Goal: Contribute content

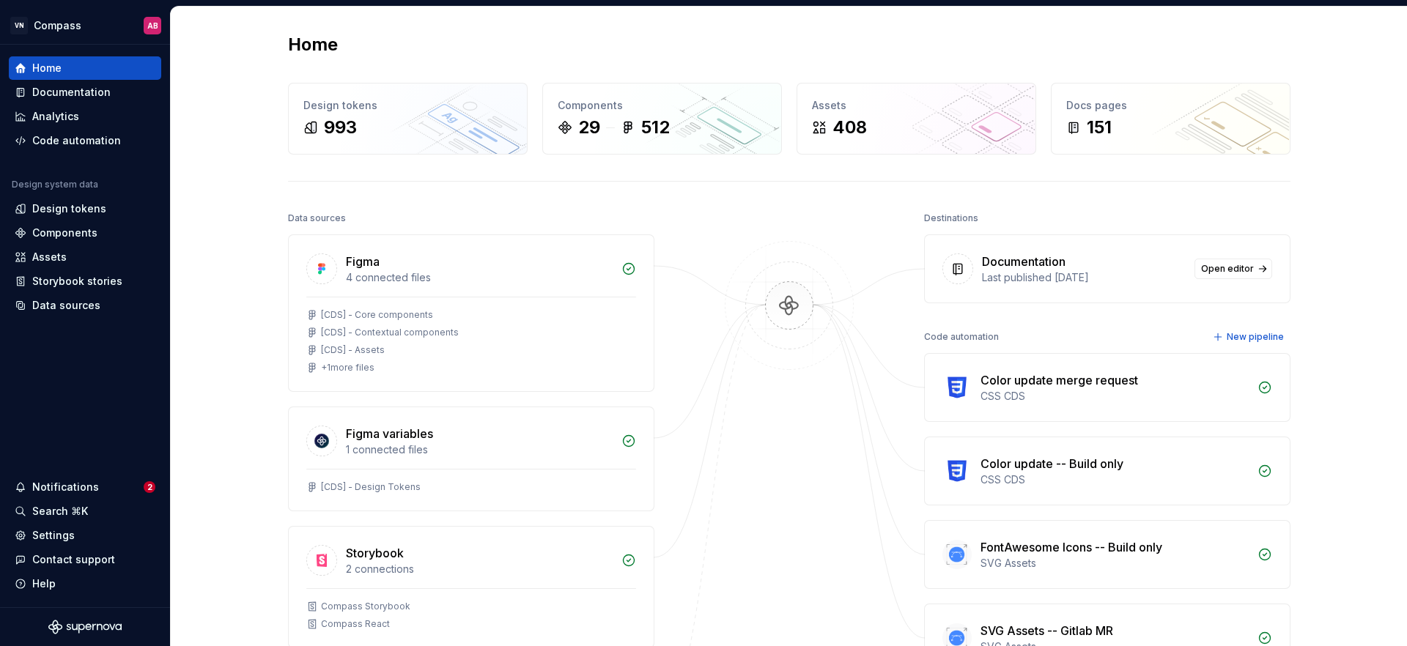
click at [1316, 296] on div "Home Design tokens 993 Components 29 512 Assets 408 Docs pages 151 Data sources…" at bounding box center [789, 475] width 1236 height 937
click at [62, 228] on div "Components" at bounding box center [64, 233] width 65 height 15
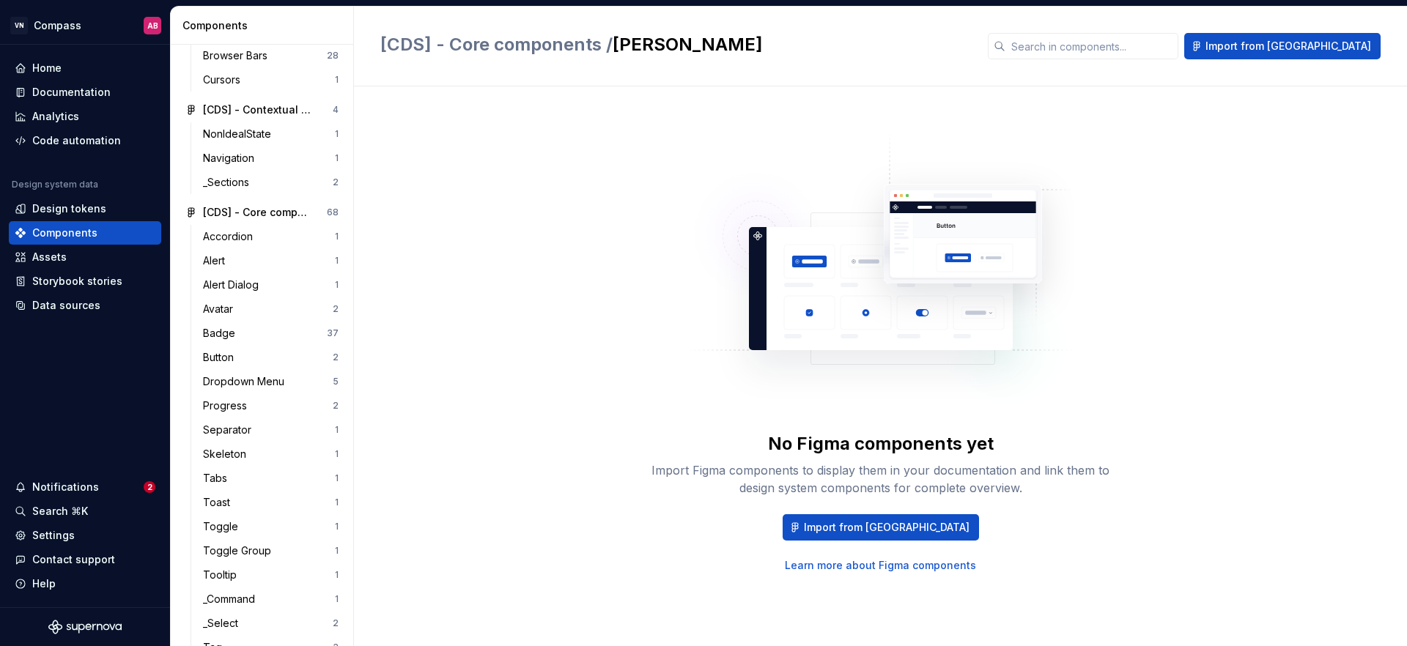
scroll to position [345, 0]
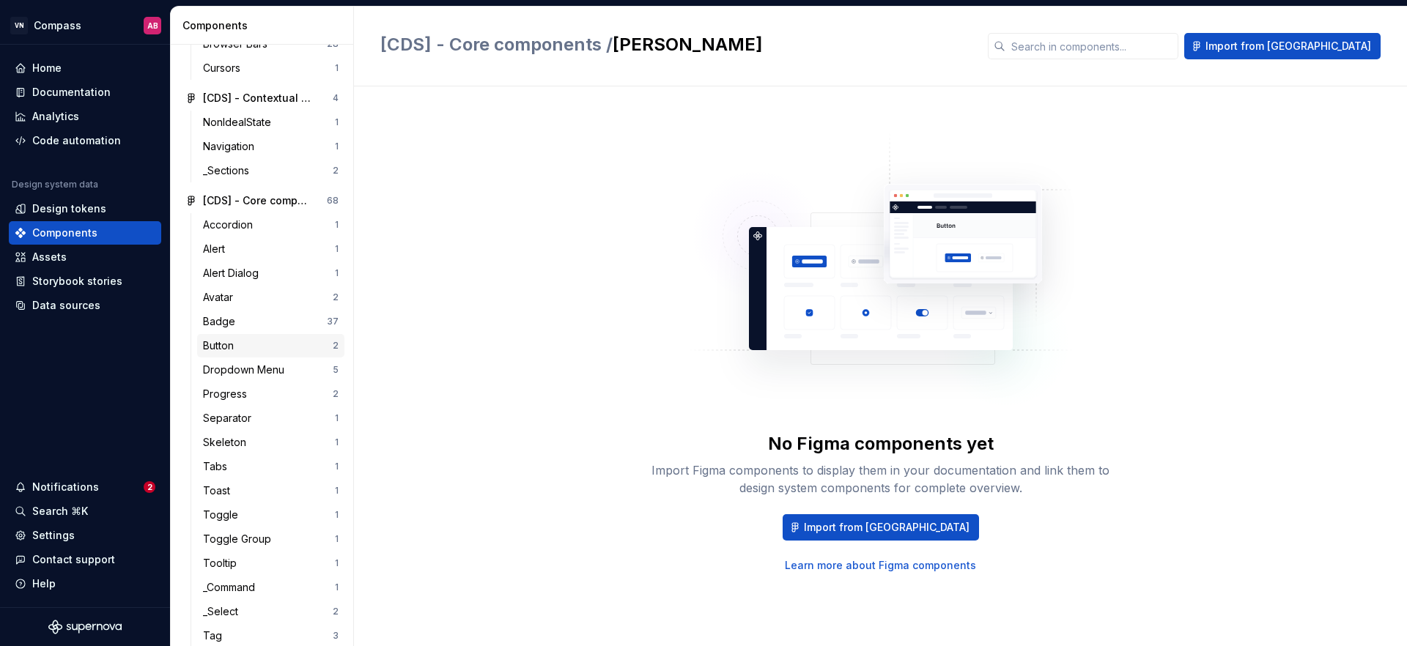
click at [249, 342] on div "Button" at bounding box center [268, 346] width 130 height 15
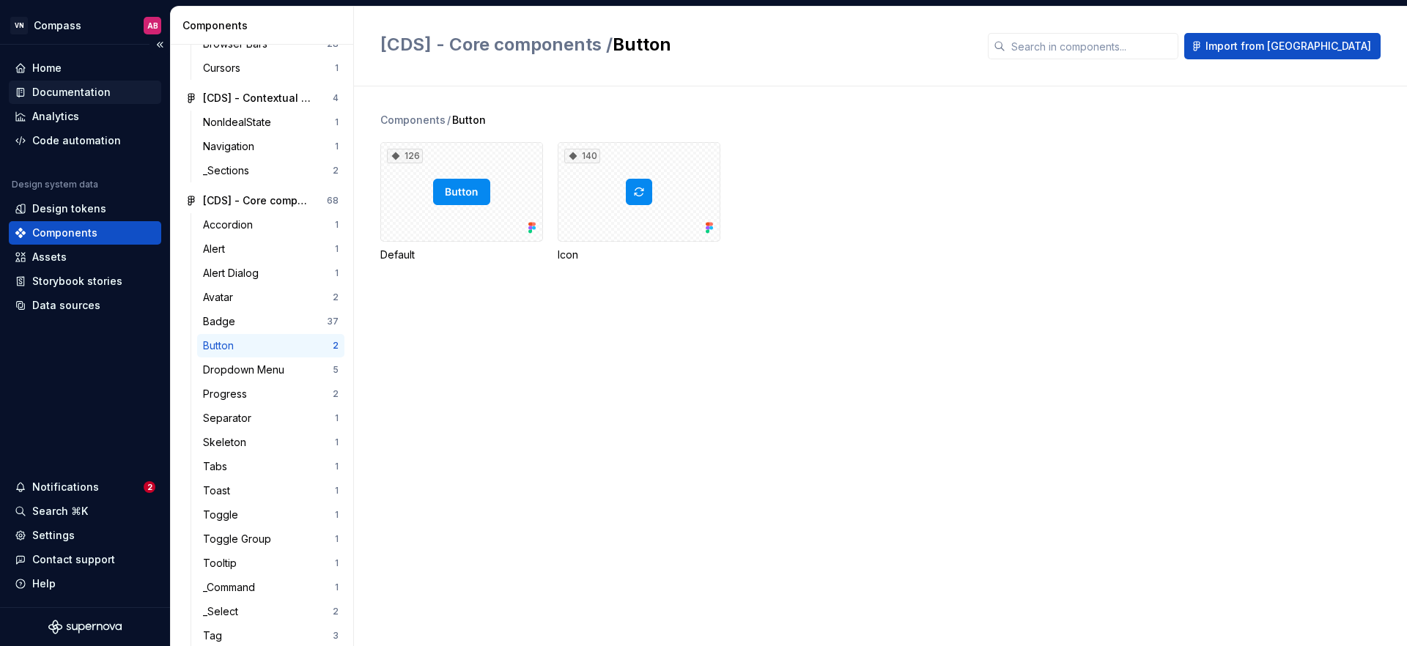
click at [64, 92] on div "Documentation" at bounding box center [71, 92] width 78 height 15
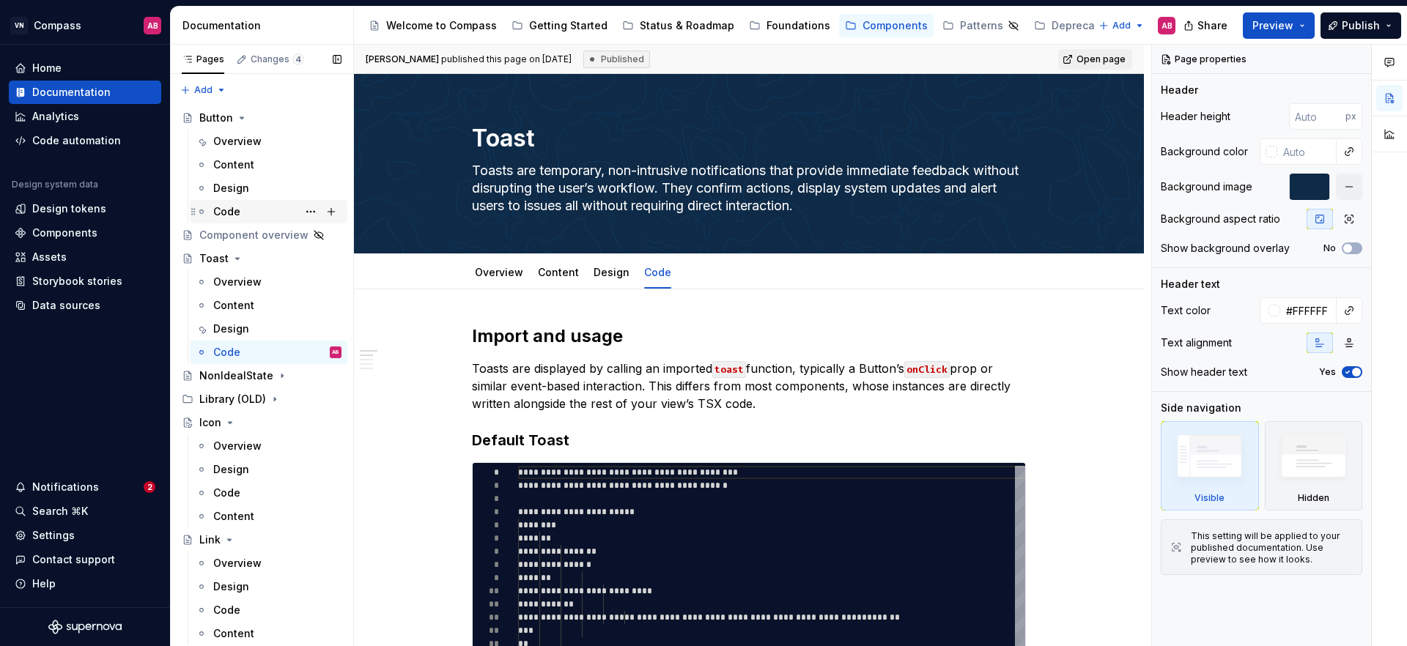
click at [267, 213] on div "Code" at bounding box center [277, 212] width 128 height 21
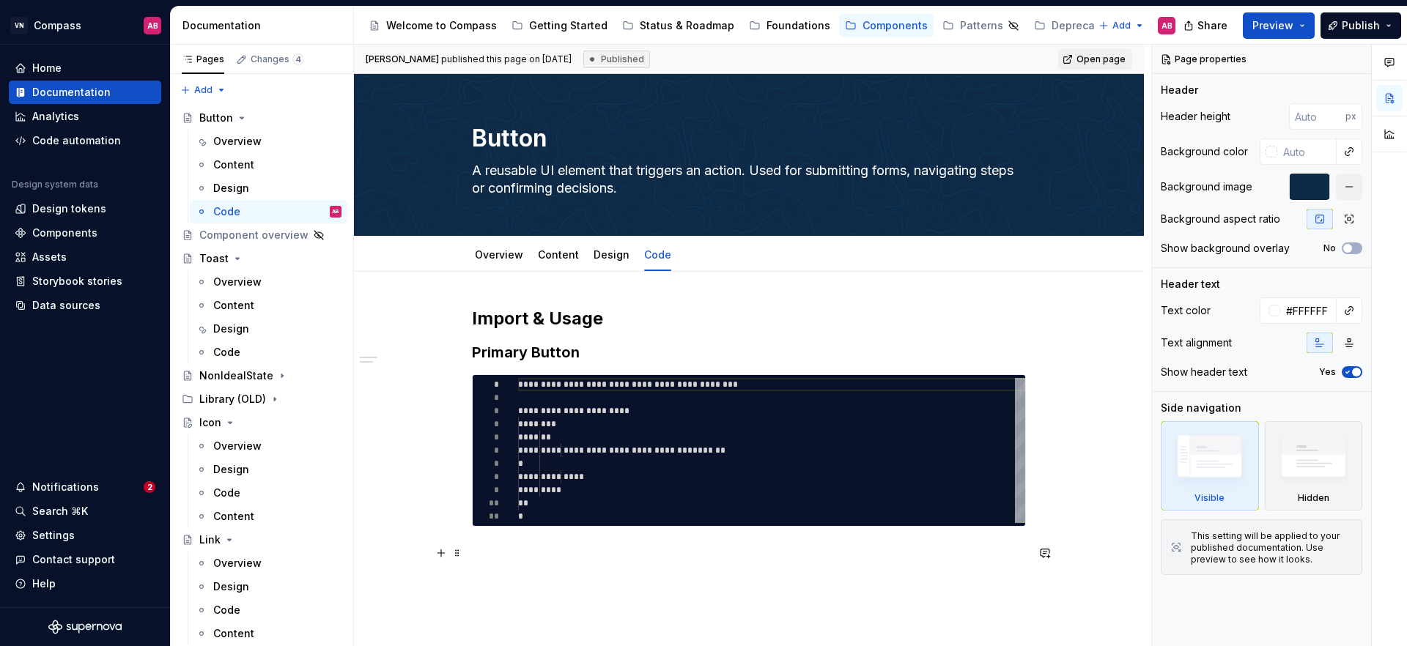
scroll to position [126, 0]
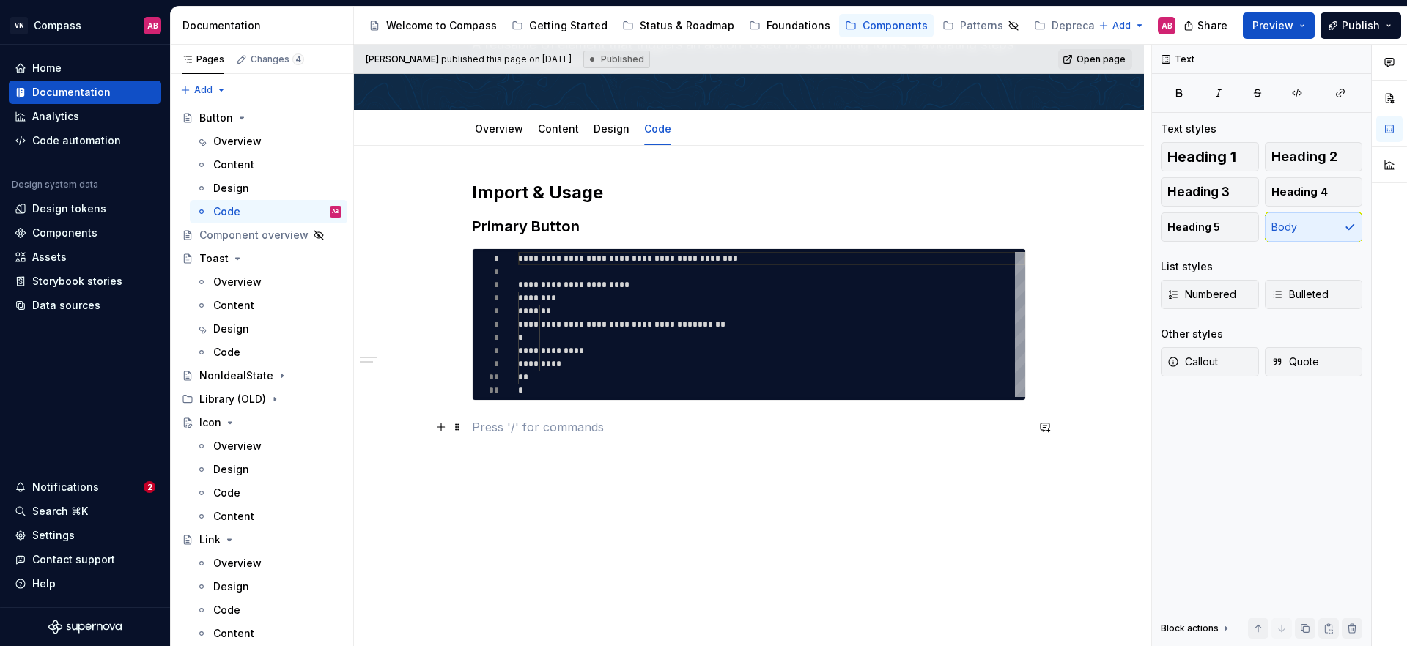
click at [529, 424] on p at bounding box center [749, 428] width 554 height 18
click at [446, 427] on button "button" at bounding box center [441, 427] width 21 height 21
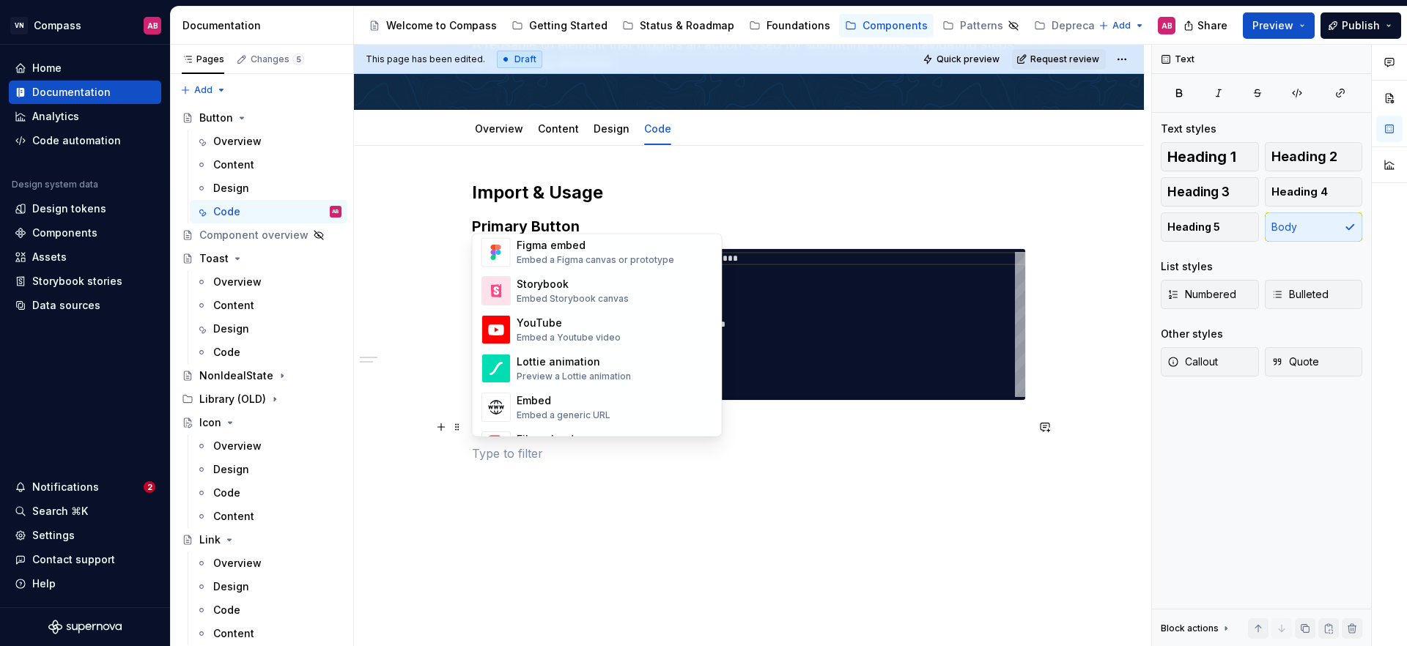
scroll to position [626, 0]
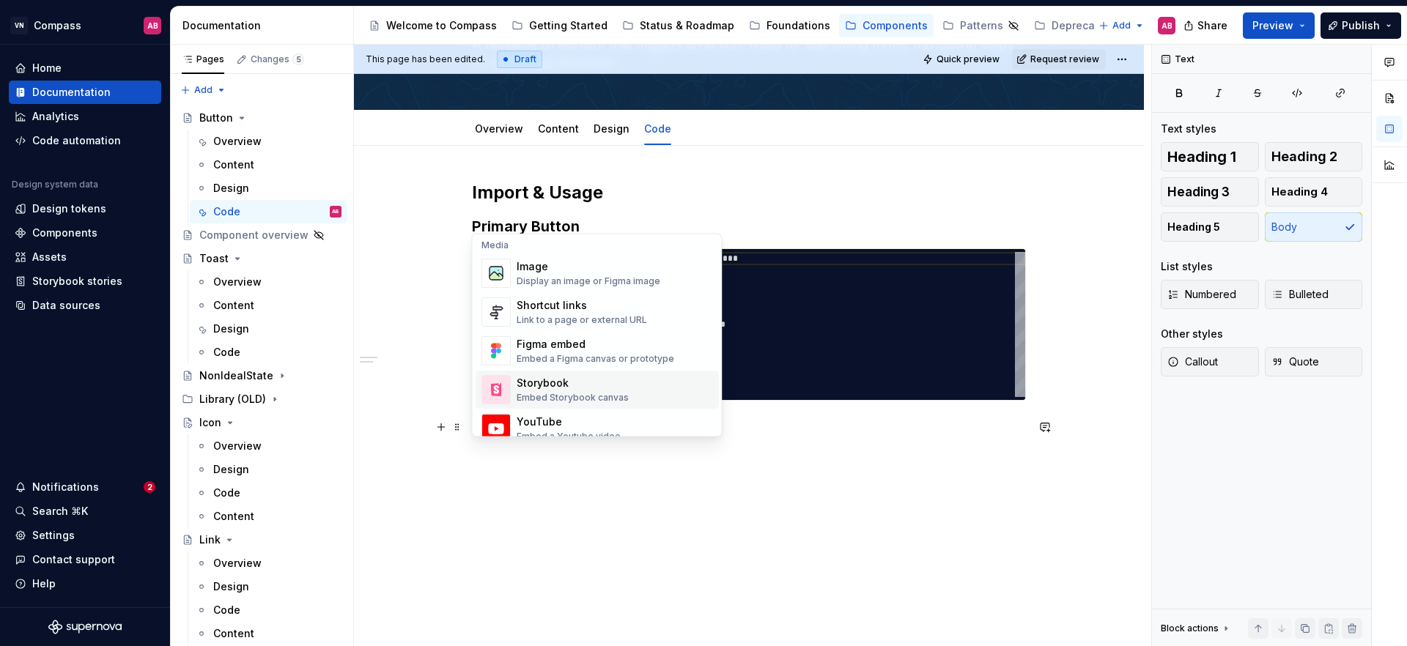
click at [616, 388] on div "Storybook" at bounding box center [573, 384] width 112 height 15
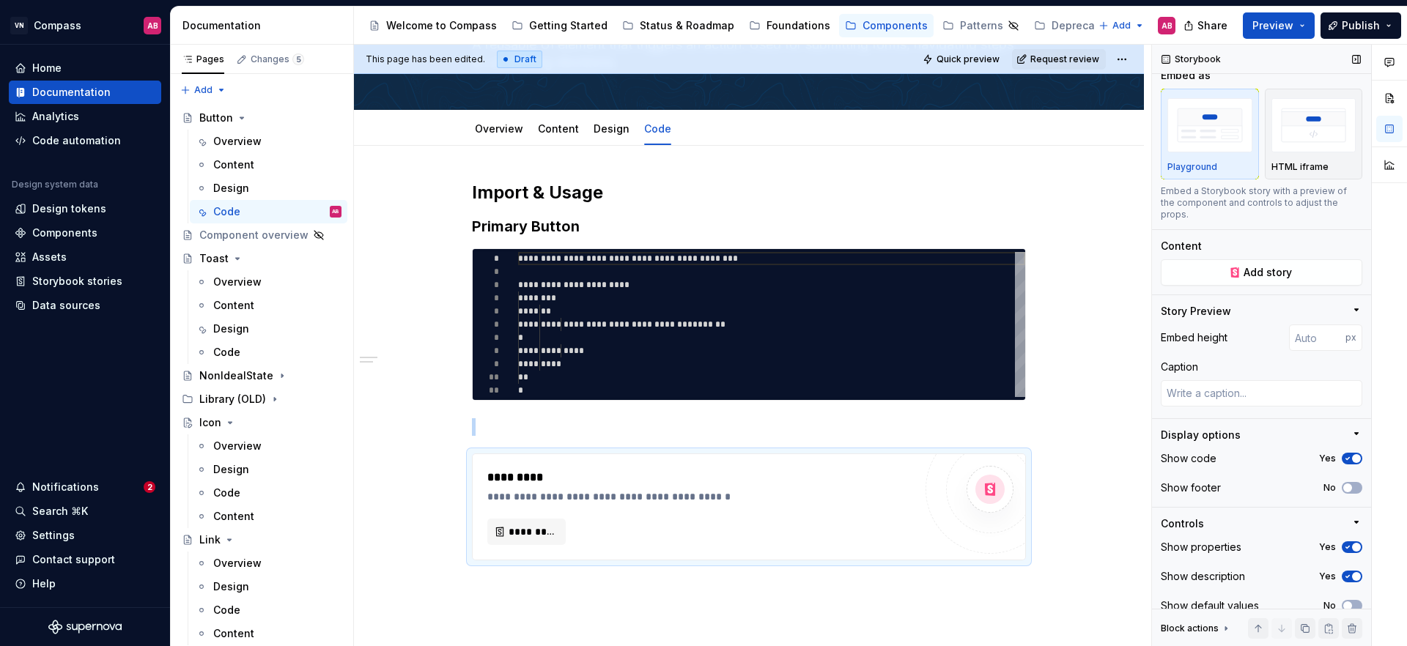
scroll to position [0, 0]
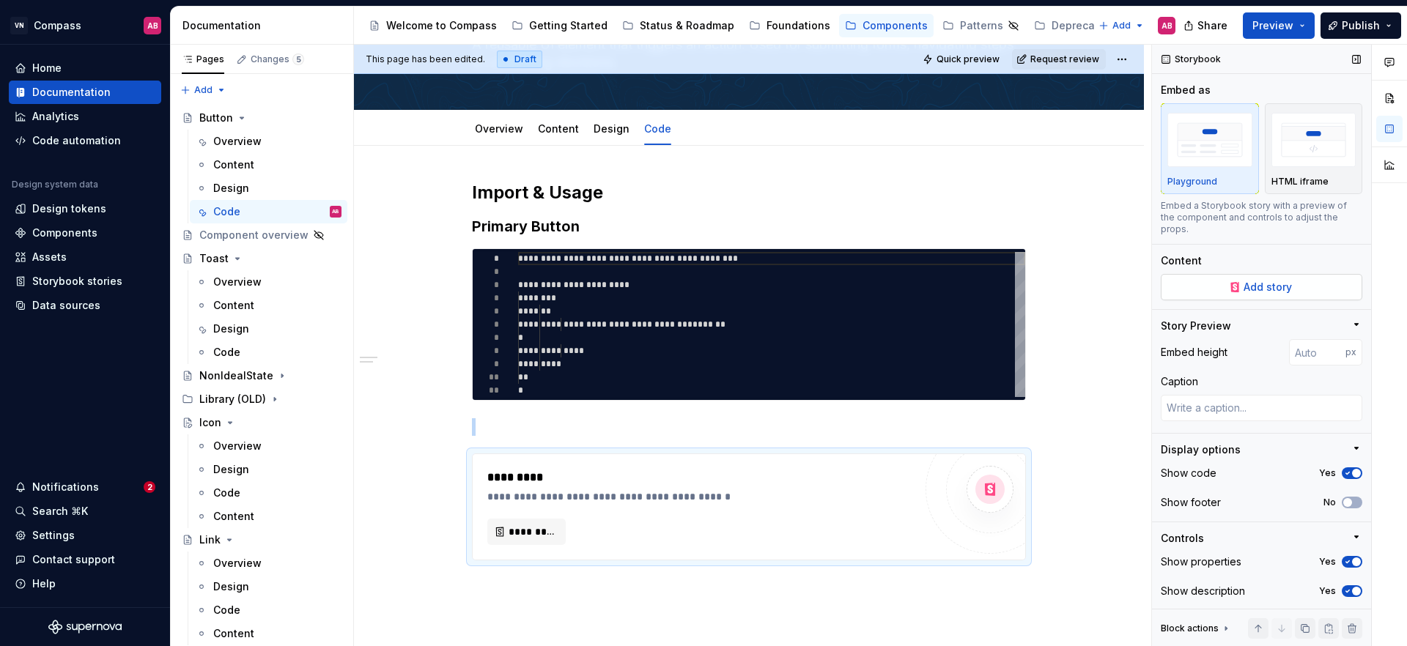
click at [1245, 292] on span "Add story" at bounding box center [1268, 287] width 48 height 15
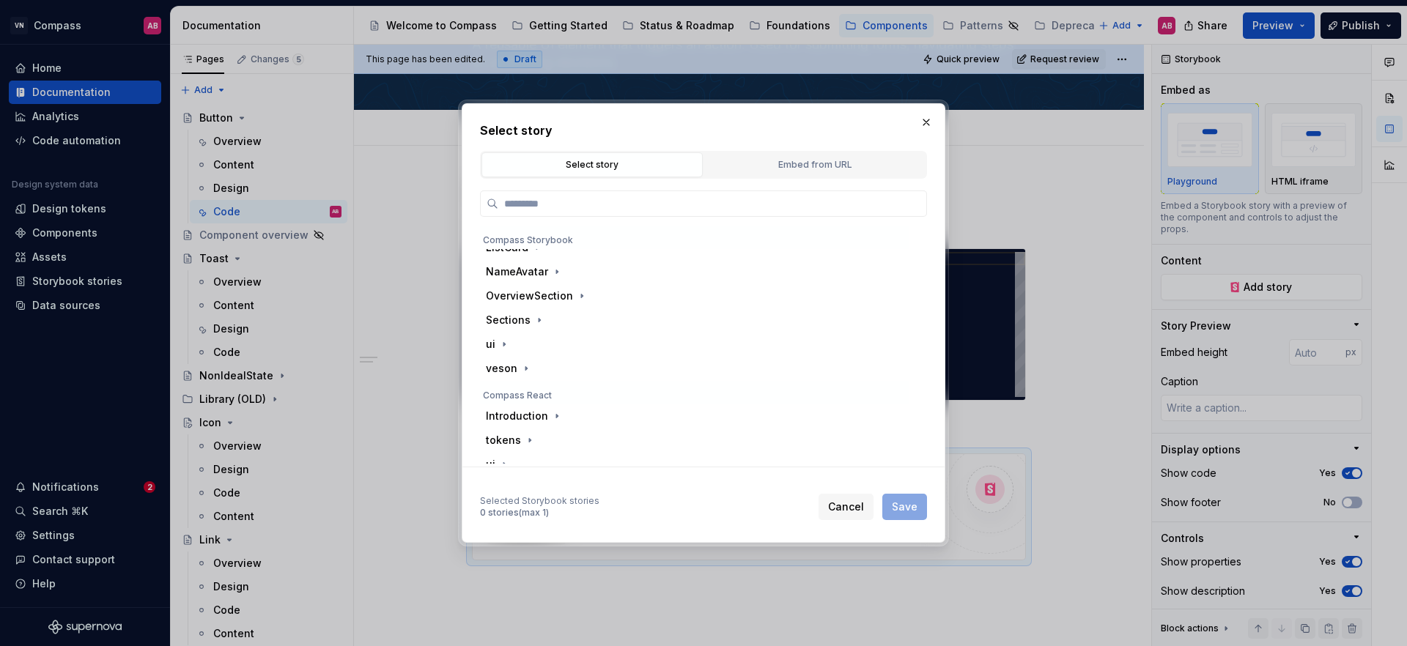
scroll to position [220, 0]
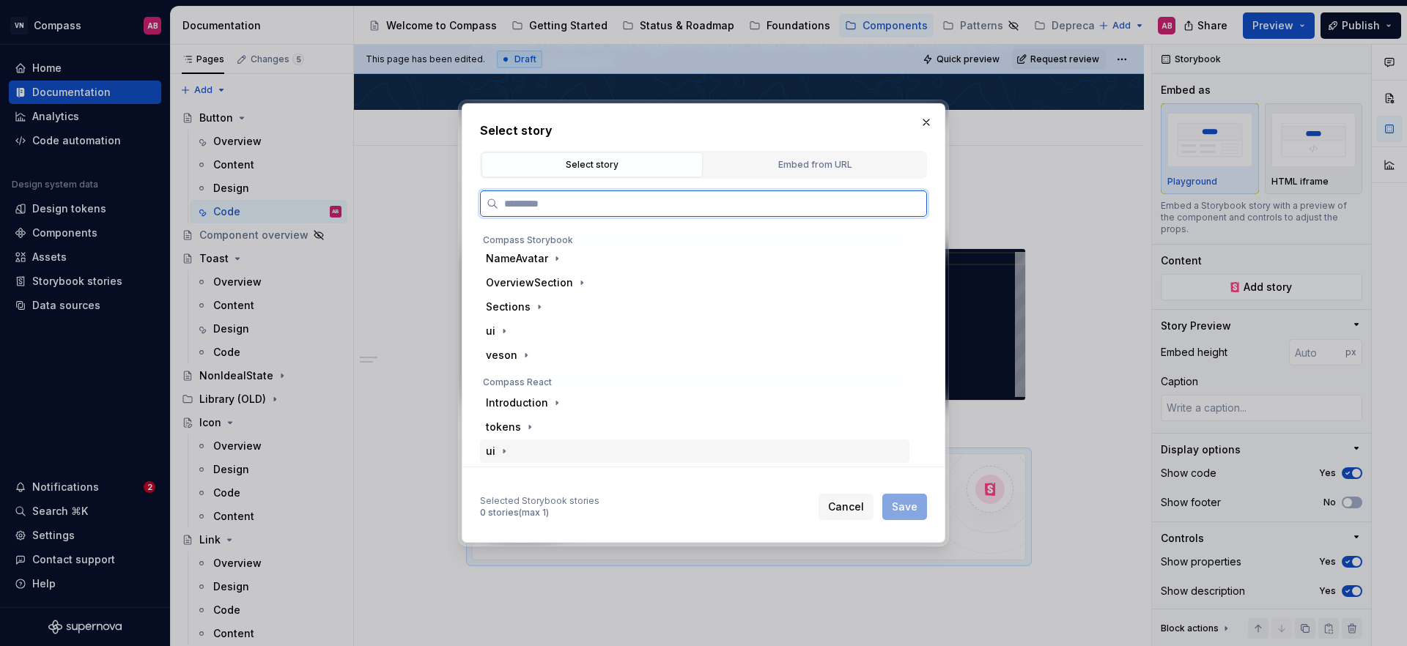
click at [526, 454] on div "ui" at bounding box center [695, 451] width 430 height 23
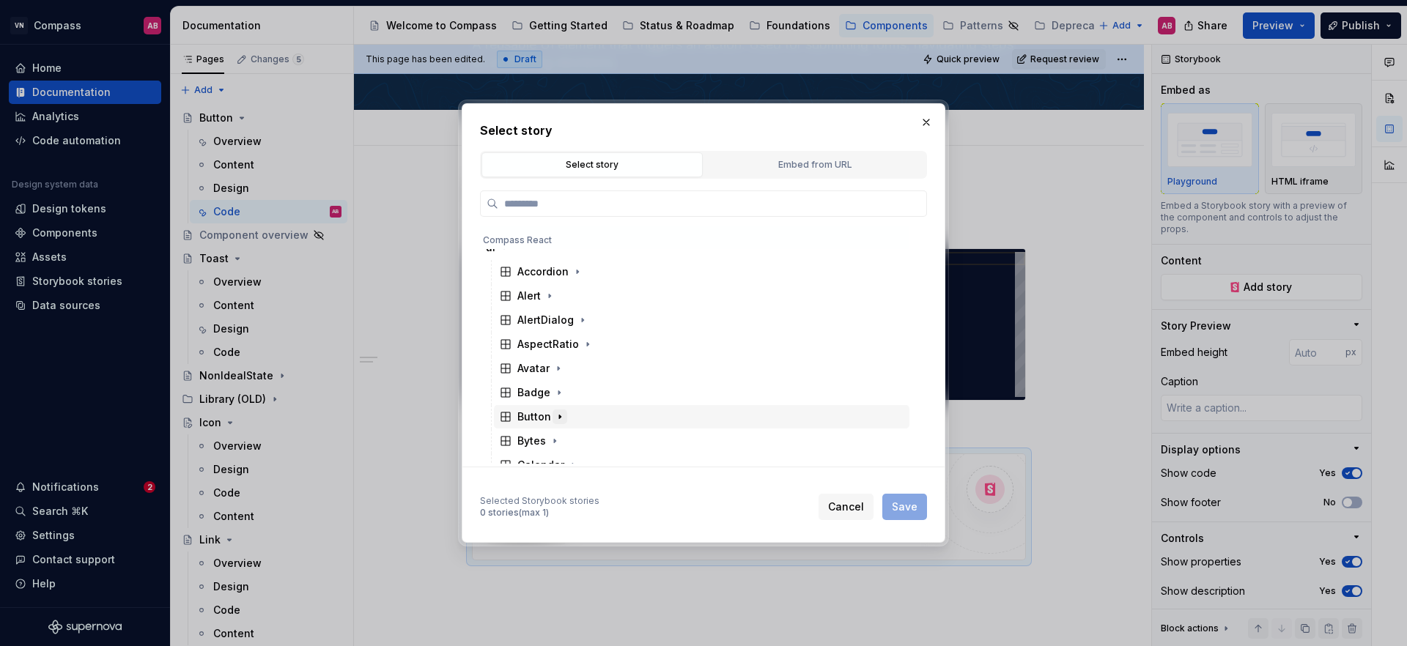
click at [553, 411] on button "button" at bounding box center [560, 417] width 15 height 15
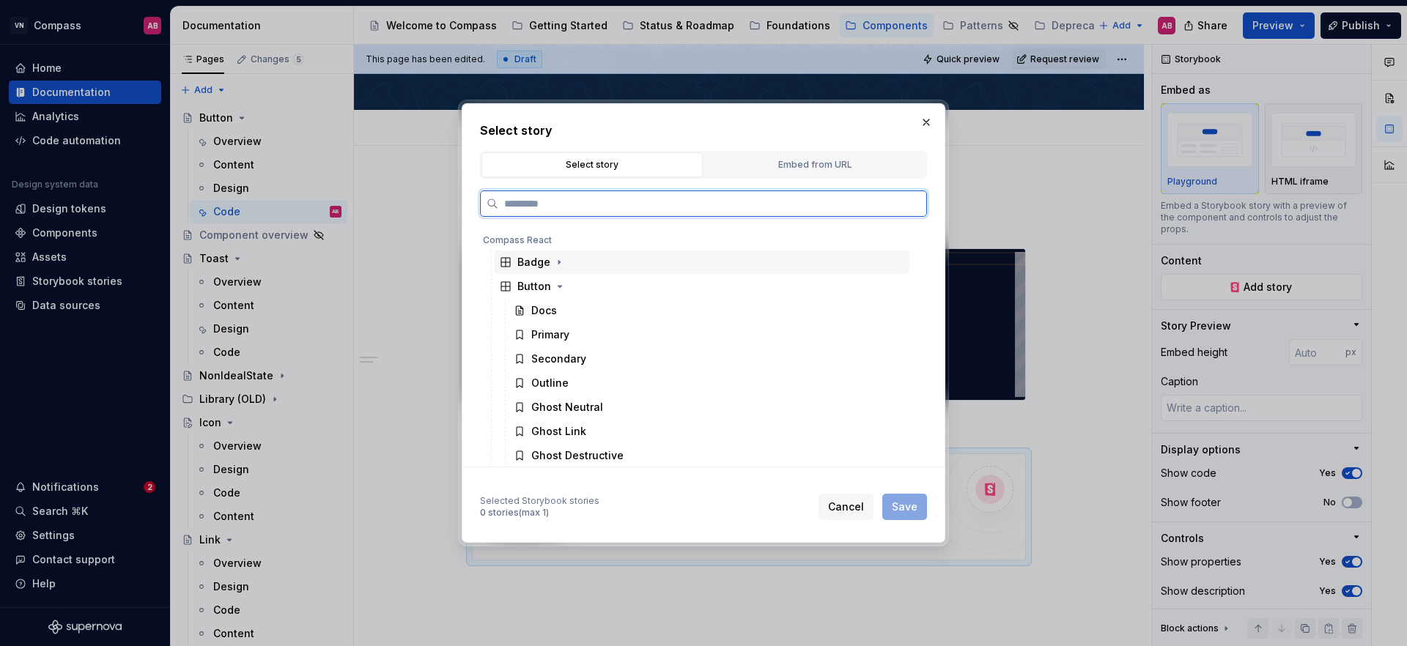
scroll to position [577, 0]
click at [561, 286] on div "Docs" at bounding box center [709, 287] width 402 height 23
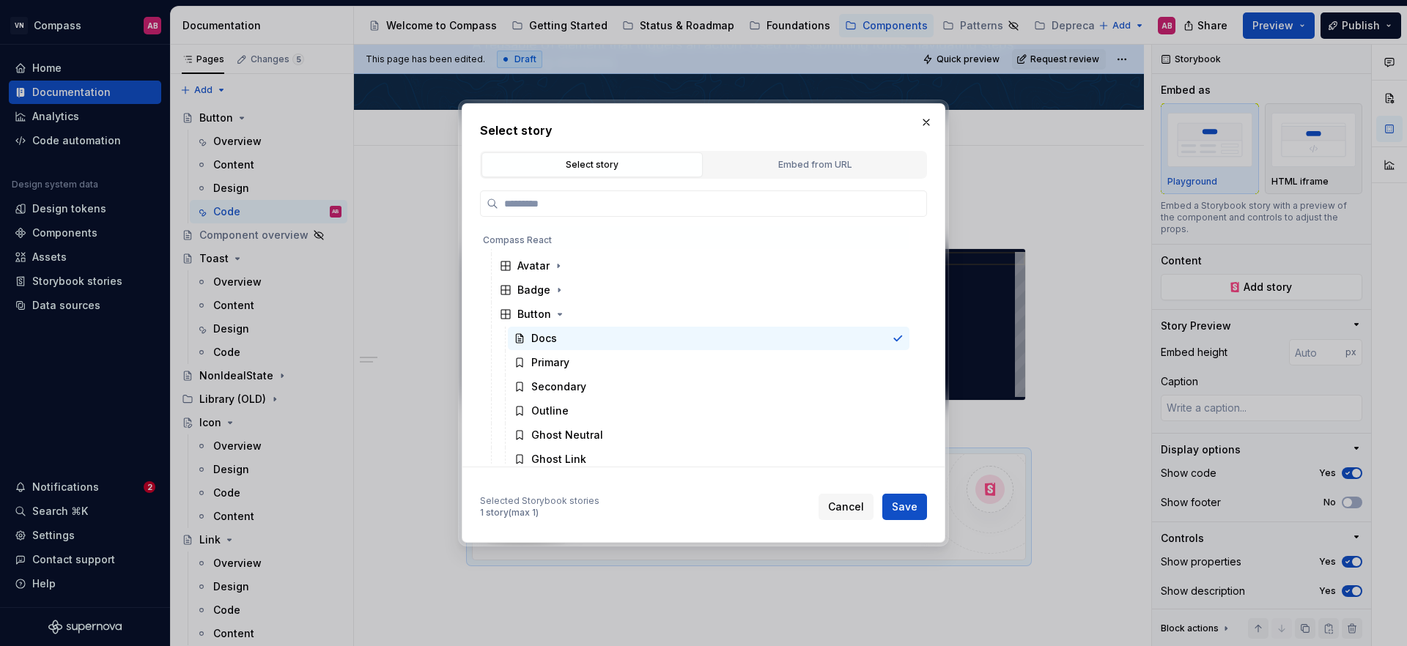
scroll to position [509, 0]
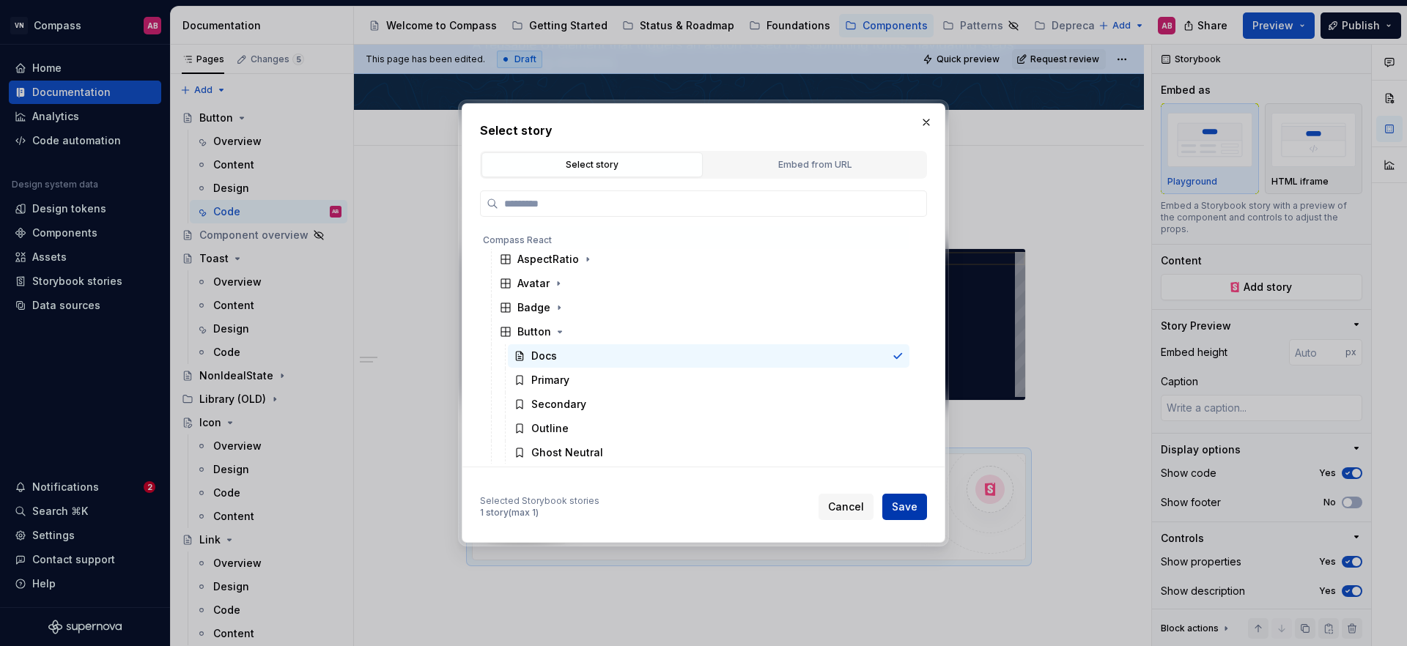
click at [913, 506] on span "Save" at bounding box center [905, 507] width 26 height 15
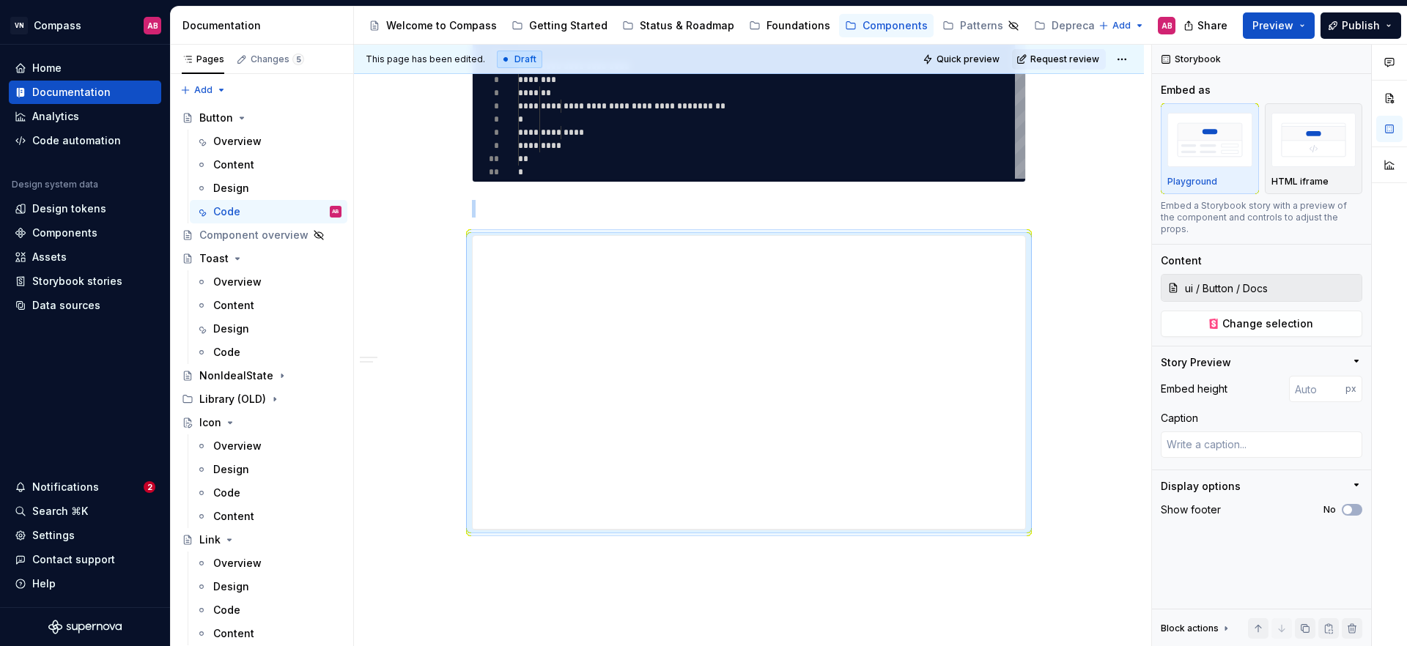
scroll to position [348, 0]
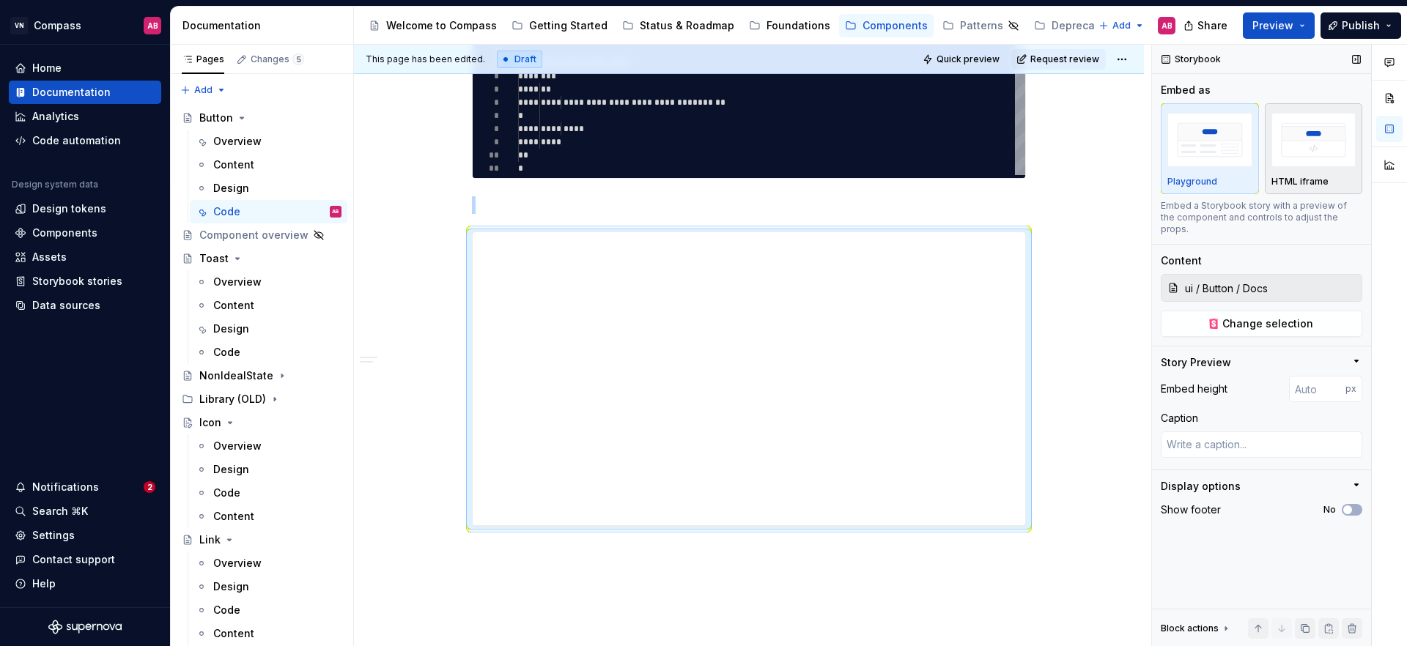
click at [1335, 170] on div "HTML iframe" at bounding box center [1314, 149] width 85 height 78
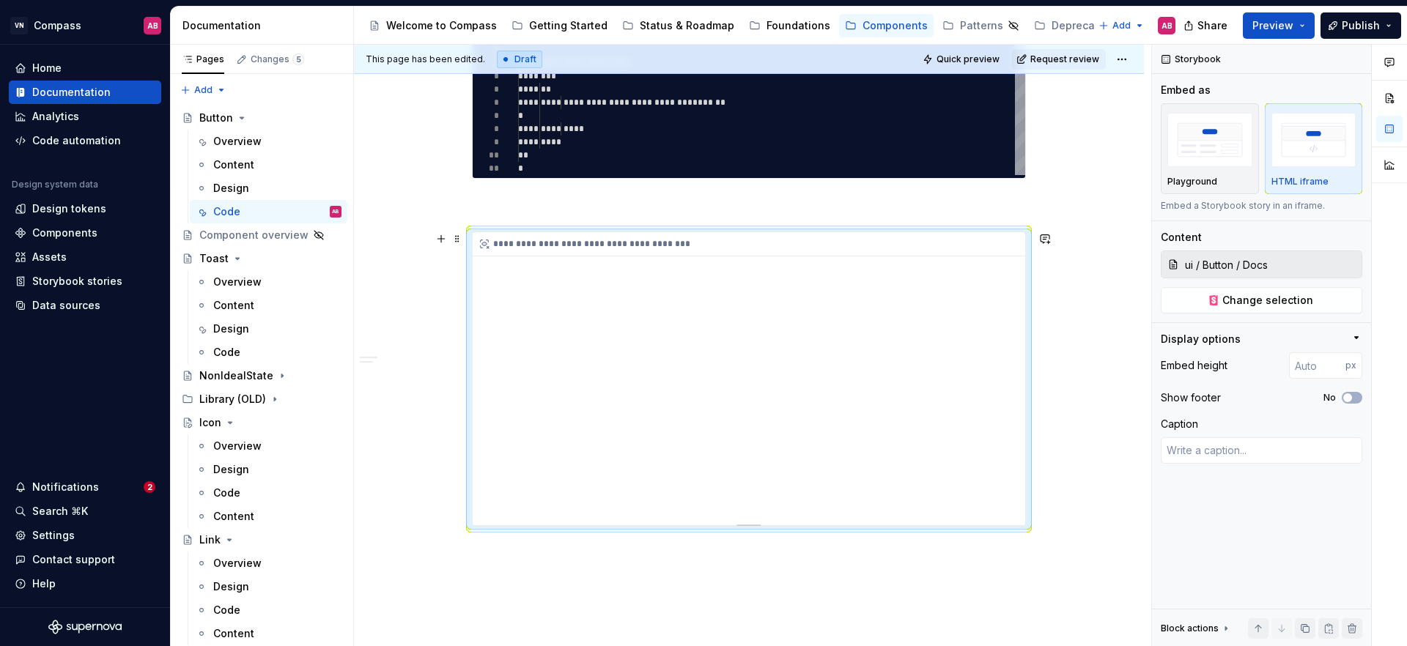
drag, startPoint x: 1019, startPoint y: 257, endPoint x: 1022, endPoint y: 277, distance: 20.0
click at [1022, 277] on div "**********" at bounding box center [749, 378] width 553 height 293
drag, startPoint x: 1020, startPoint y: 287, endPoint x: 1020, endPoint y: 355, distance: 68.2
click at [1020, 355] on div "**********" at bounding box center [749, 378] width 553 height 293
drag, startPoint x: 1020, startPoint y: 298, endPoint x: 1018, endPoint y: 359, distance: 61.6
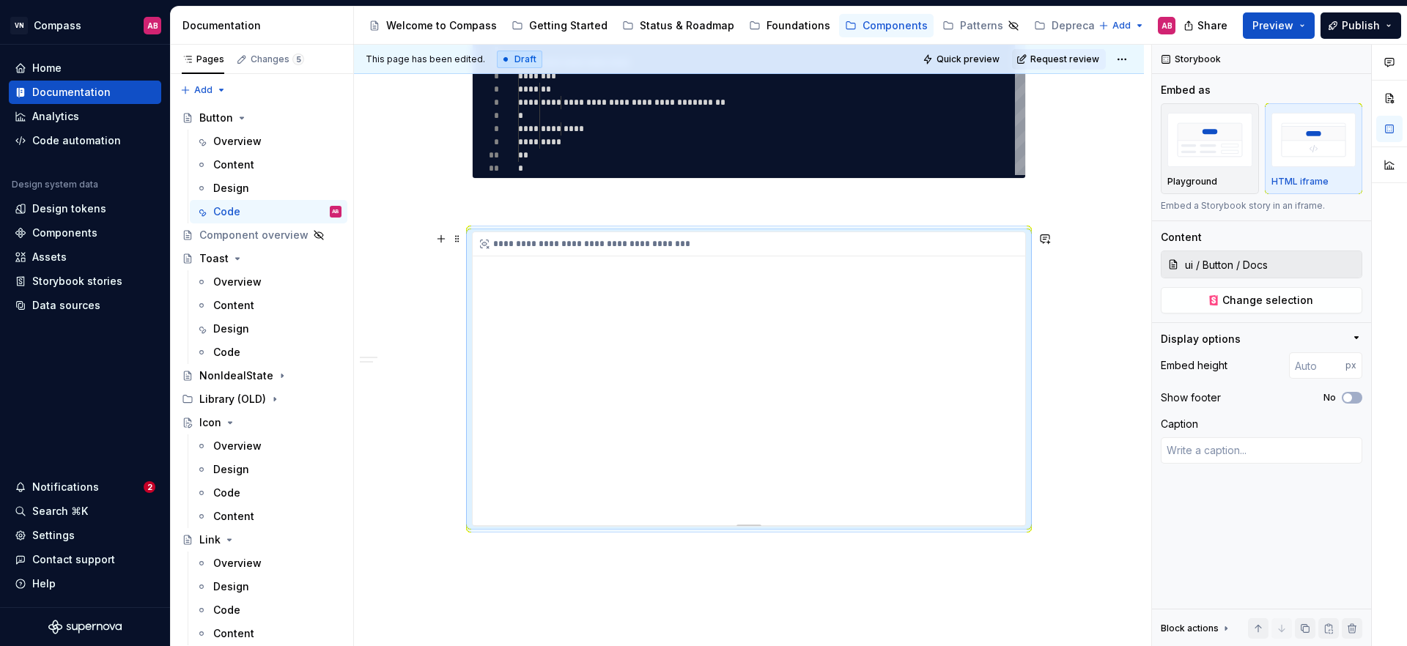
click at [1019, 366] on div "**********" at bounding box center [749, 378] width 553 height 293
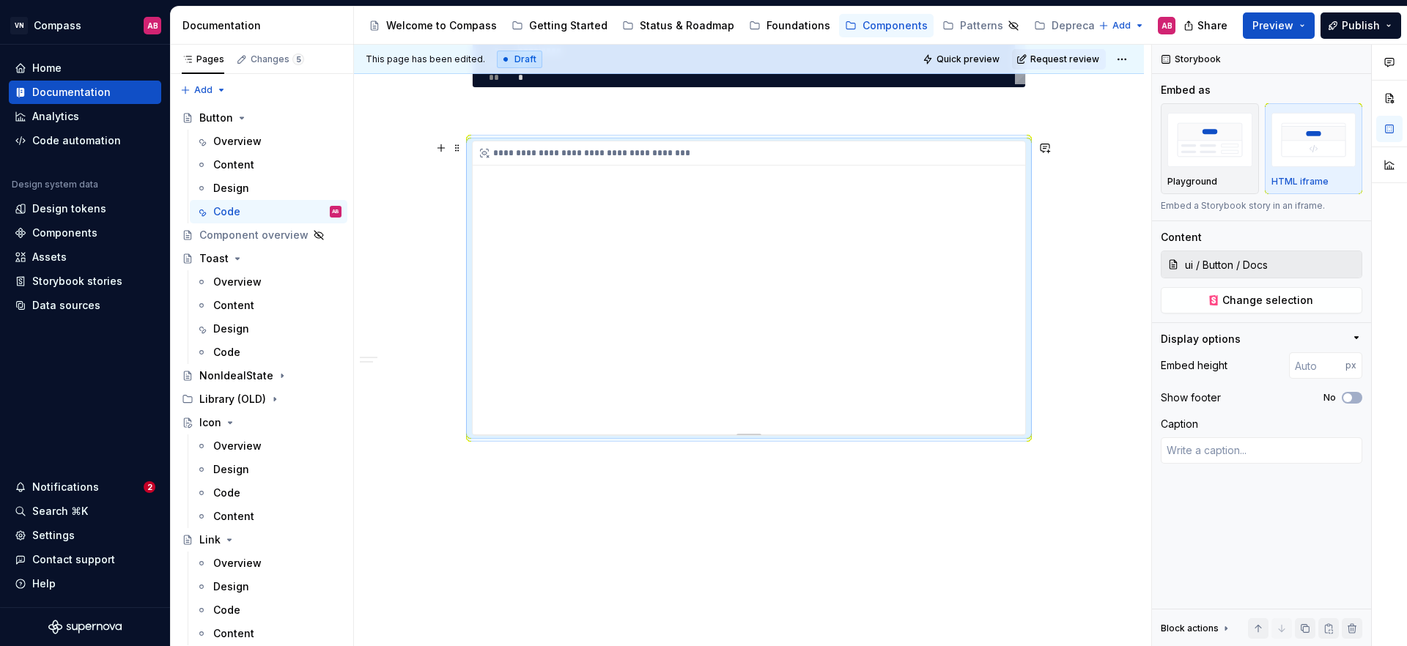
click at [1018, 209] on div "**********" at bounding box center [749, 287] width 553 height 293
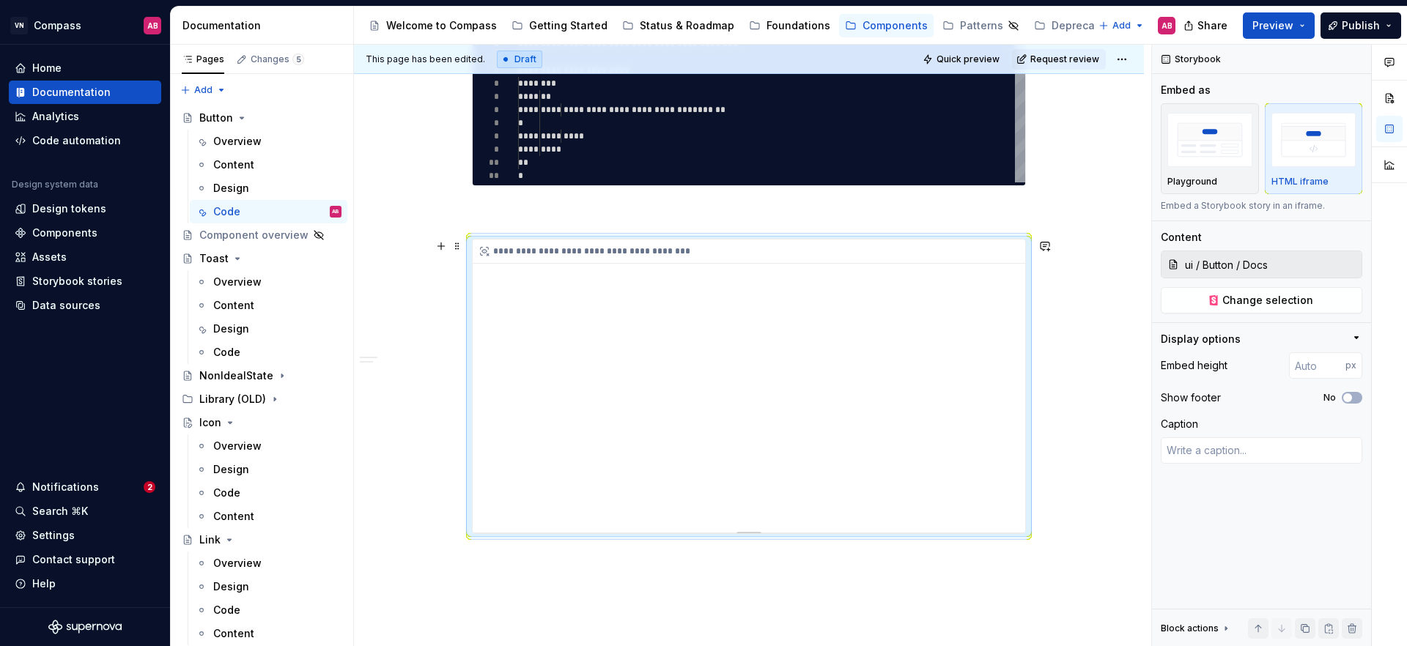
scroll to position [333, 0]
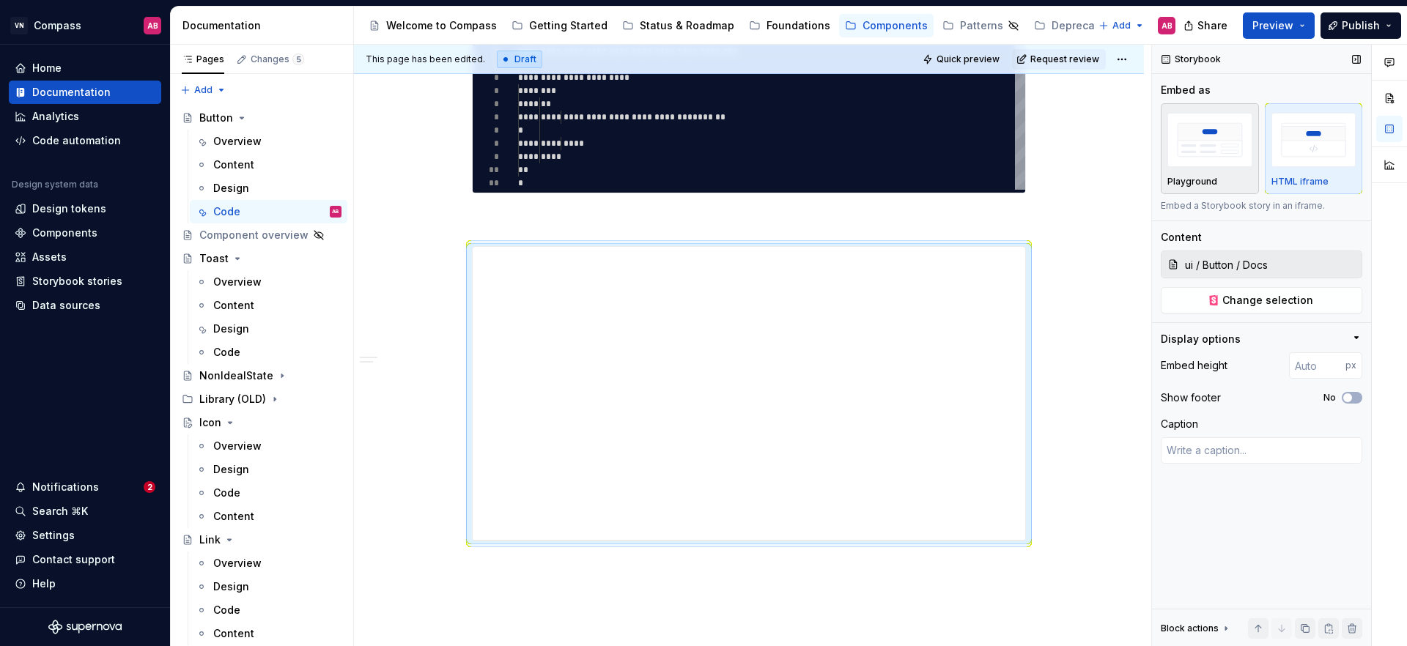
click at [1214, 130] on img "button" at bounding box center [1210, 140] width 85 height 54
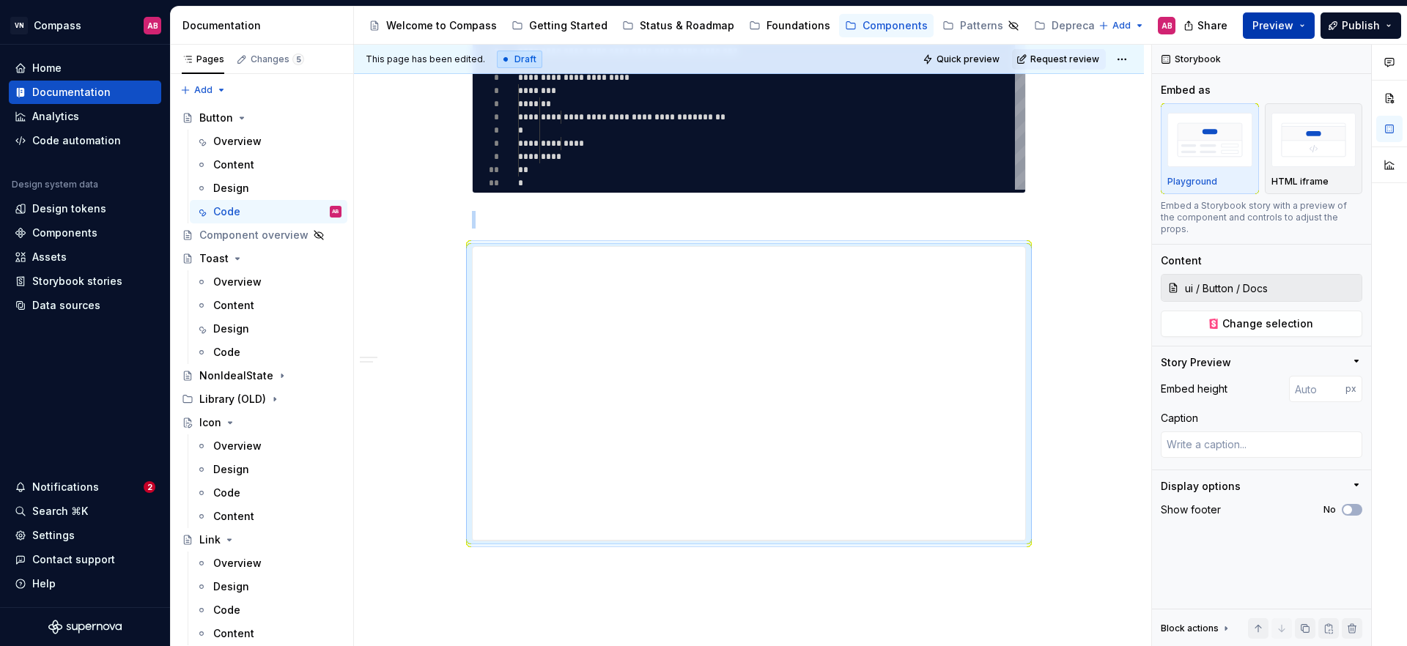
click at [1305, 23] on button "Preview" at bounding box center [1279, 25] width 72 height 26
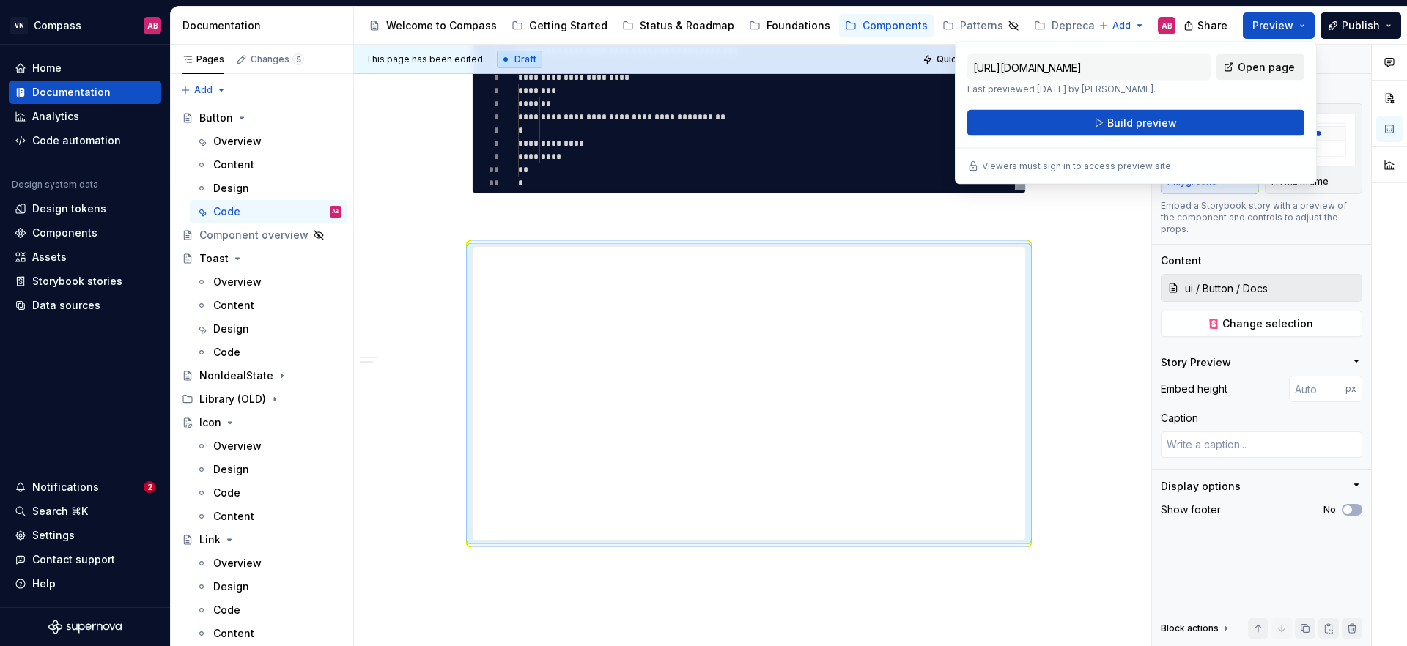
click at [1267, 70] on span "Open page" at bounding box center [1266, 67] width 57 height 15
click at [1184, 65] on input "[URL][DOMAIN_NAME]" at bounding box center [1088, 67] width 243 height 26
click at [1203, 68] on input "[URL][DOMAIN_NAME]" at bounding box center [1088, 67] width 243 height 26
click at [1303, 32] on button "Preview" at bounding box center [1279, 25] width 72 height 26
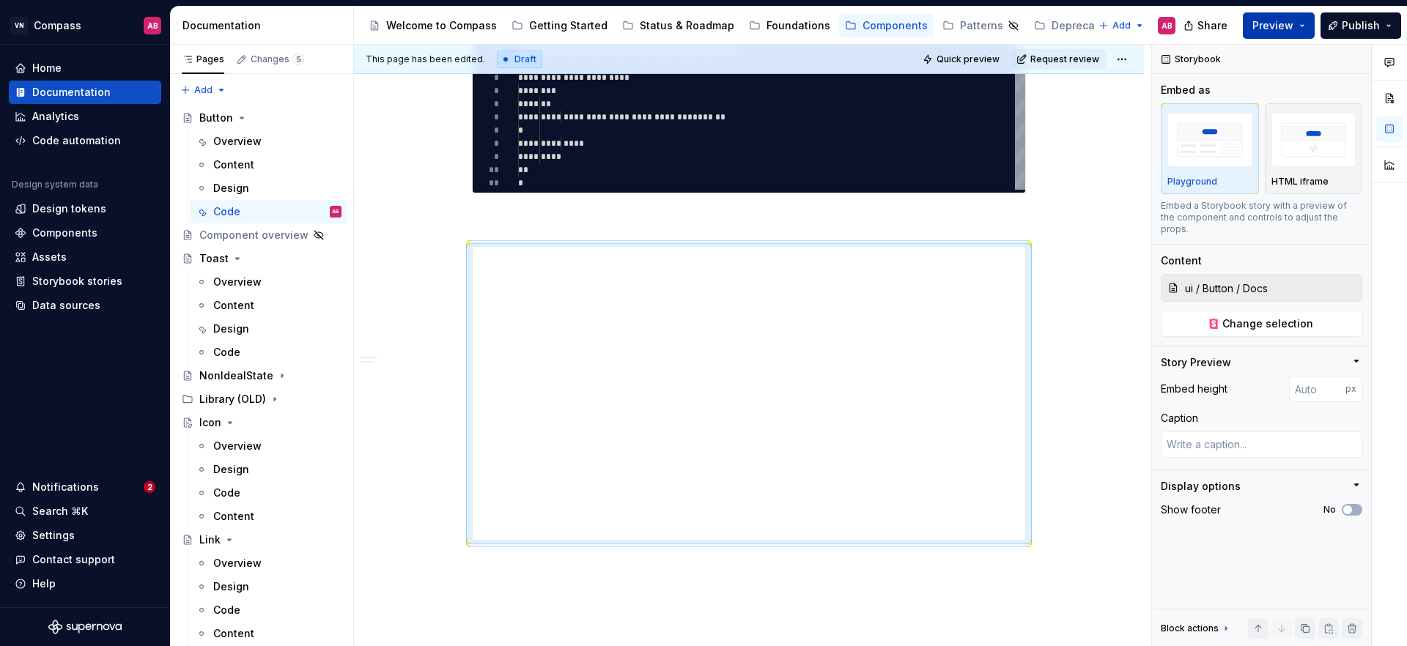
click at [1303, 32] on button "Preview" at bounding box center [1279, 25] width 72 height 26
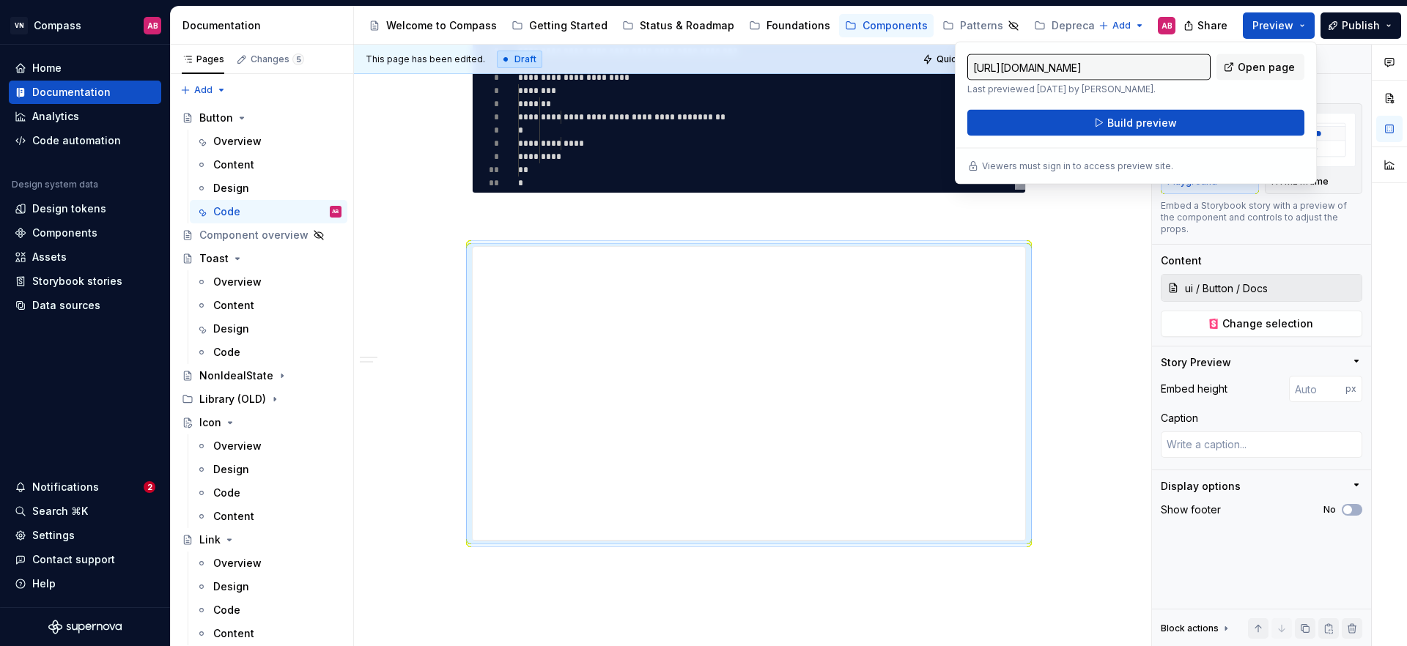
click at [1181, 71] on input "[URL][DOMAIN_NAME]" at bounding box center [1088, 67] width 243 height 26
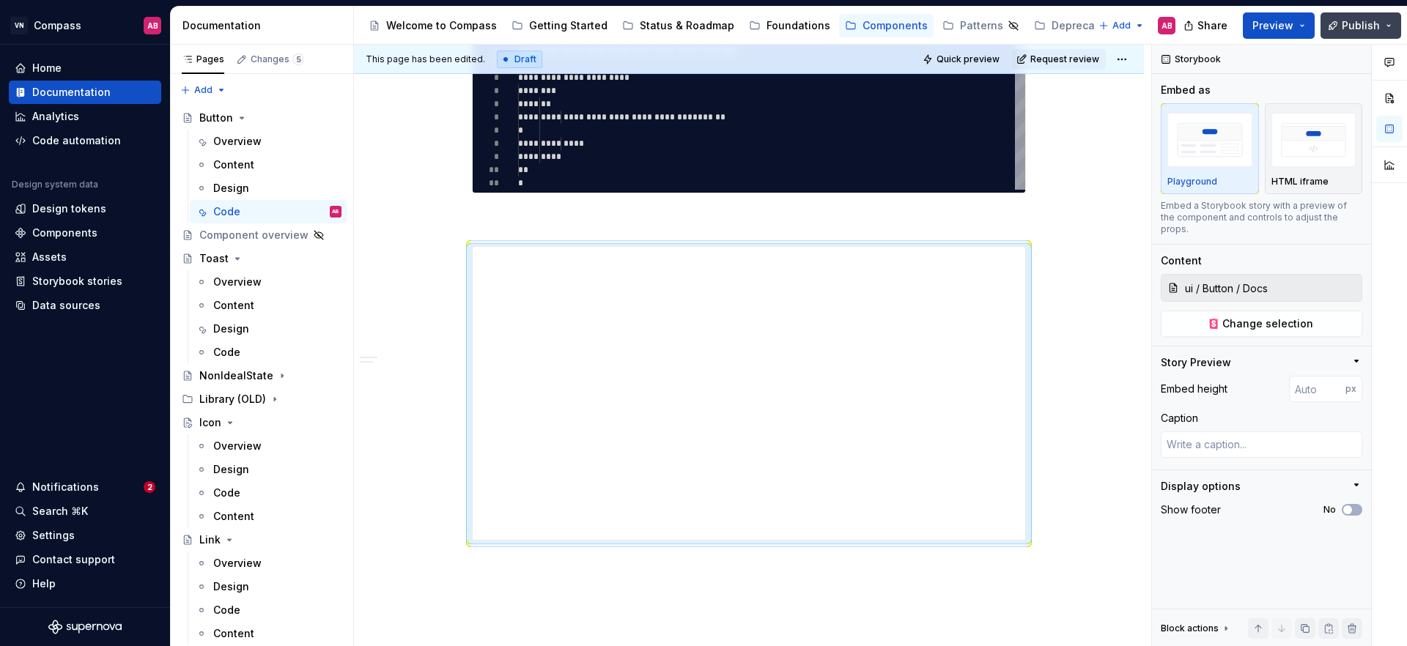
click at [1386, 25] on button "Publish" at bounding box center [1361, 25] width 81 height 26
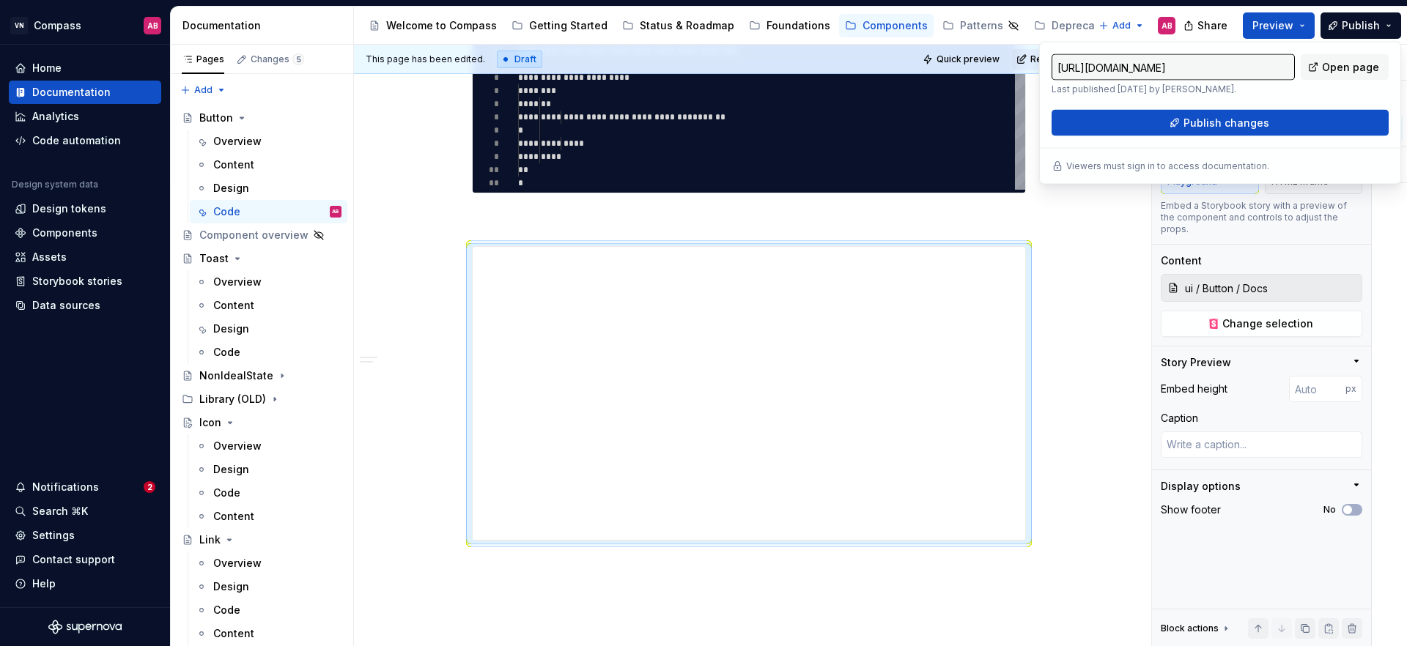
click at [1224, 72] on input "[URL][DOMAIN_NAME]" at bounding box center [1173, 67] width 243 height 26
click at [1305, 28] on button "Preview" at bounding box center [1279, 25] width 72 height 26
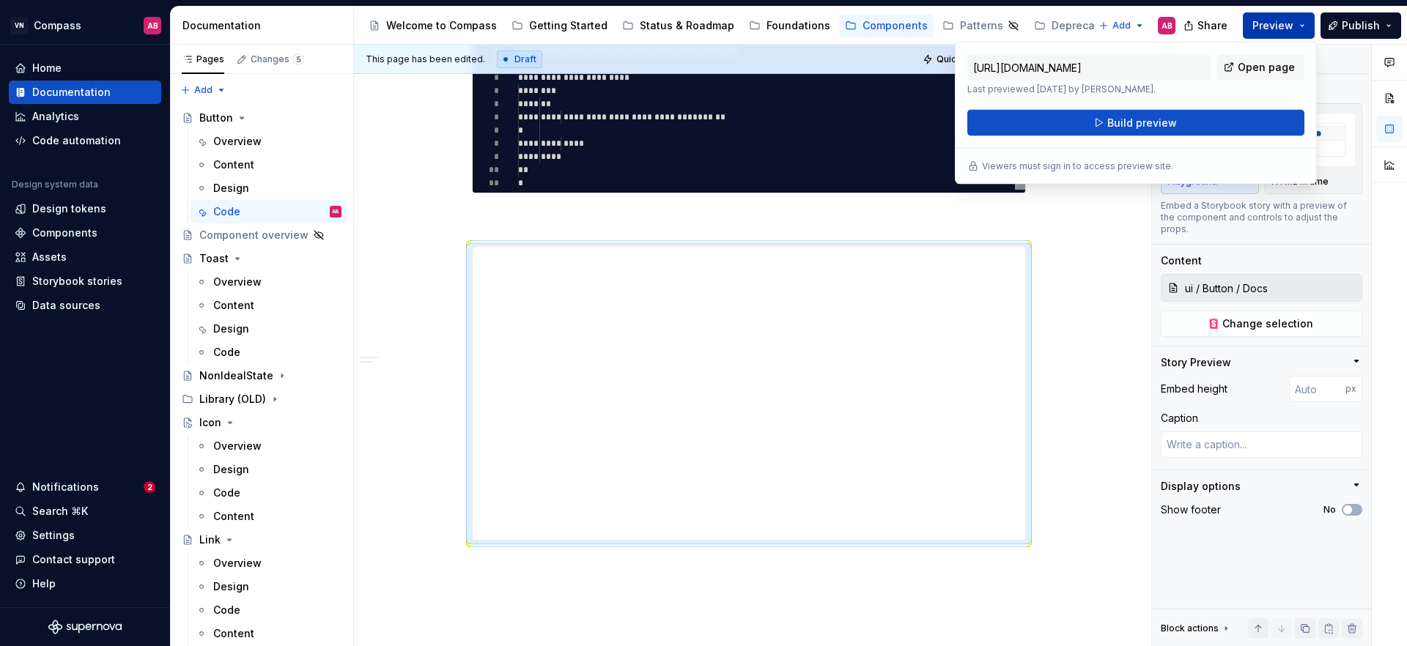
click at [1282, 25] on span "Preview" at bounding box center [1273, 25] width 41 height 15
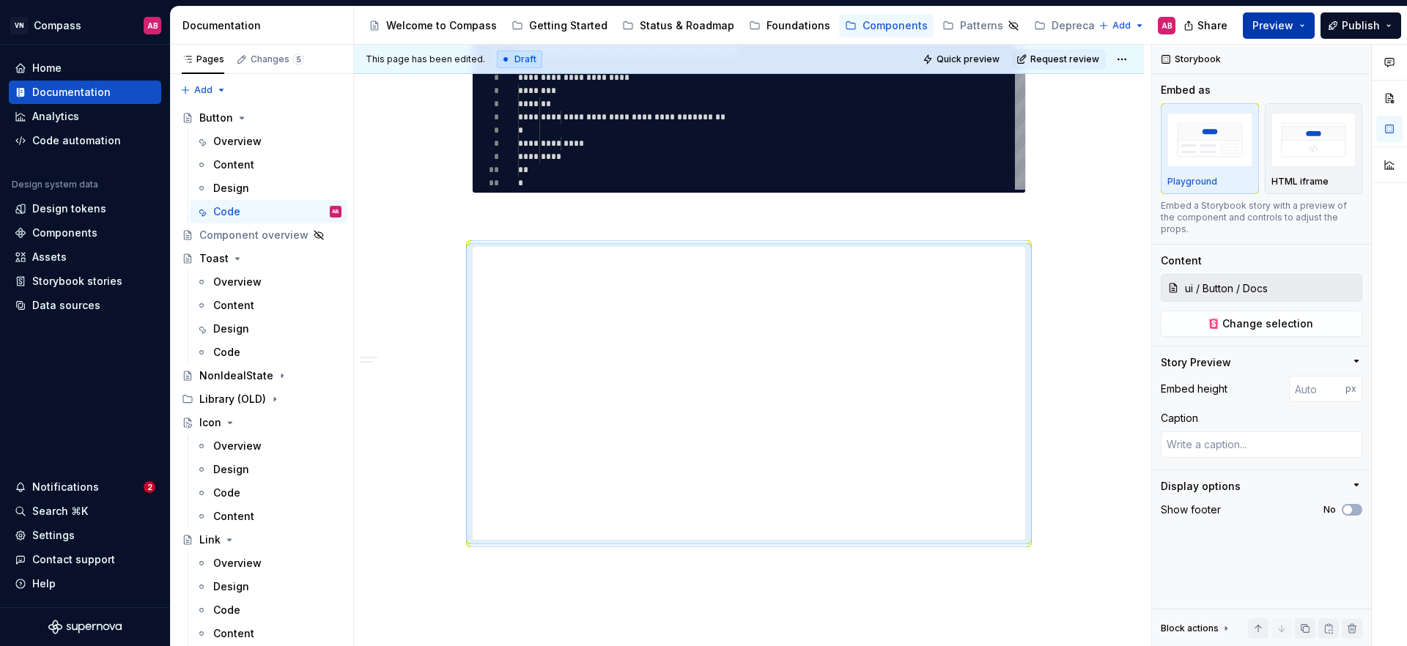
click at [1282, 25] on span "Preview" at bounding box center [1273, 25] width 41 height 15
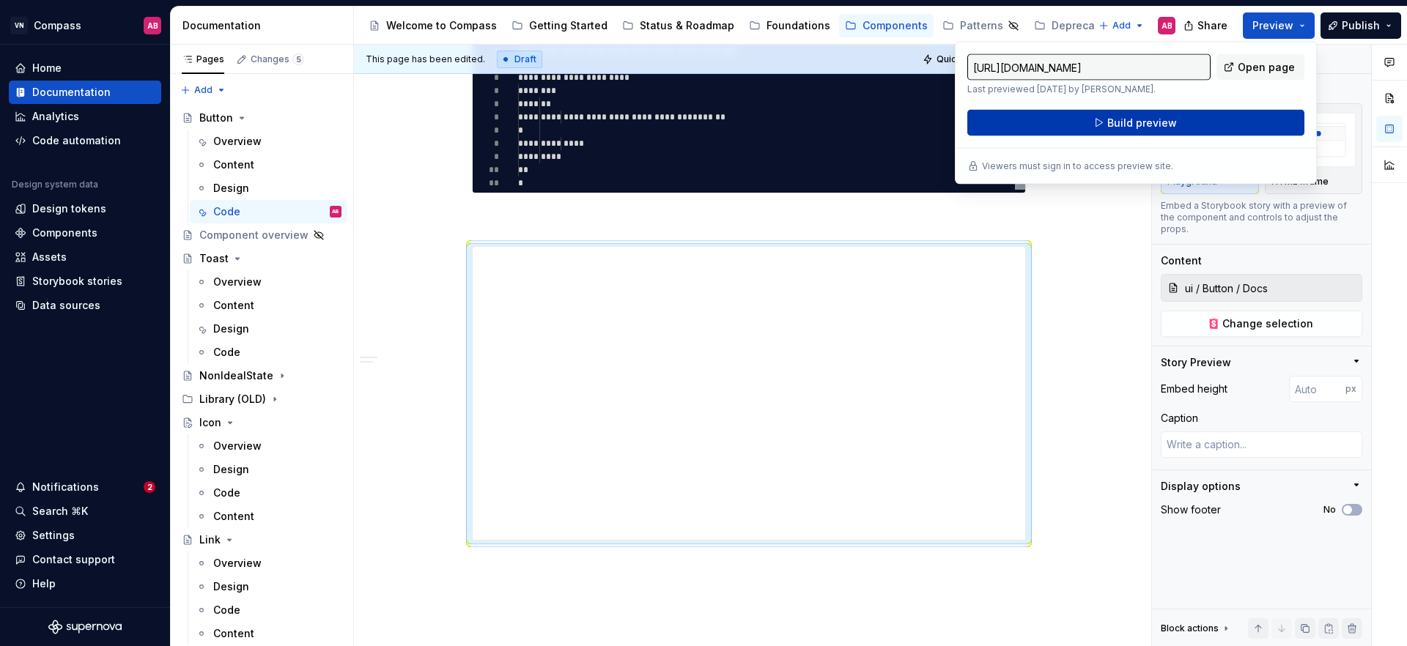
click at [1160, 125] on span "Build preview" at bounding box center [1142, 123] width 70 height 15
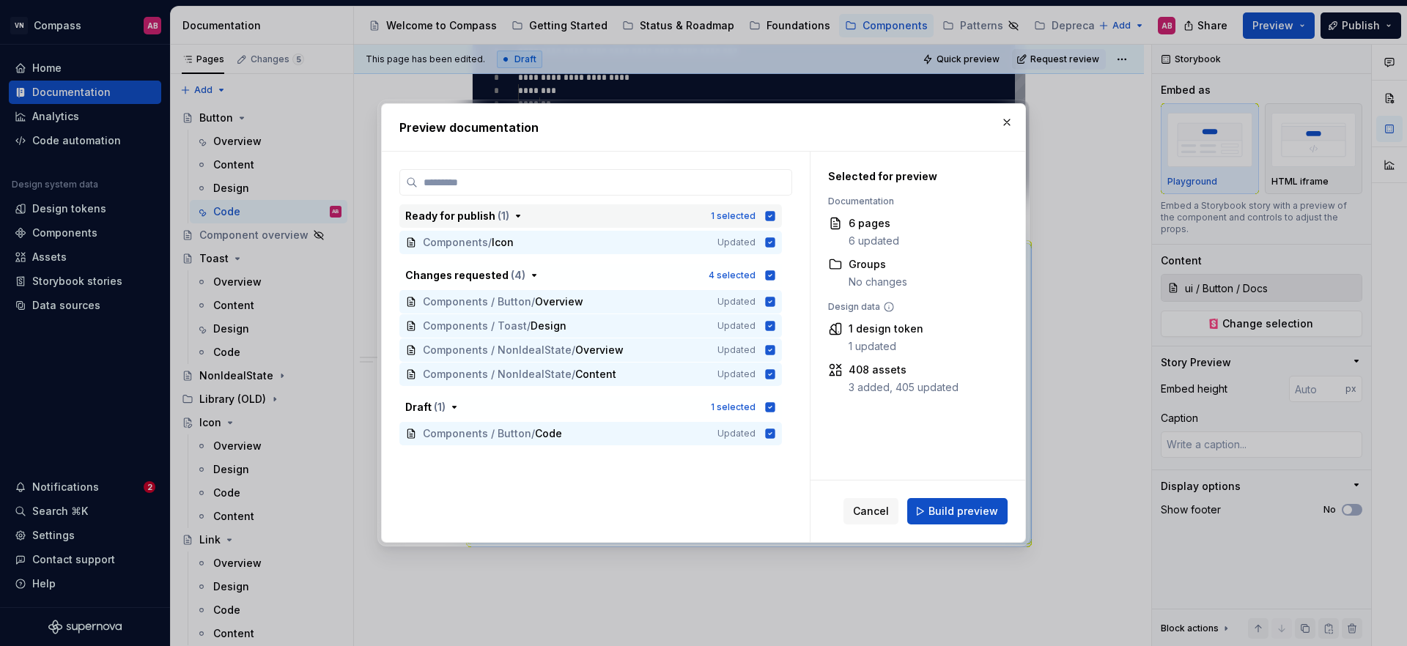
click at [770, 214] on icon "button" at bounding box center [771, 216] width 10 height 10
click at [769, 274] on icon "button" at bounding box center [771, 275] width 10 height 10
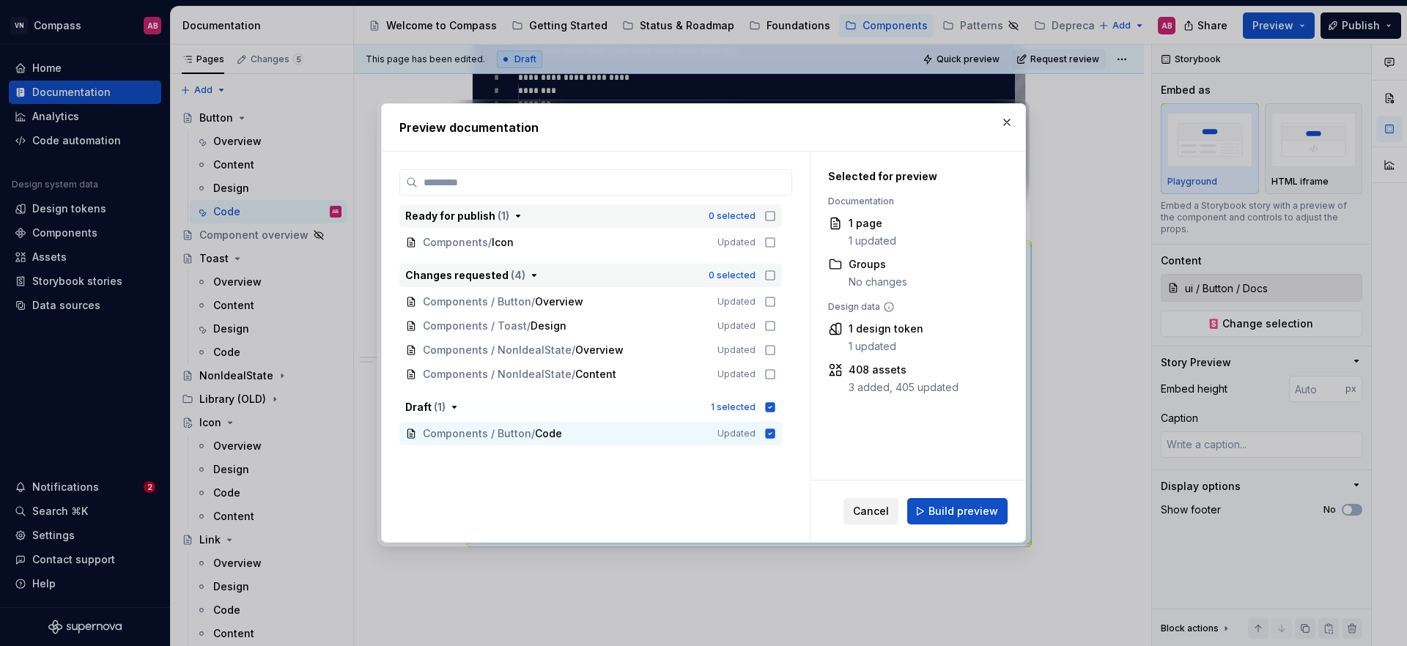
click at [869, 517] on span "Cancel" at bounding box center [871, 511] width 36 height 15
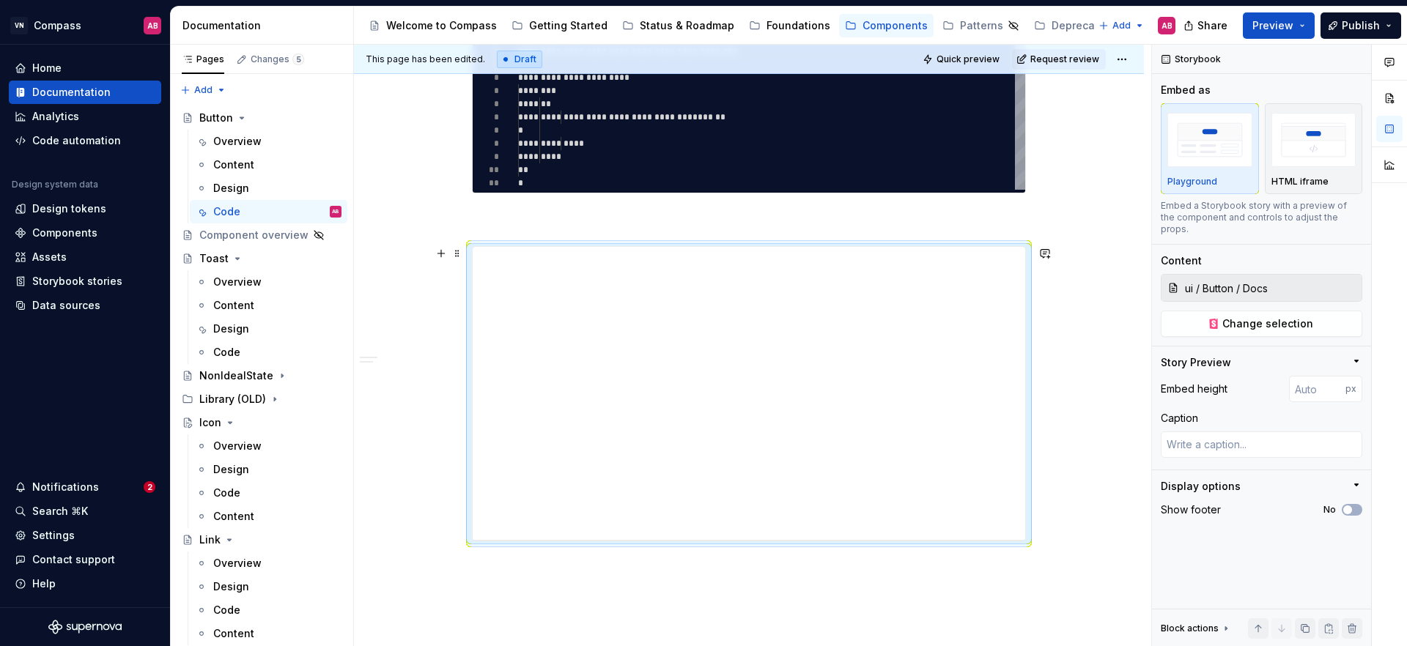
click at [1089, 406] on div "**********" at bounding box center [749, 345] width 790 height 815
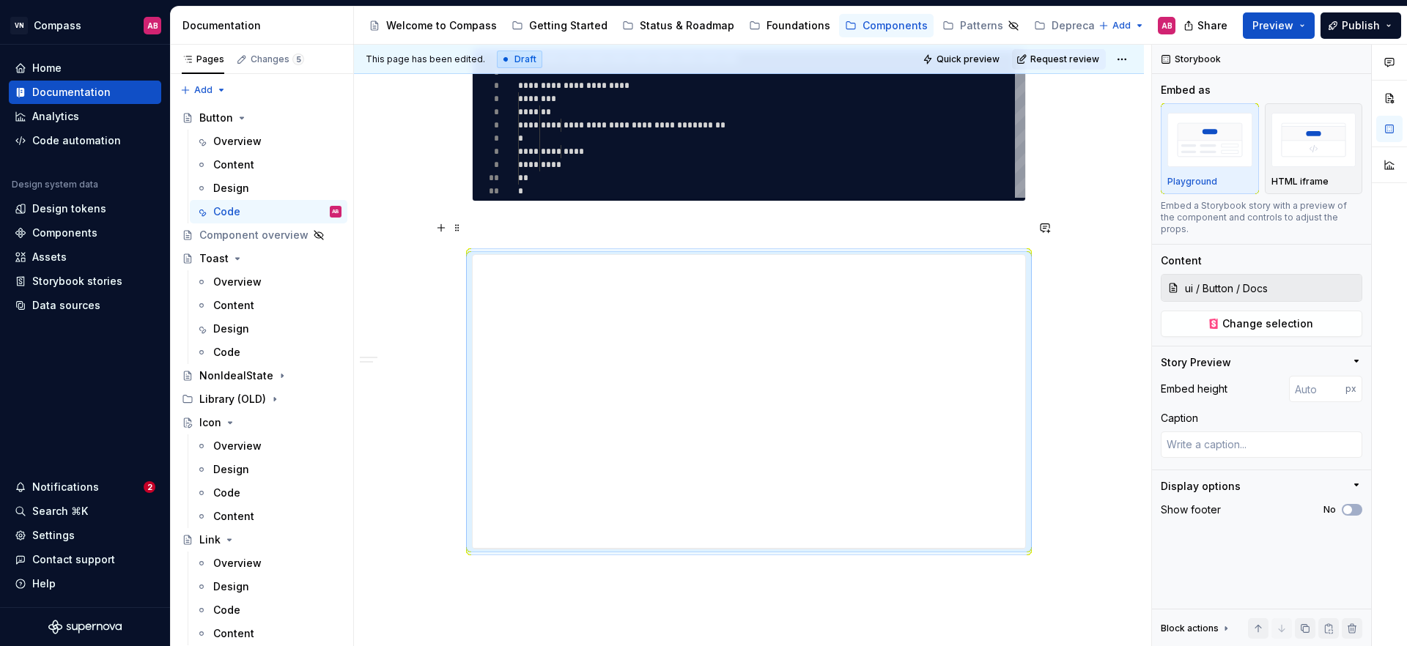
scroll to position [317, 0]
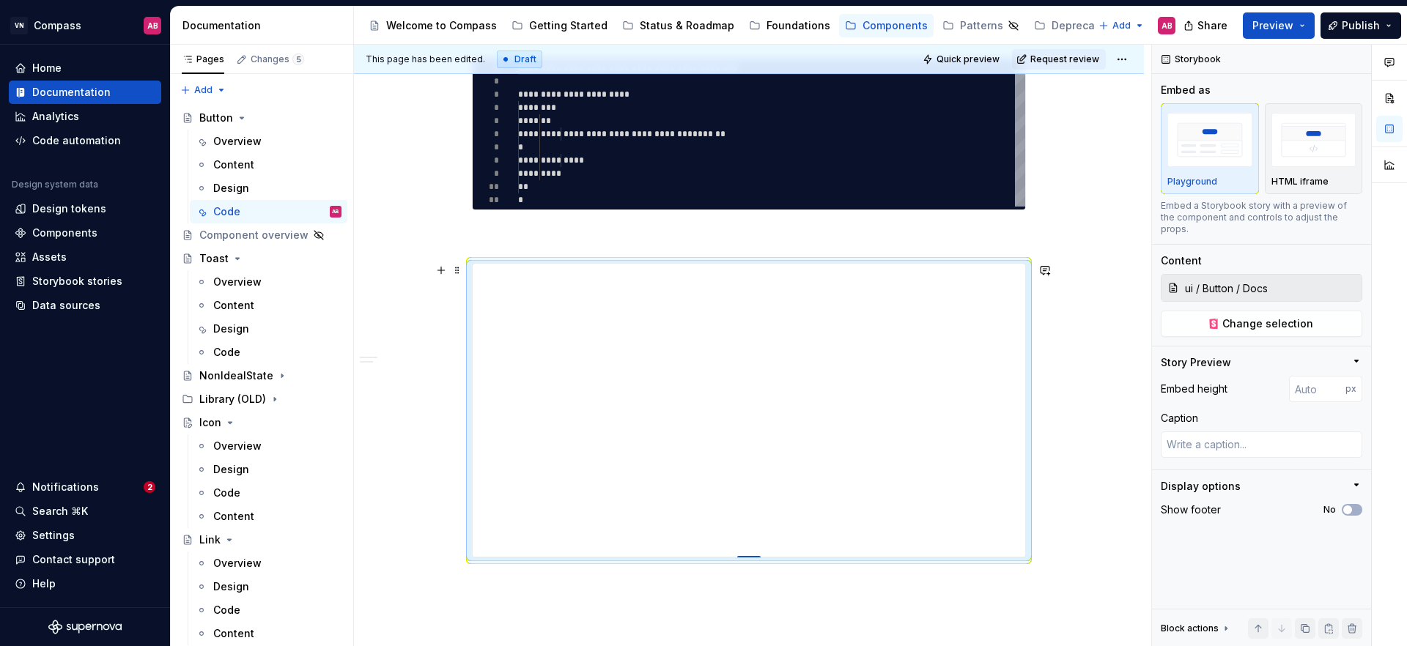
type textarea "*"
type input "404"
type textarea "*"
type input "406"
type textarea "*"
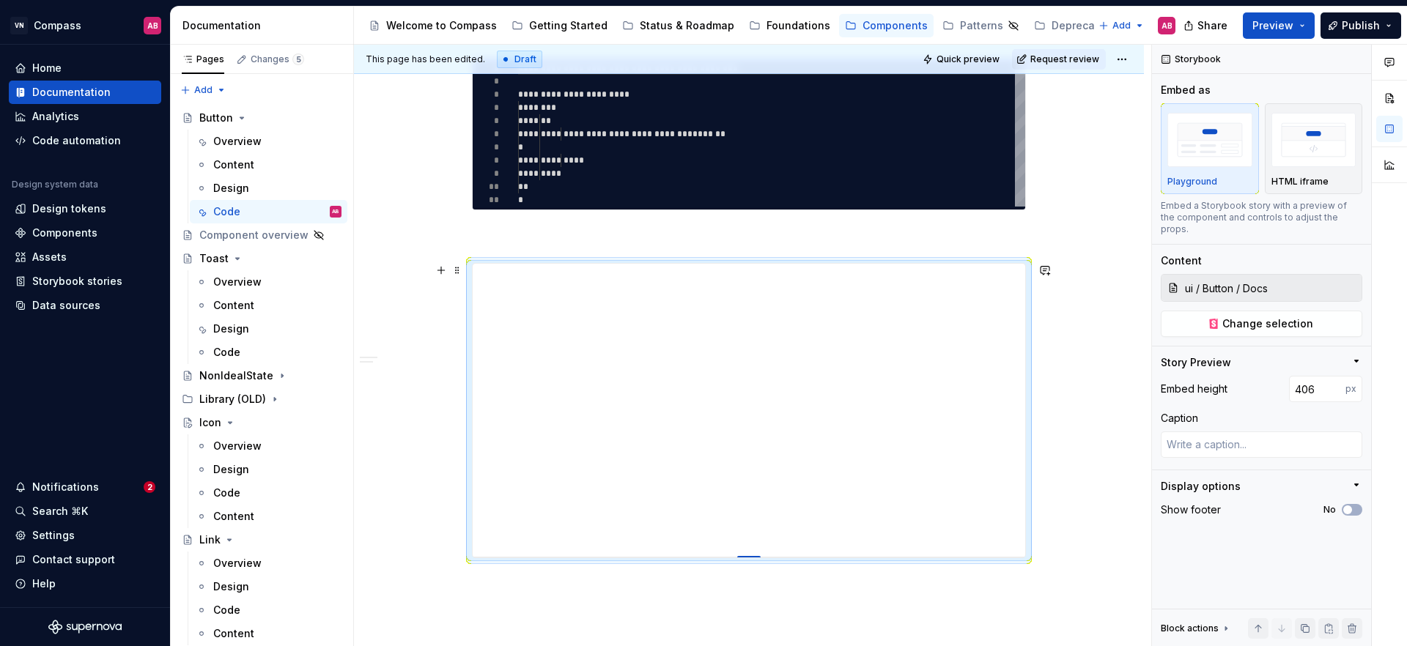
type input "407"
type textarea "*"
type input "410"
type textarea "*"
type input "415"
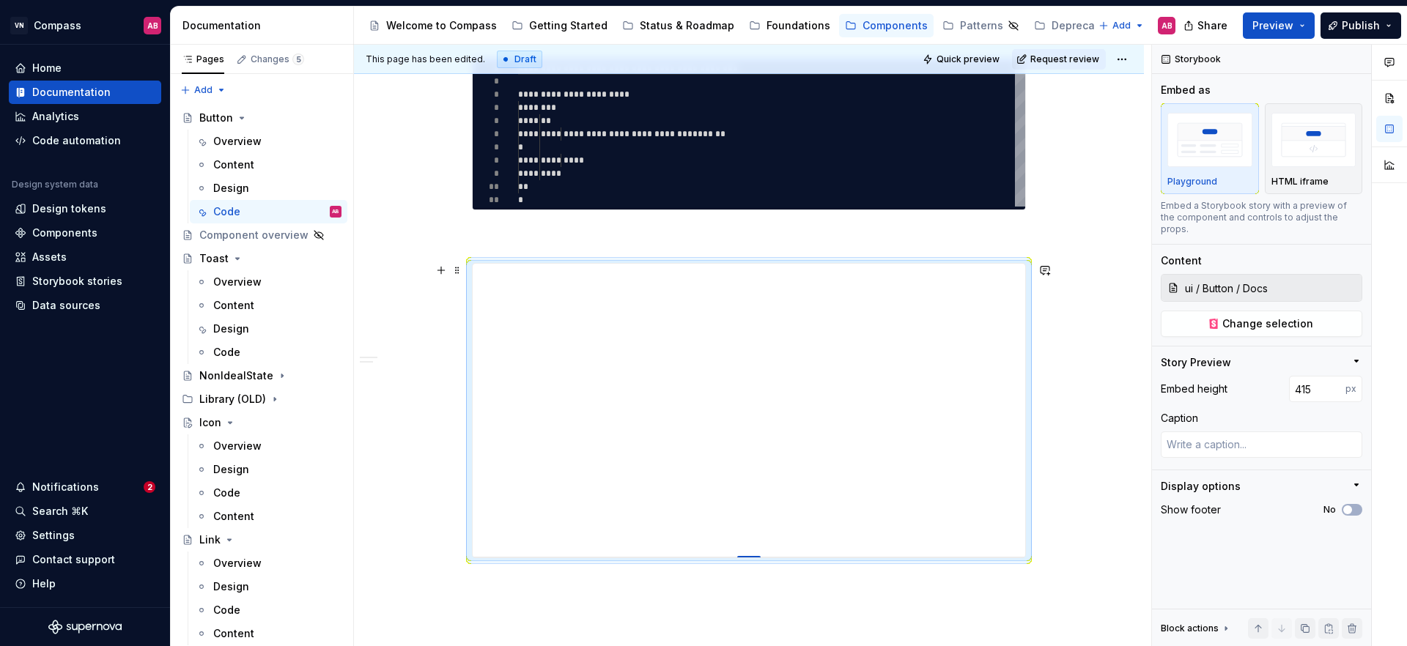
type textarea "*"
type input "417"
type textarea "*"
type input "419"
type textarea "*"
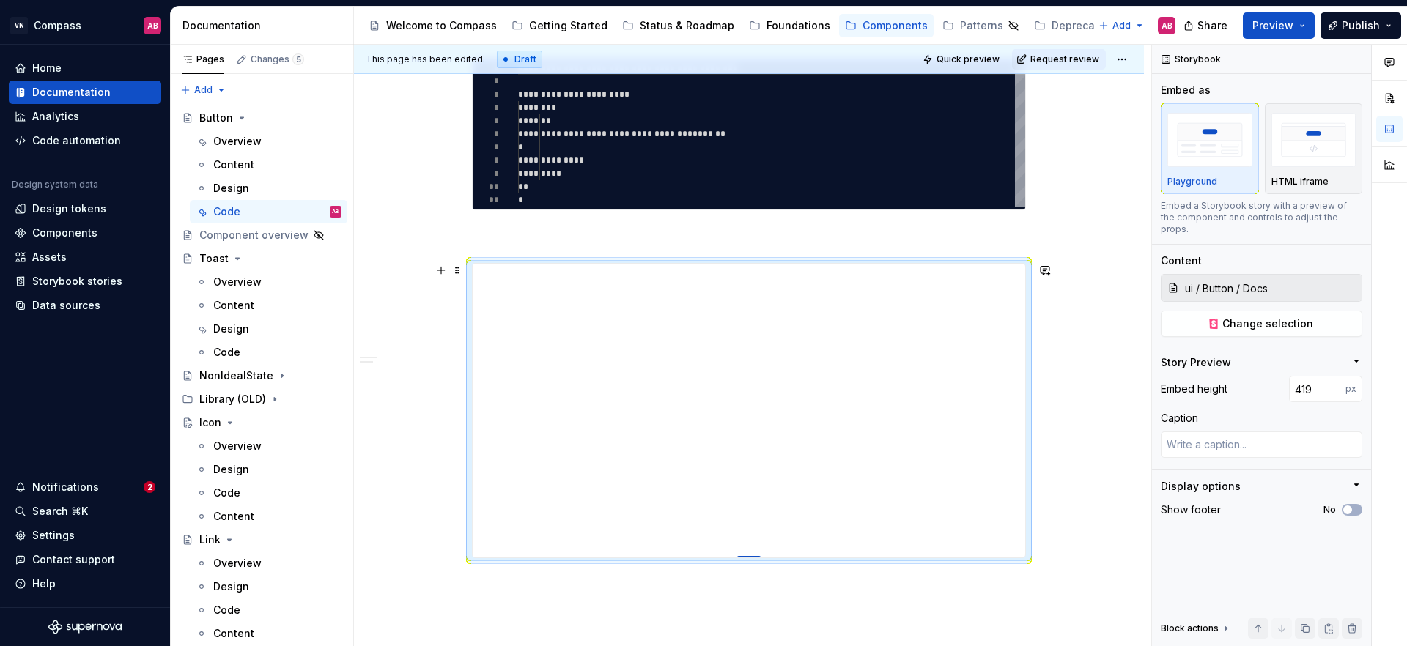
type input "422"
type textarea "*"
type input "425"
type textarea "*"
type input "428"
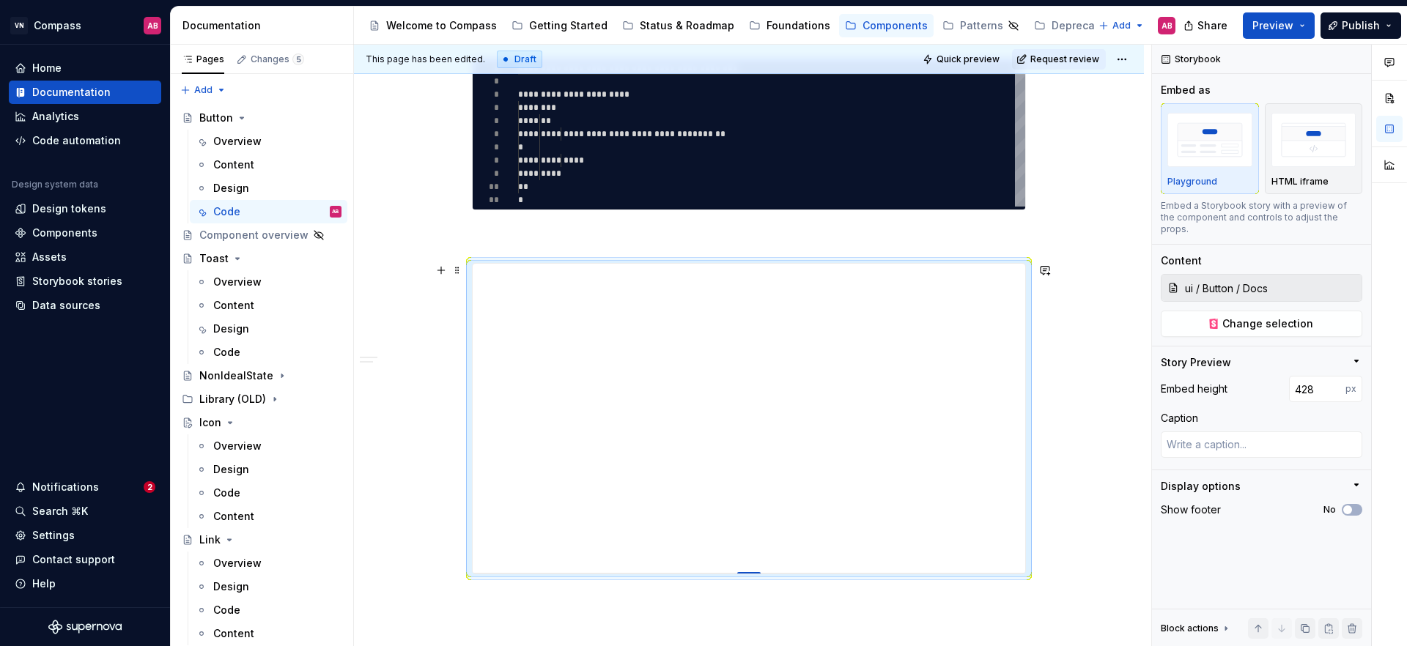
type textarea "*"
type input "430"
type textarea "*"
type input "432"
type textarea "*"
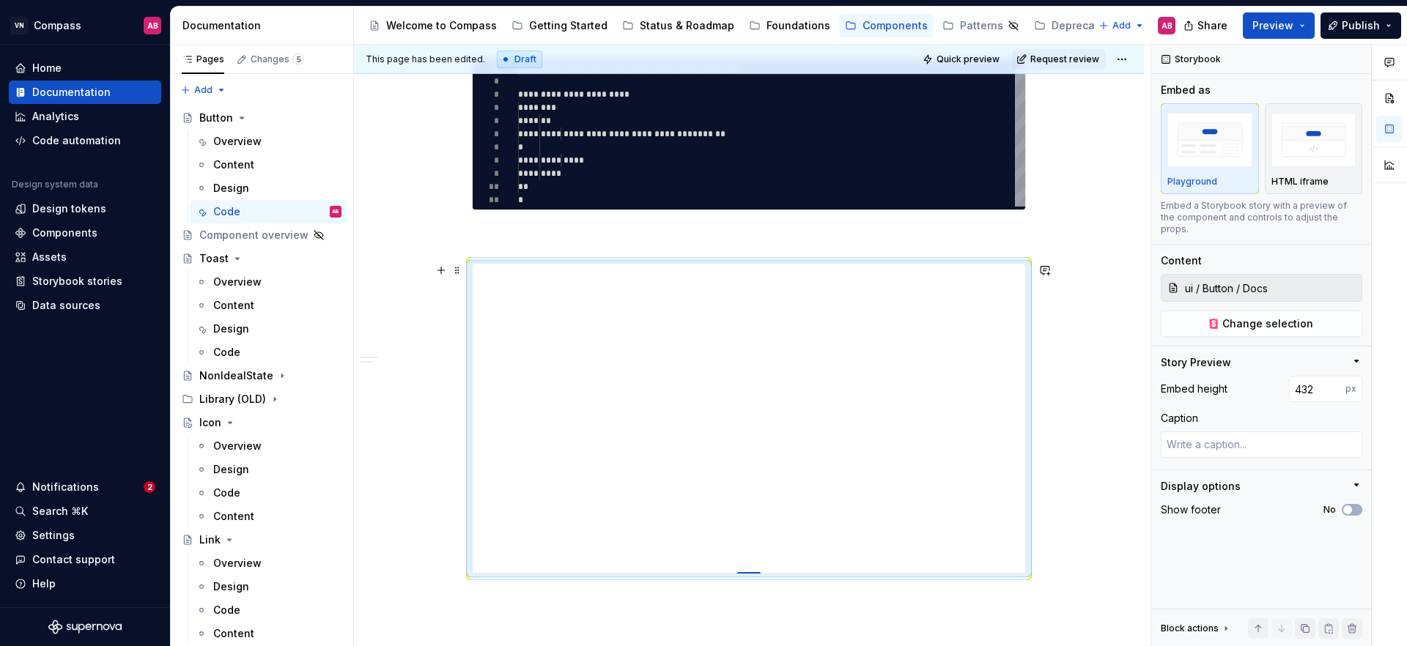
type input "433"
type textarea "*"
type input "436"
type textarea "*"
type input "437"
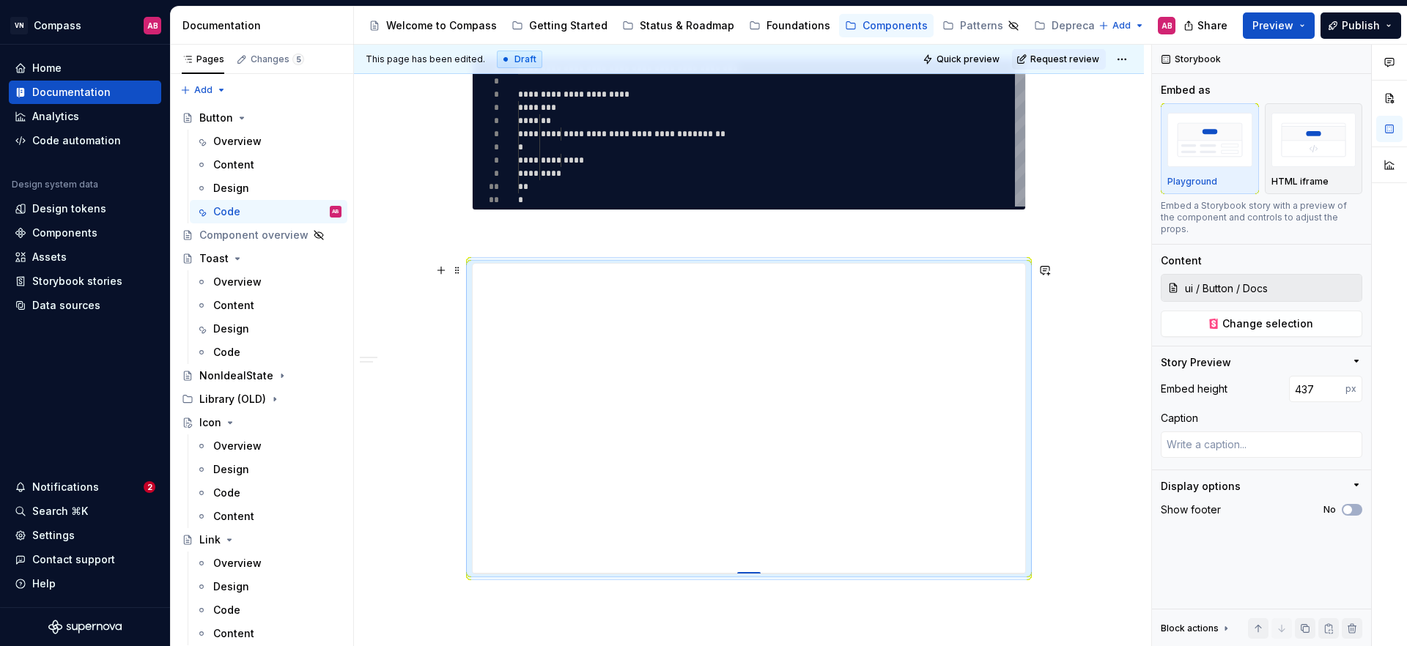
type textarea "*"
type input "439"
type textarea "*"
type input "440"
type textarea "*"
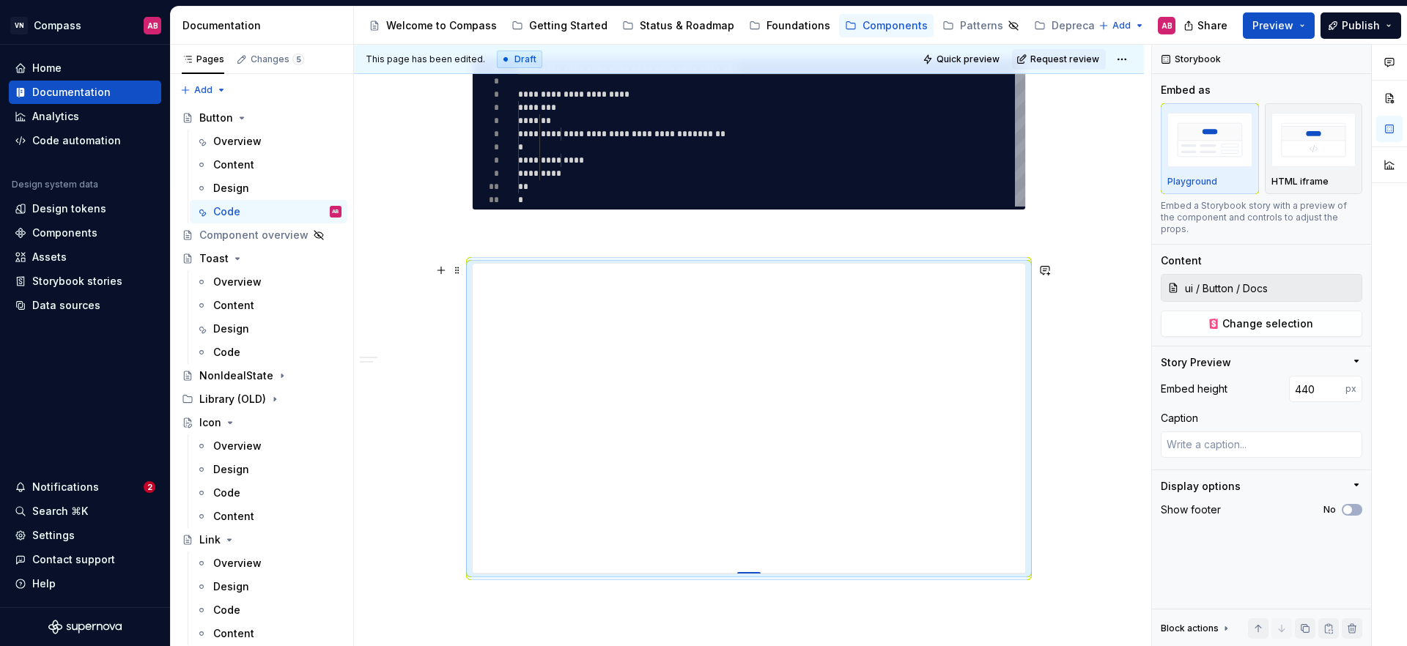
type input "442"
type textarea "*"
type input "443"
type textarea "*"
type input "445"
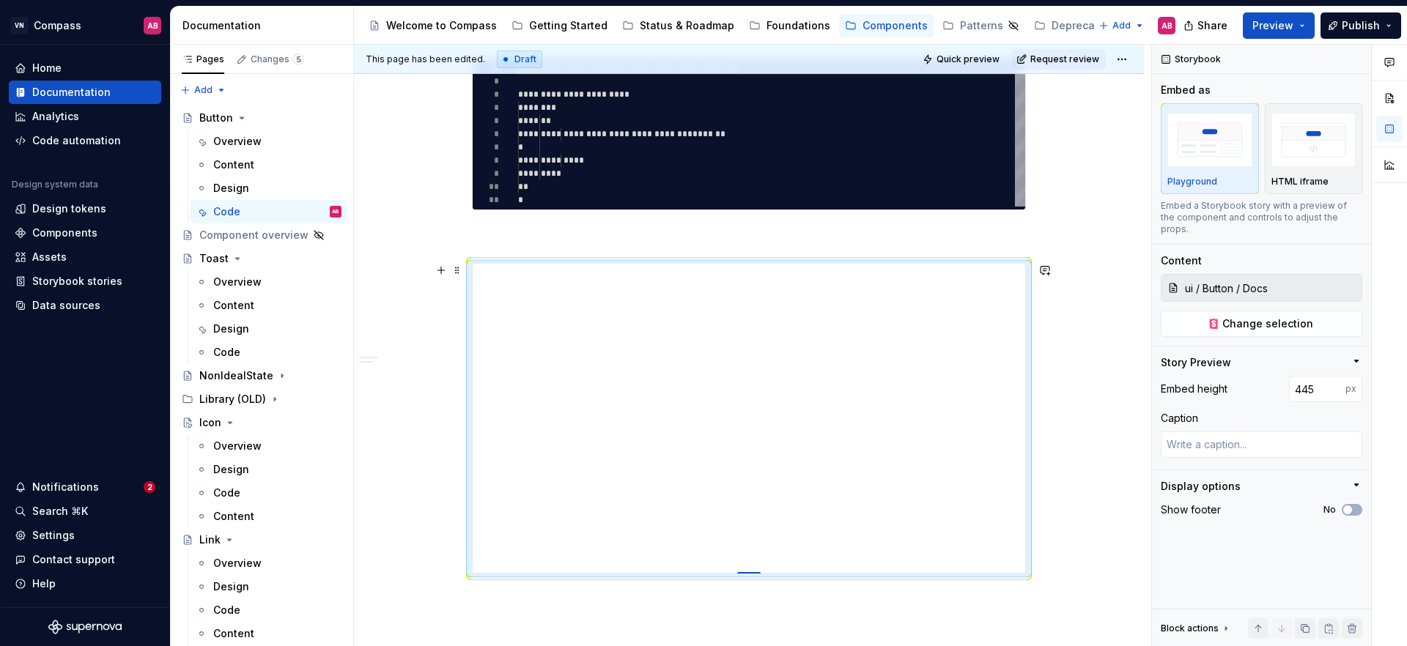
type textarea "*"
type input "446"
type textarea "*"
type input "447"
type textarea "*"
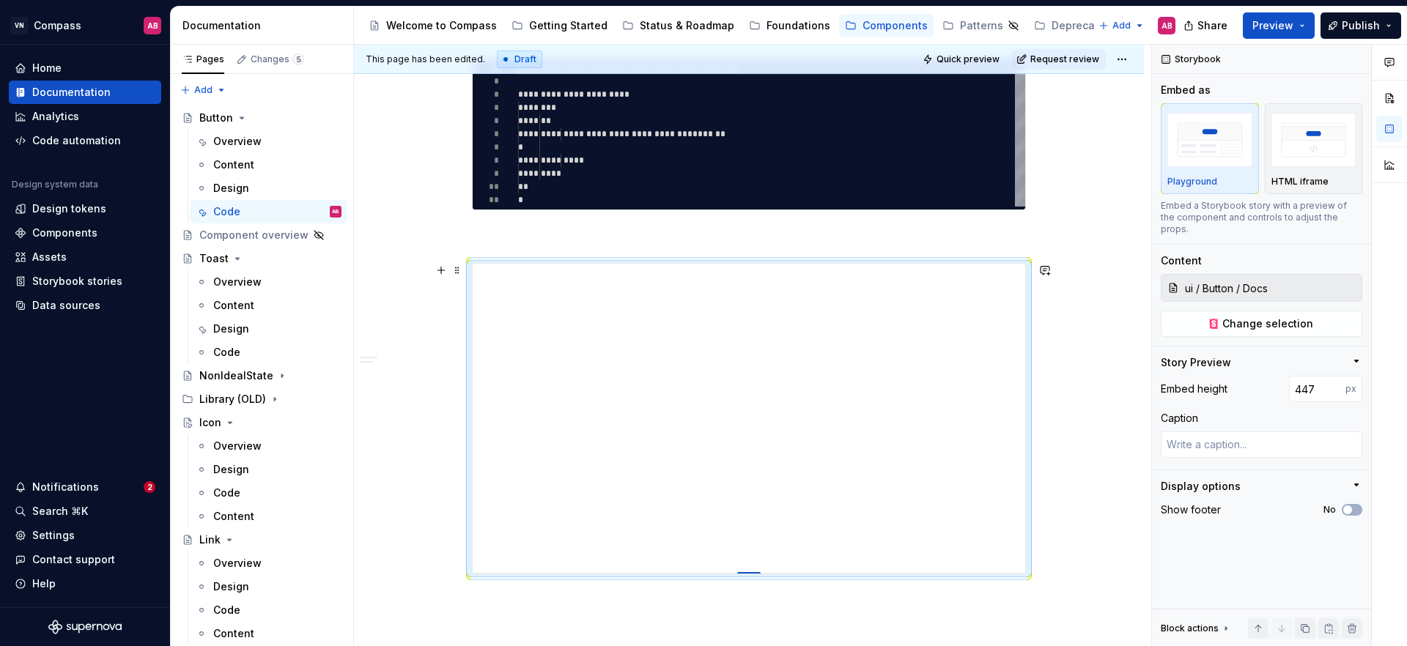
type input "449"
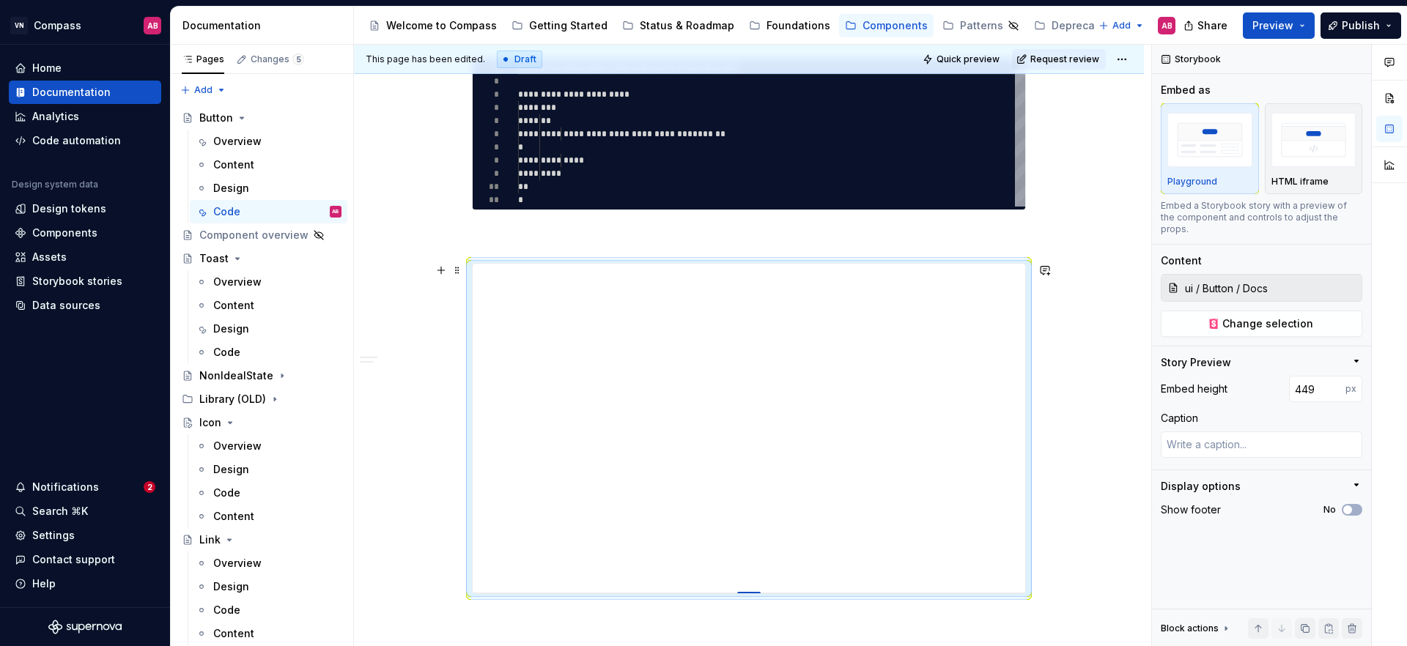
type textarea "*"
type input "450"
type textarea "*"
type input "452"
type textarea "*"
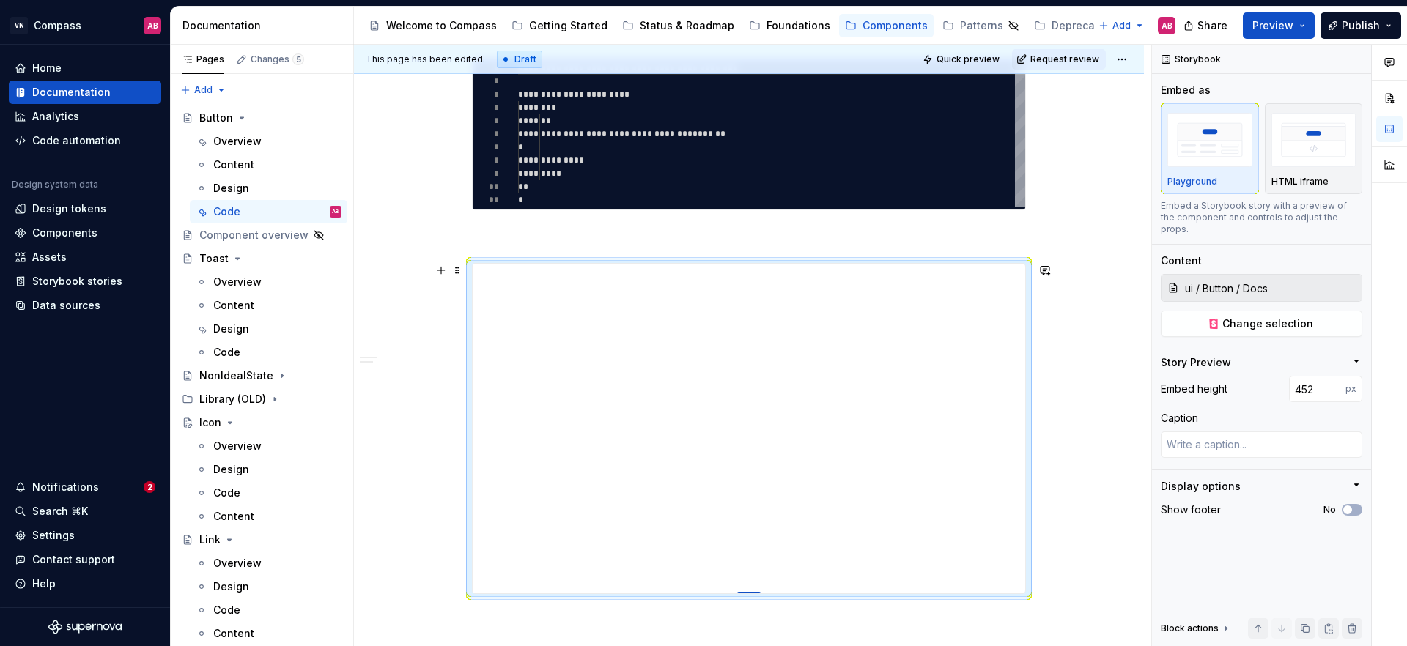
type input "453"
type textarea "*"
type input "454"
type textarea "*"
type input "456"
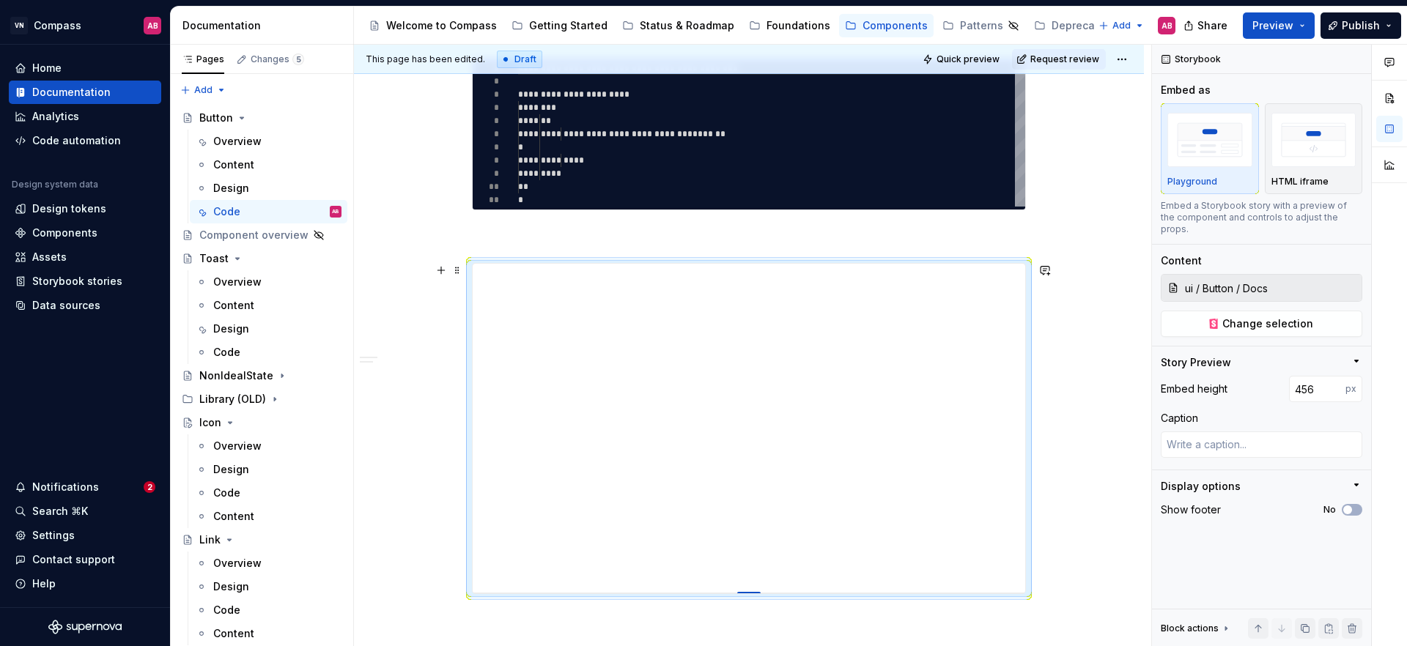
type textarea "*"
type input "458"
type textarea "*"
type input "460"
type textarea "*"
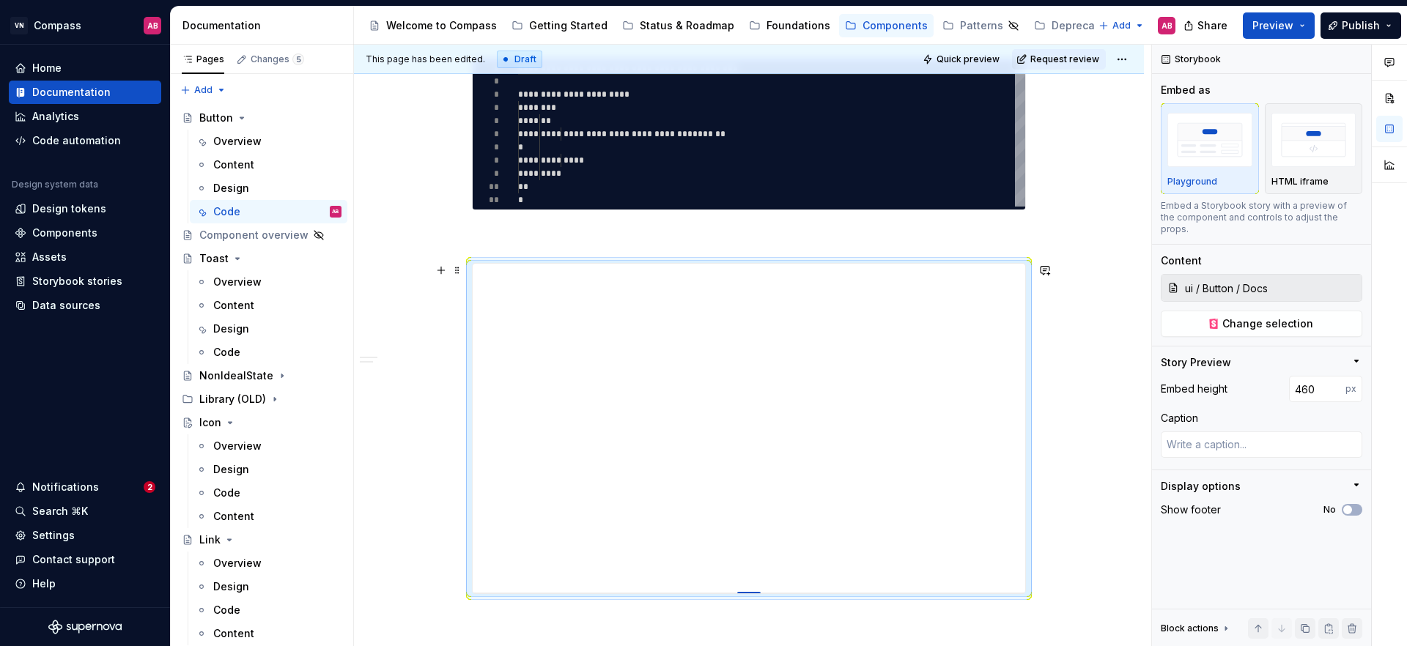
type input "462"
type textarea "*"
type input "466"
type textarea "*"
type input "467"
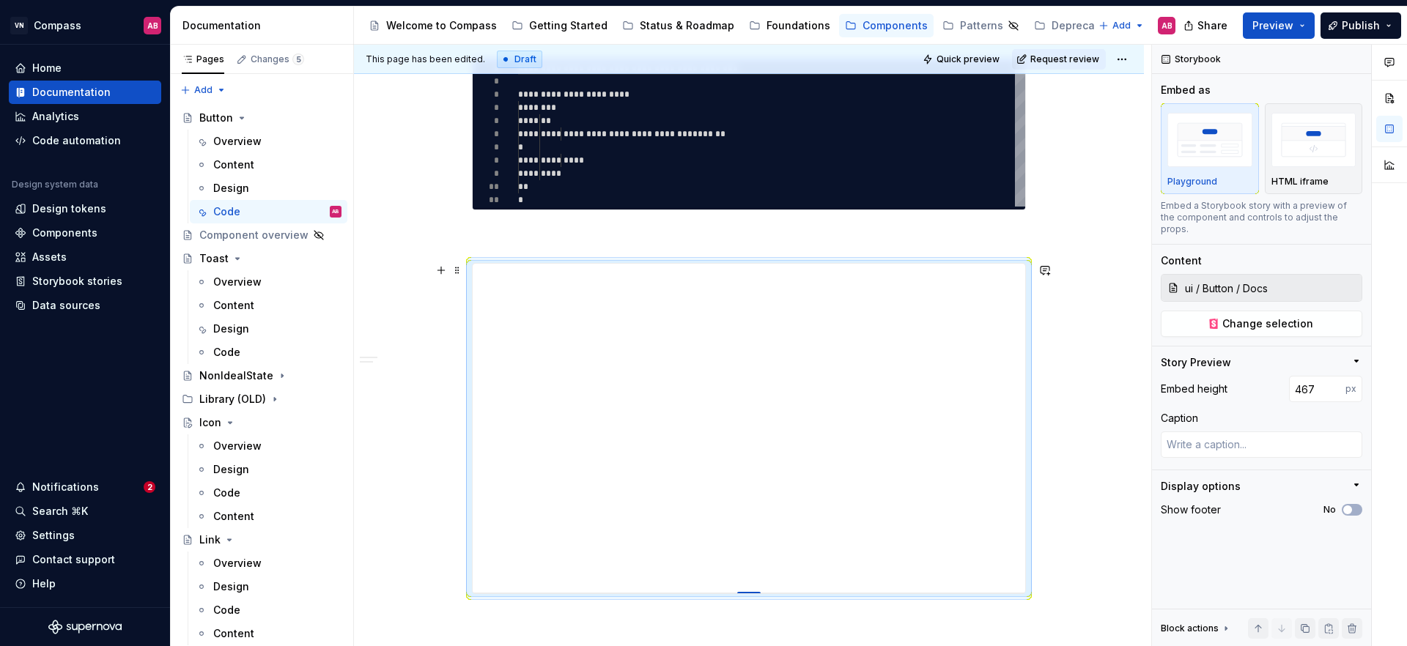
type textarea "*"
type input "468"
type textarea "*"
type input "469"
type textarea "*"
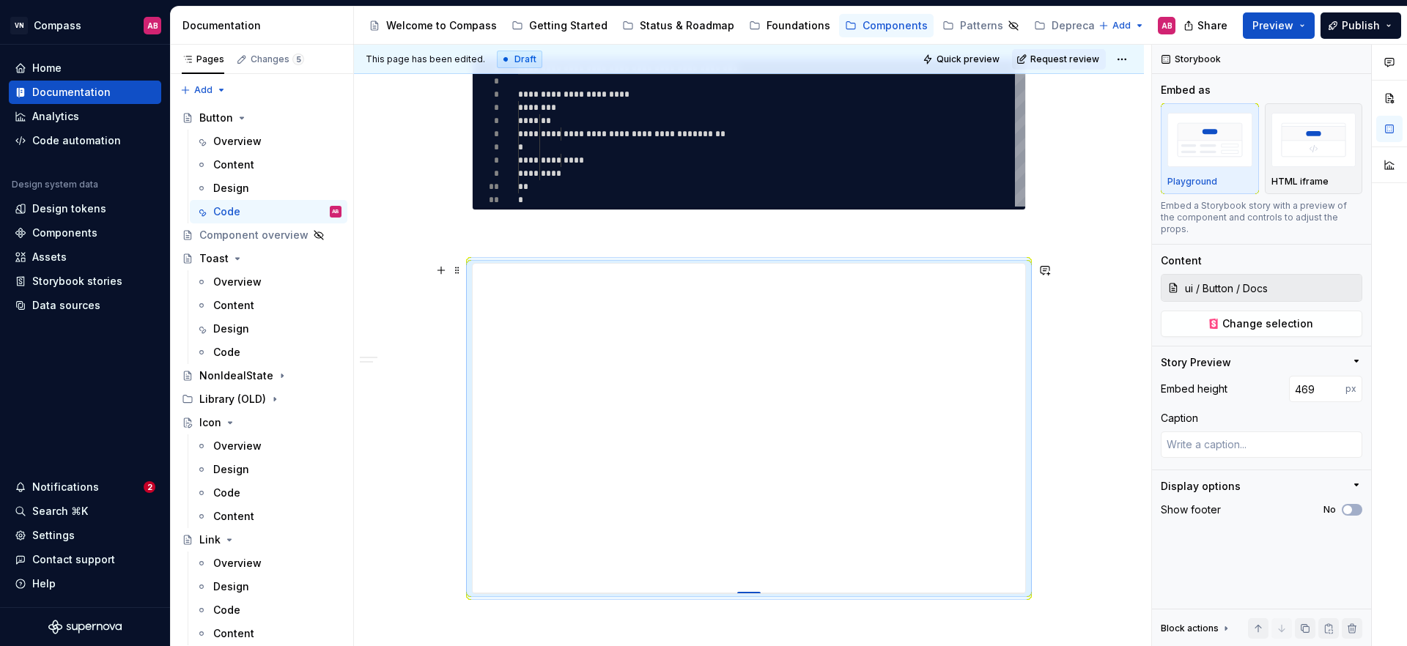
type input "472"
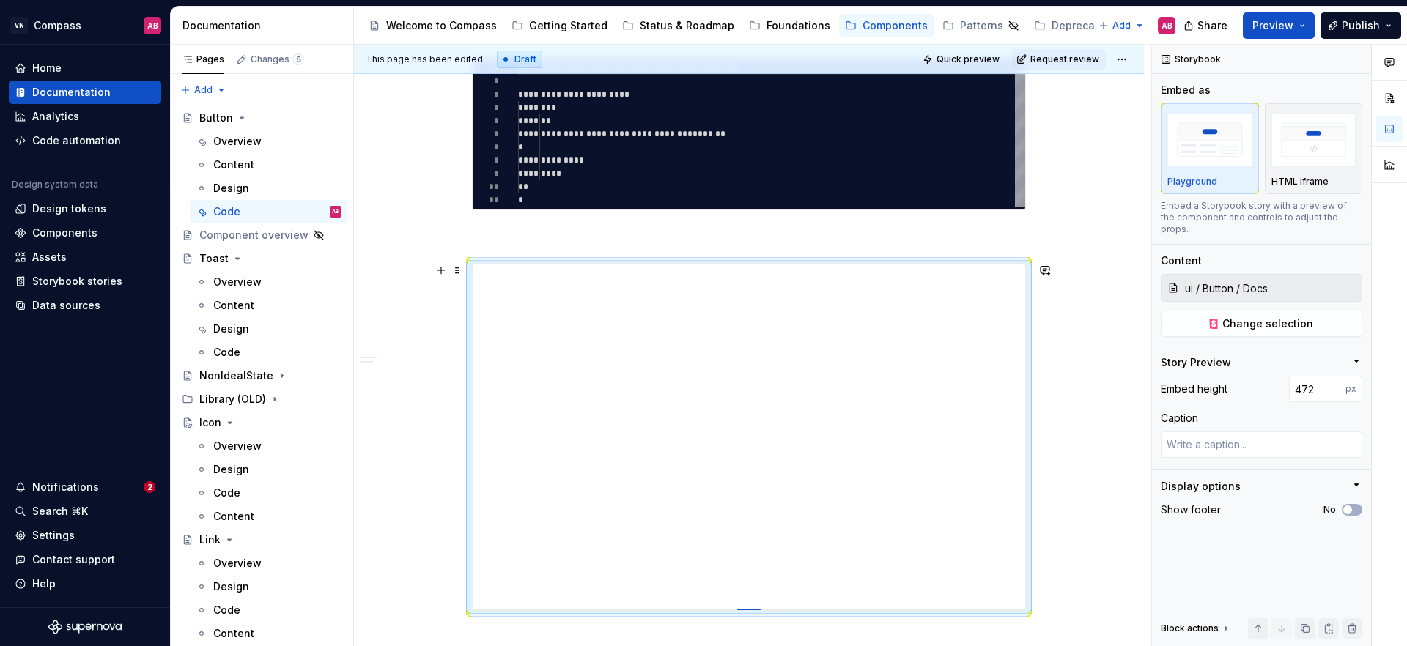
type textarea "*"
type input "473"
type textarea "*"
type input "475"
type textarea "*"
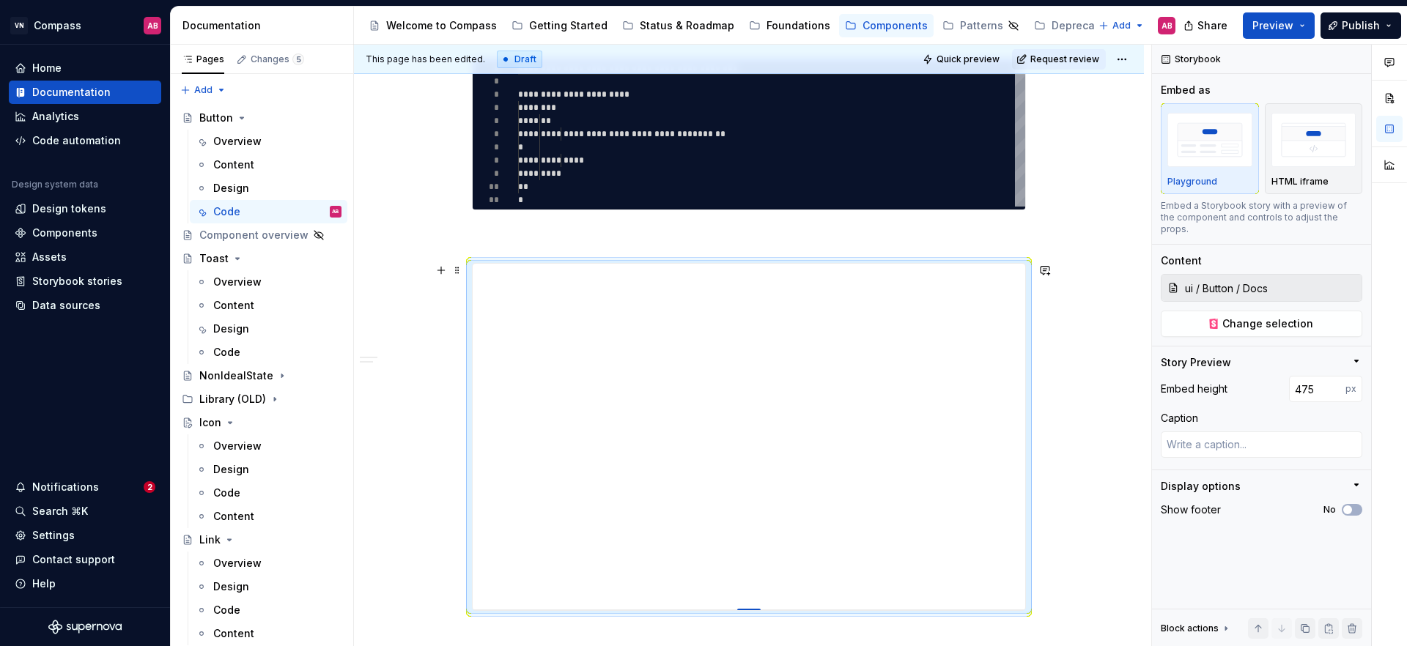
type input "477"
type textarea "*"
type input "479"
type textarea "*"
type input "480"
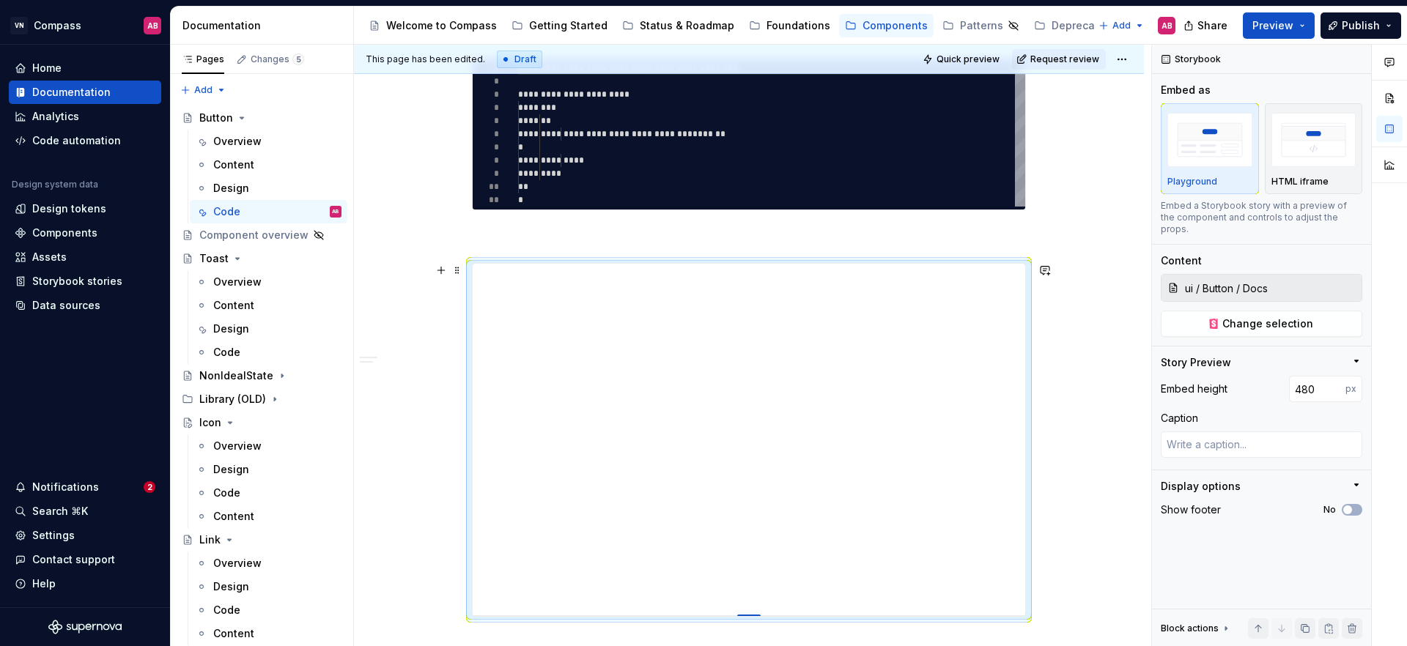
drag, startPoint x: 750, startPoint y: 556, endPoint x: 748, endPoint y: 616, distance: 59.4
click at [748, 616] on div at bounding box center [748, 616] width 23 height 3
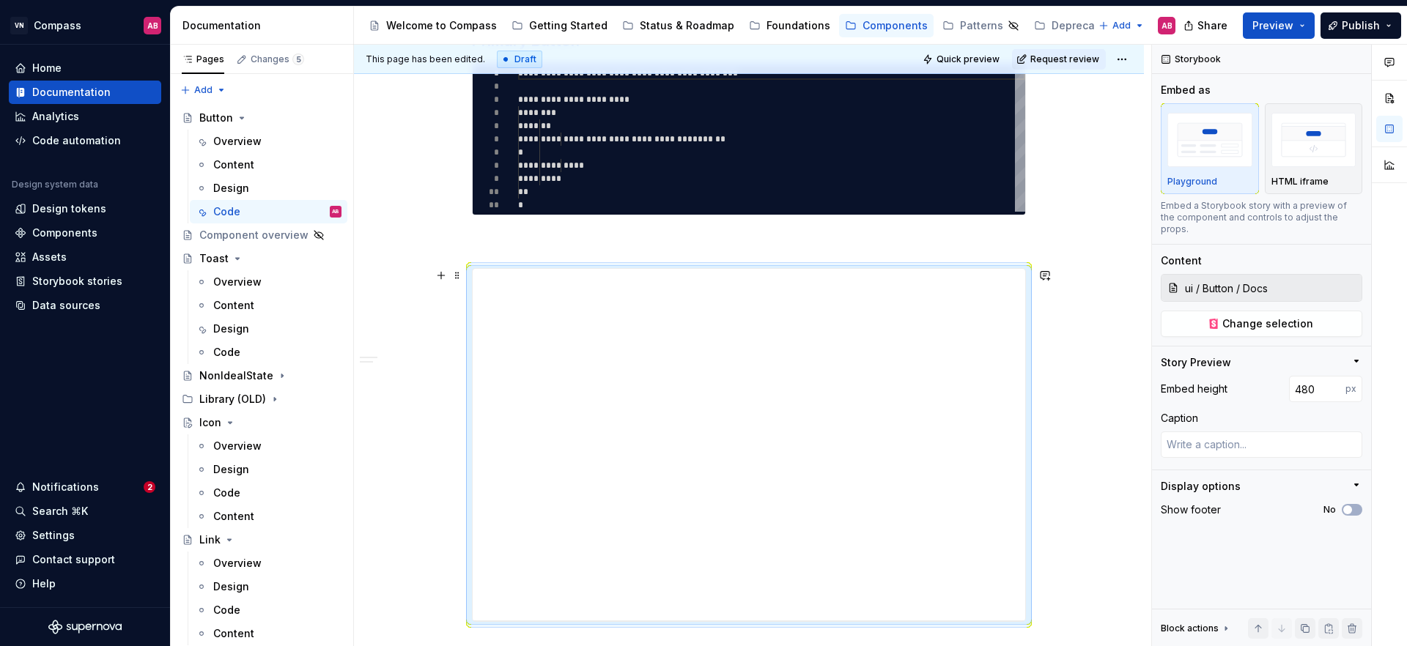
scroll to position [498, 0]
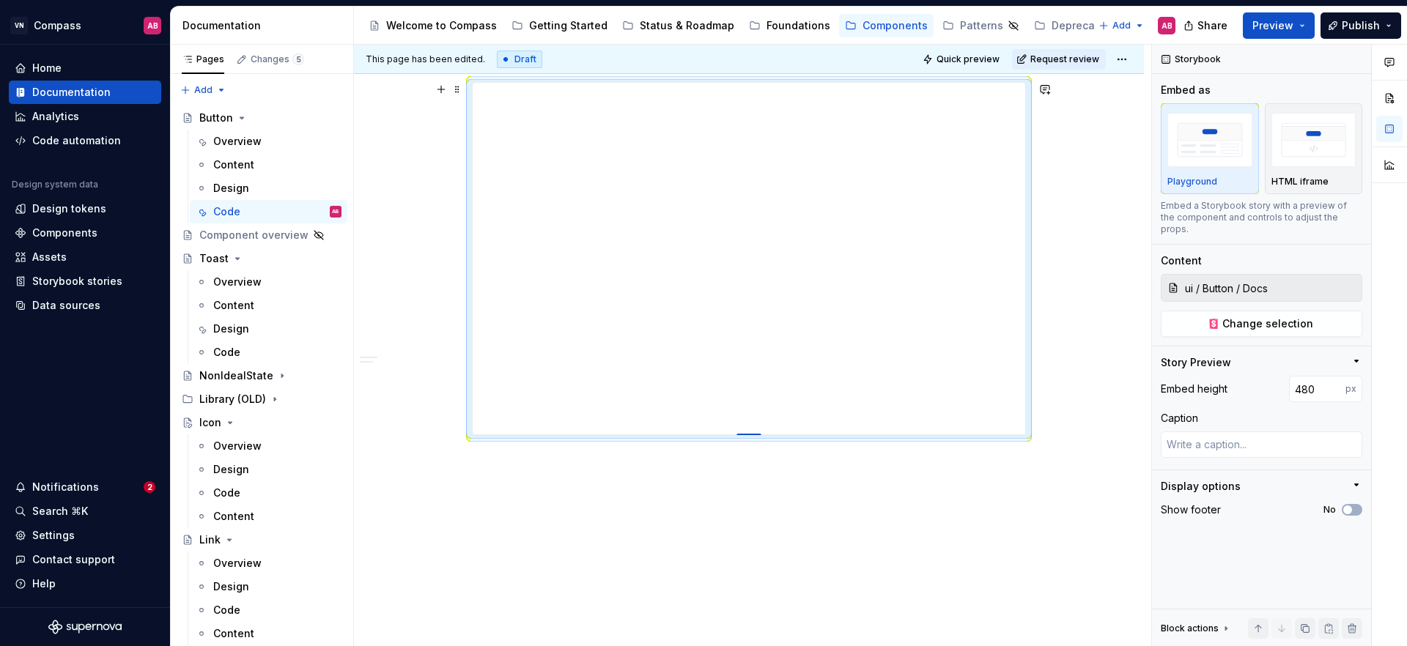
type textarea "*"
type input "494"
type textarea "*"
type input "497"
type textarea "*"
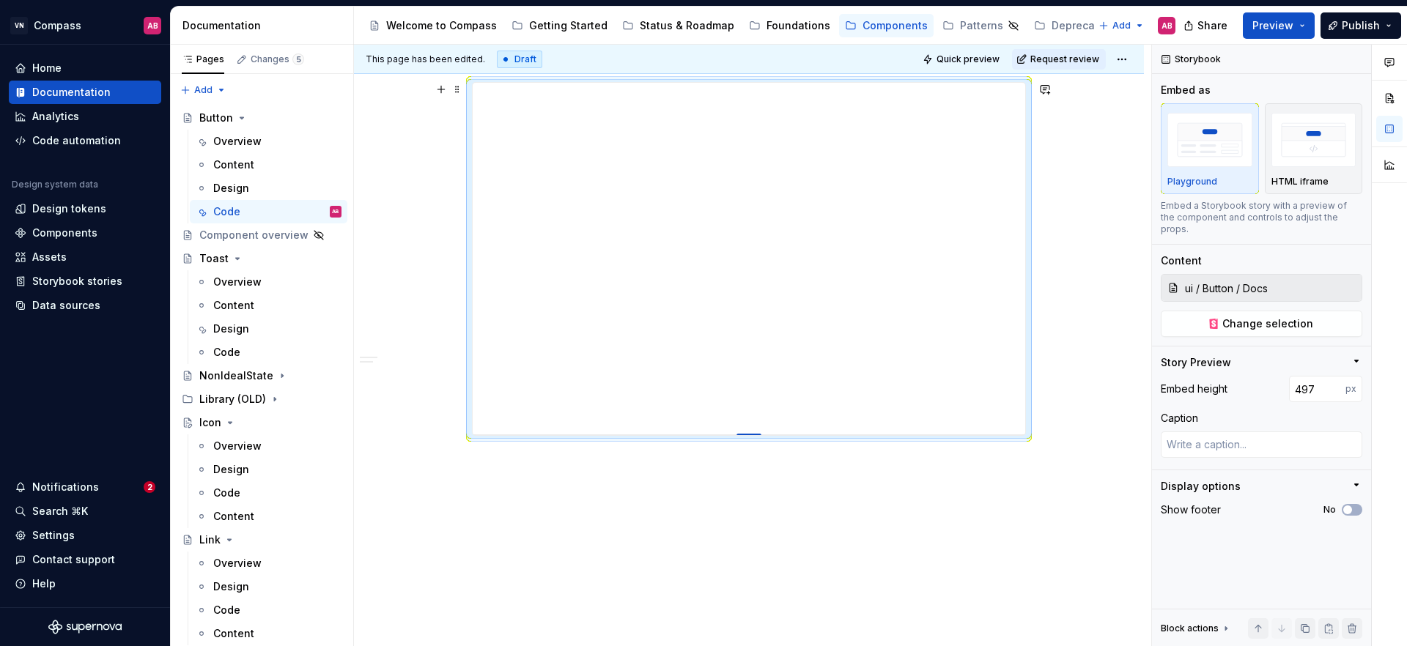
type input "509"
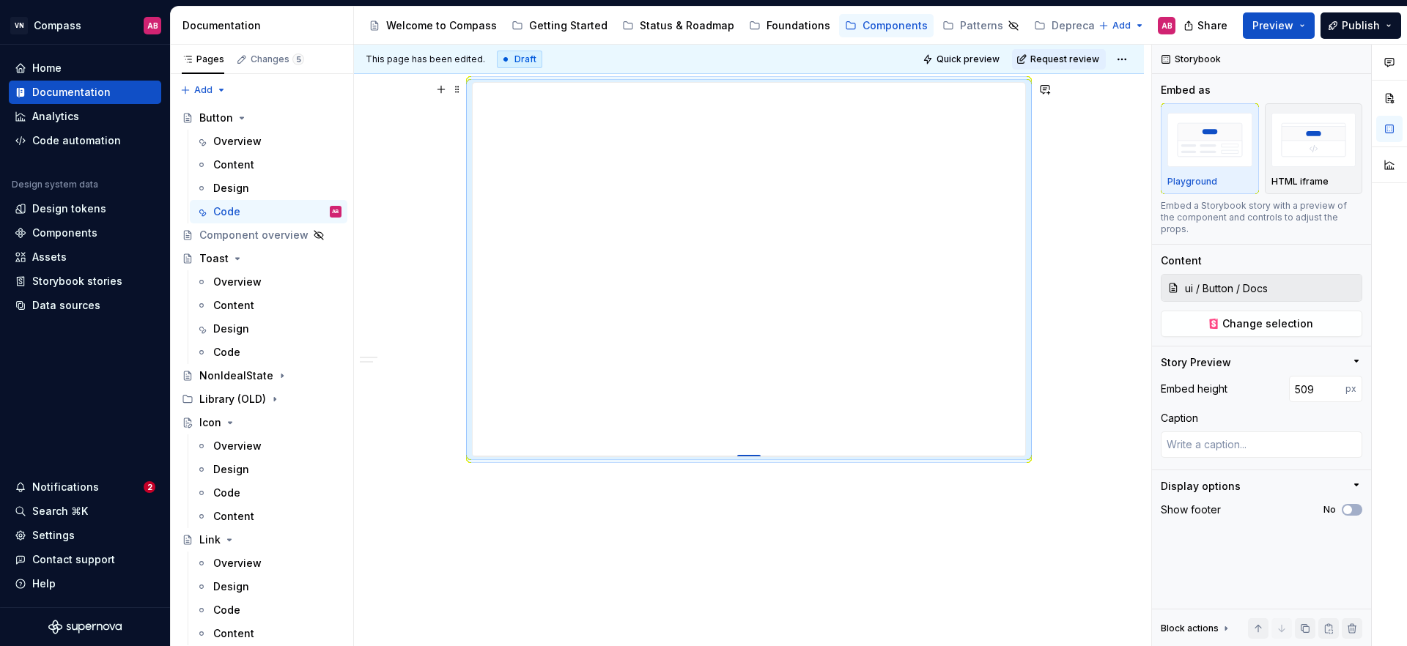
type textarea "*"
type input "515"
type textarea "*"
type input "521"
type textarea "*"
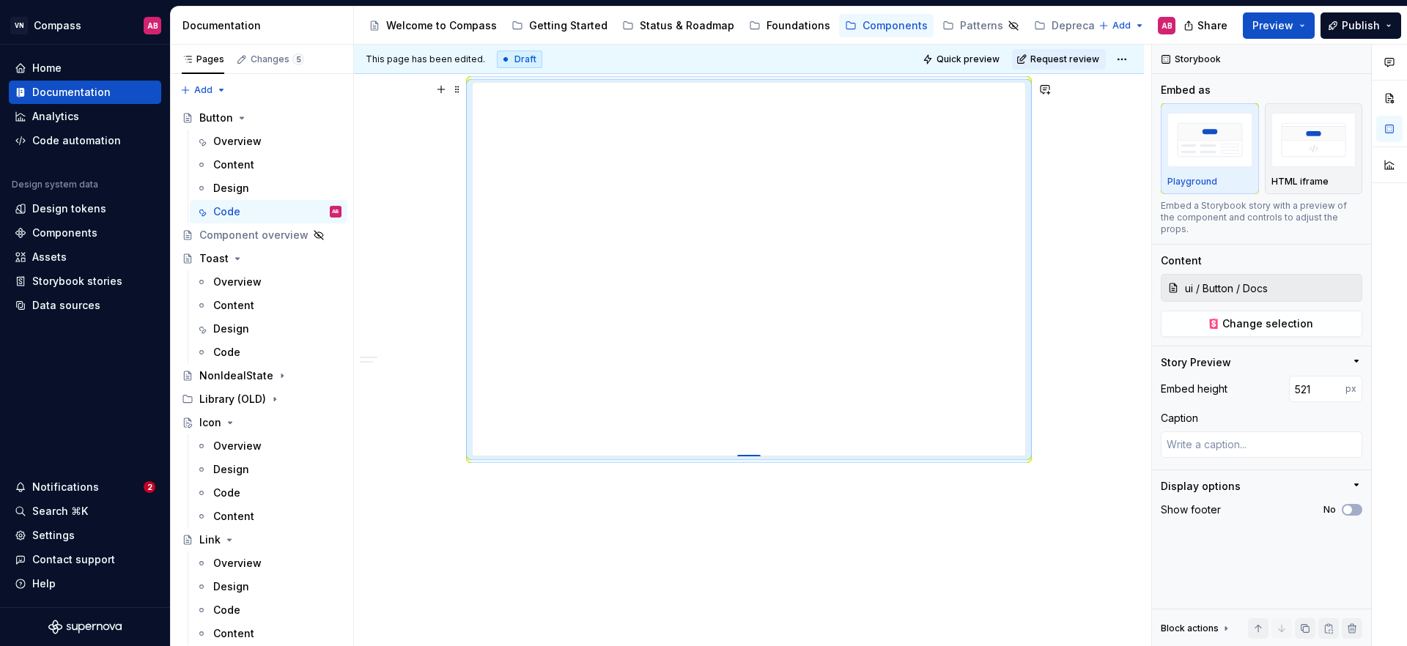
type input "525"
type textarea "*"
type input "532"
type textarea "*"
type input "542"
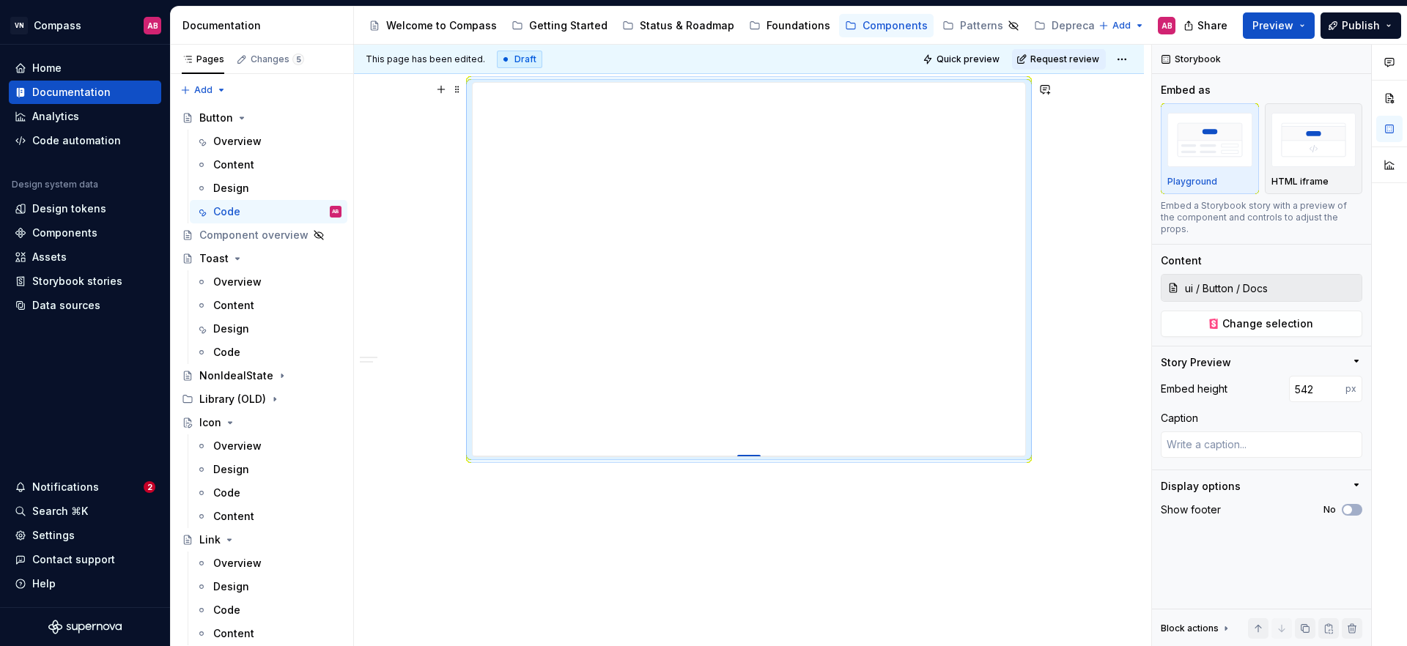
type textarea "*"
type input "545"
type textarea "*"
type input "552"
type textarea "*"
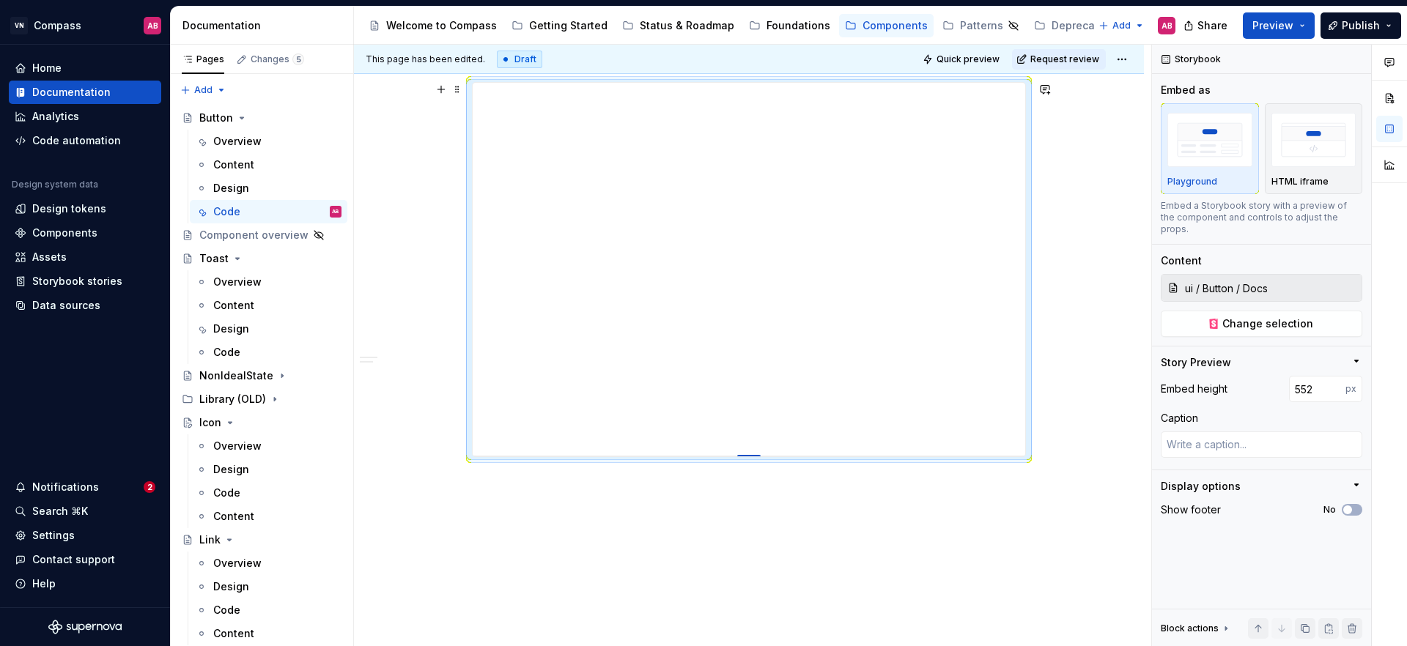
type input "557"
type textarea "*"
type input "563"
type textarea "*"
type input "568"
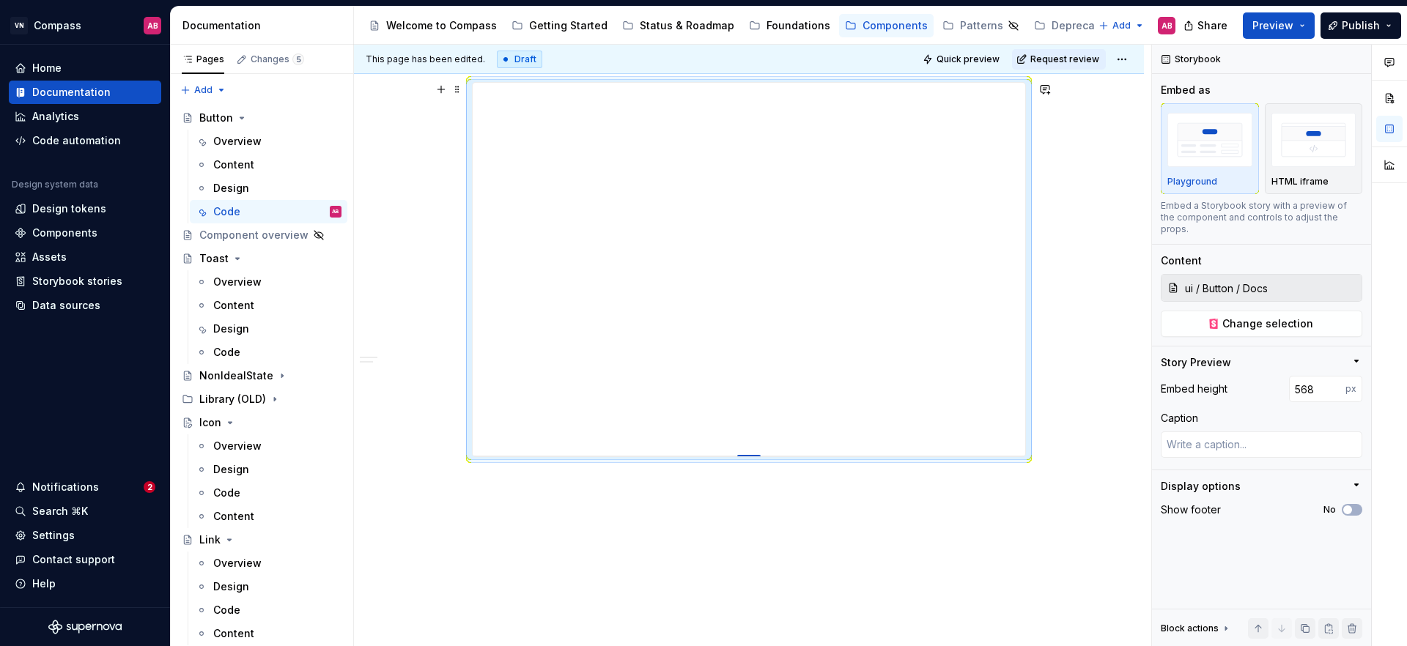
type textarea "*"
type input "579"
type textarea "*"
type input "587"
type textarea "*"
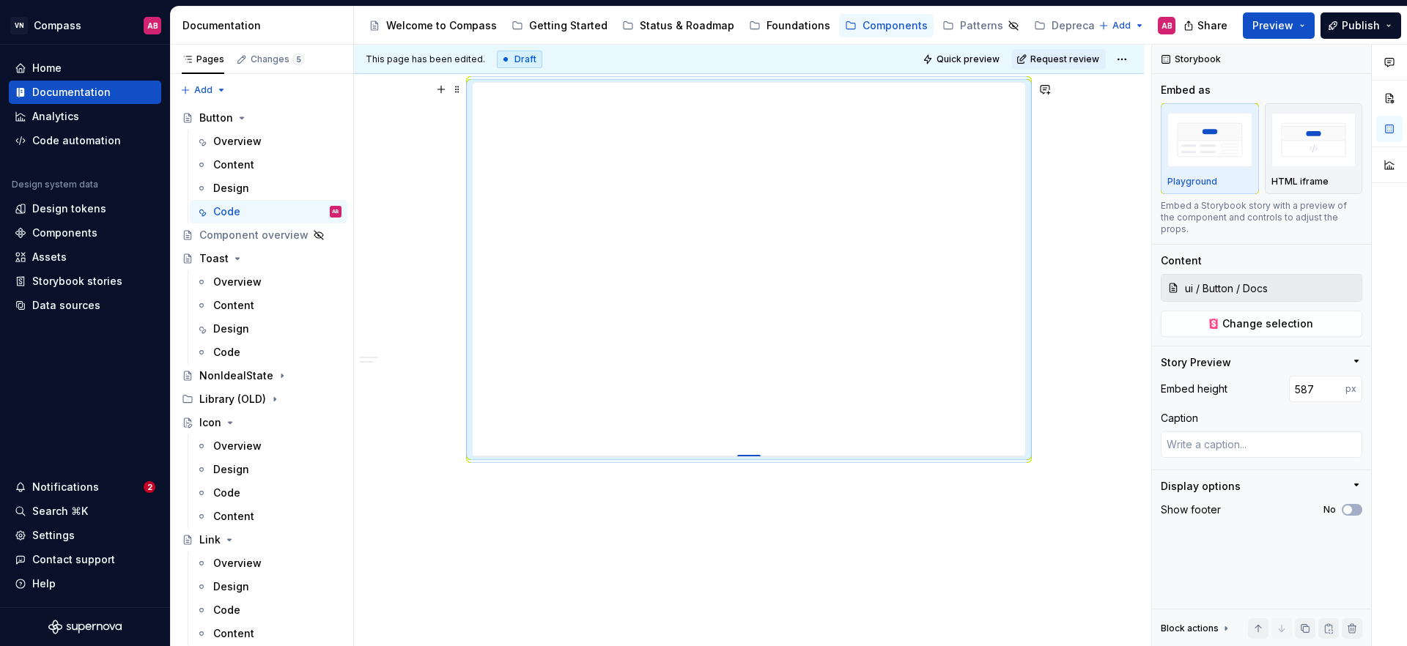
type input "593"
type textarea "*"
type input "597"
type textarea "*"
type input "603"
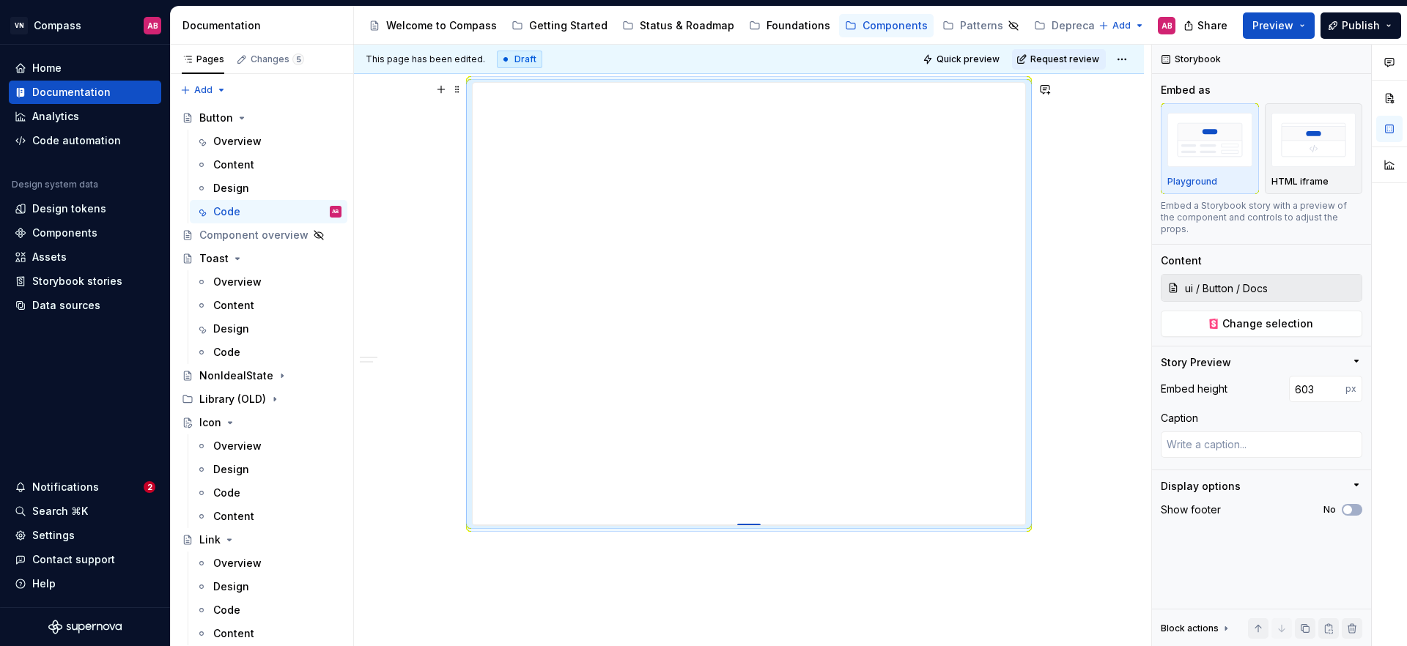
type textarea "*"
type input "608"
type textarea "*"
type input "611"
type textarea "*"
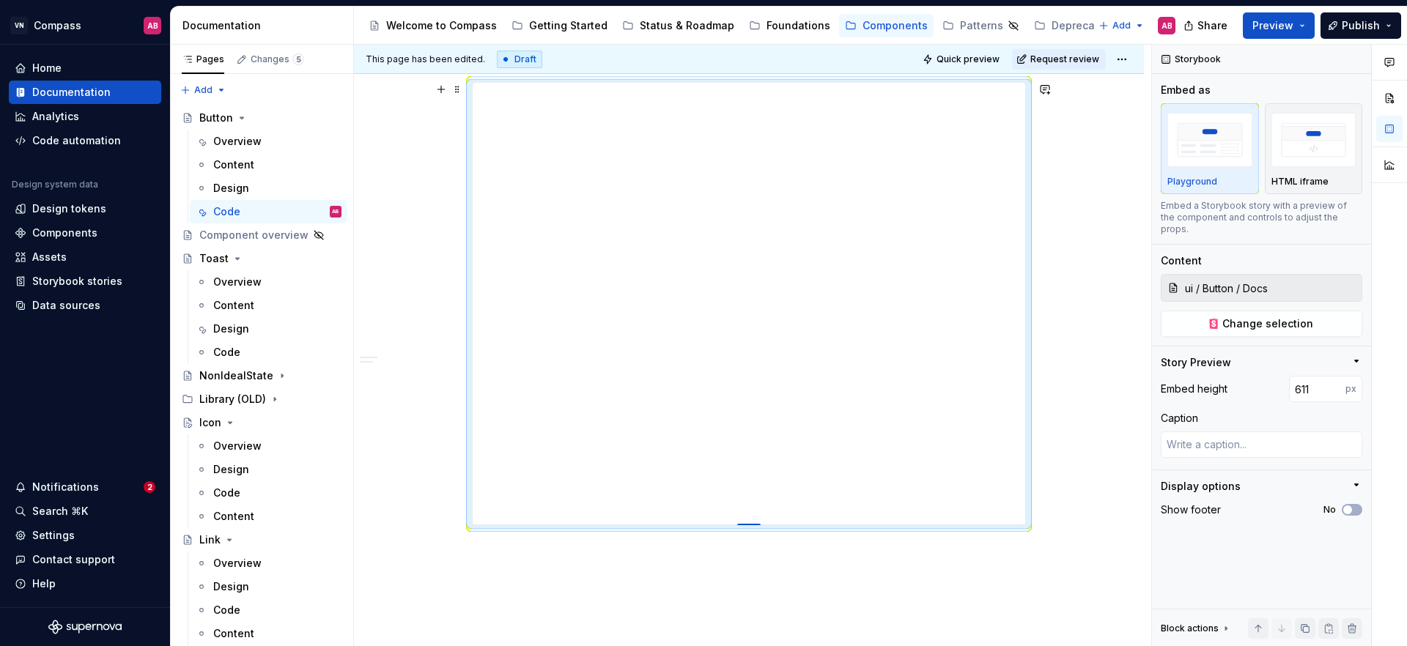
type input "614"
type textarea "*"
type input "617"
type textarea "*"
type input "623"
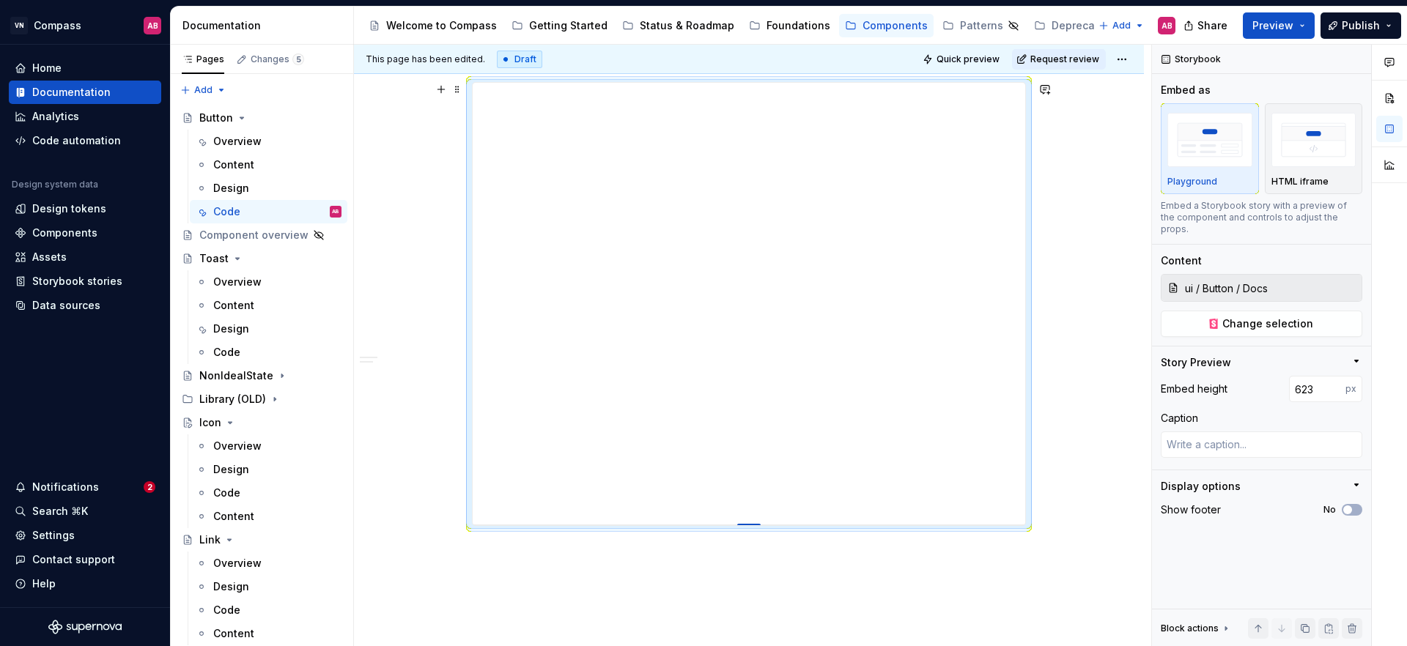
type textarea "*"
type input "629"
type textarea "*"
type input "631"
type textarea "*"
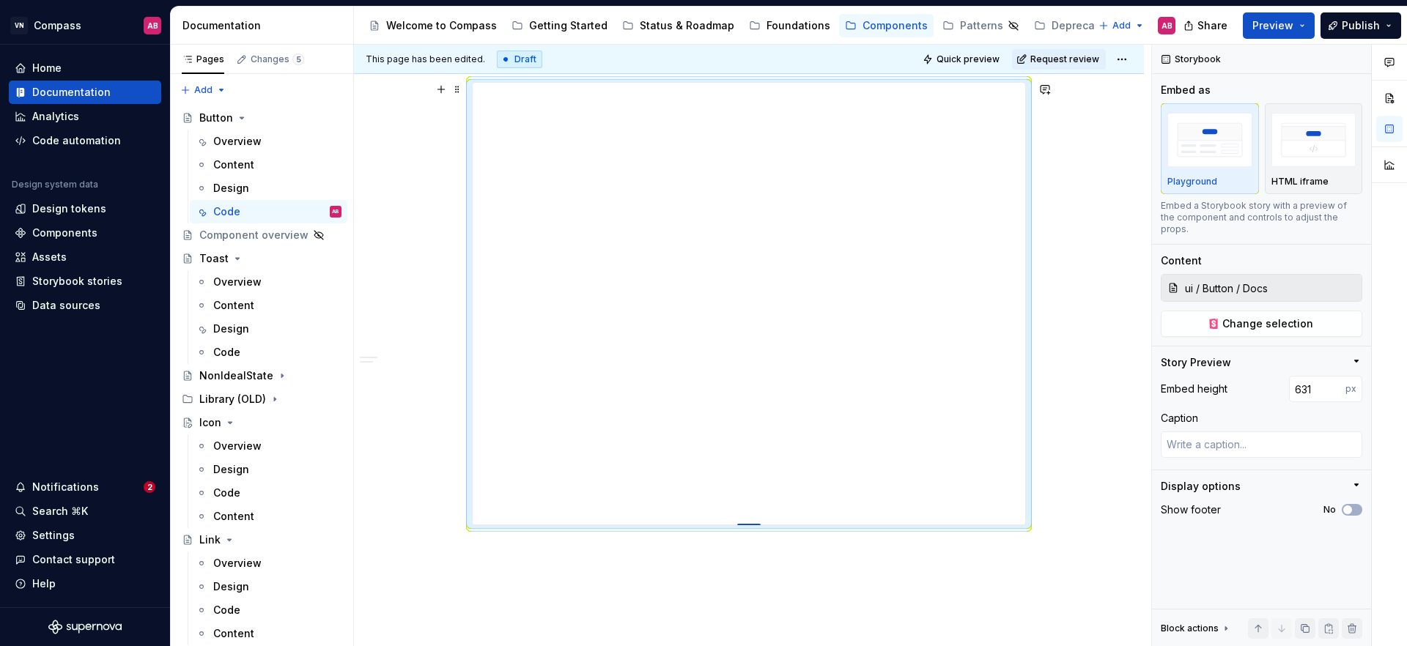
type input "633"
type textarea "*"
type input "636"
type textarea "*"
type input "638"
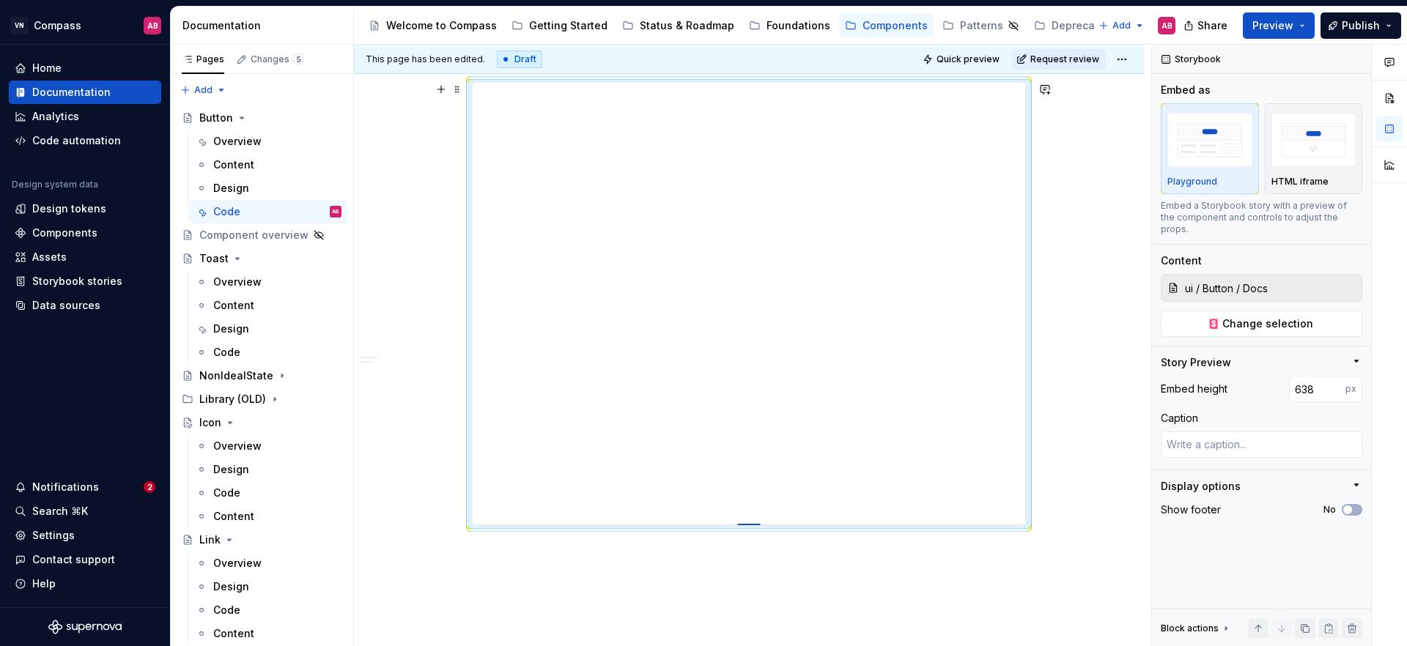
type textarea "*"
type input "641"
type textarea "*"
type input "645"
type textarea "*"
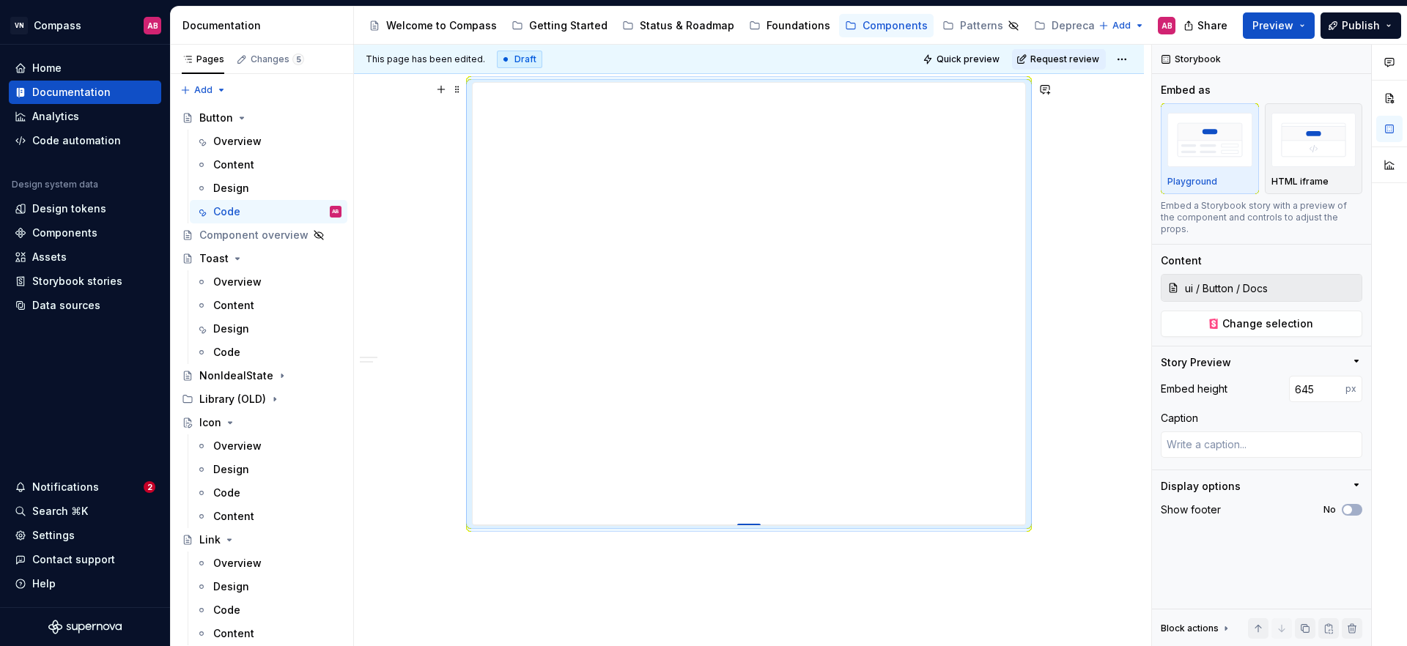
type input "650"
type textarea "*"
type input "653"
type textarea "*"
type input "655"
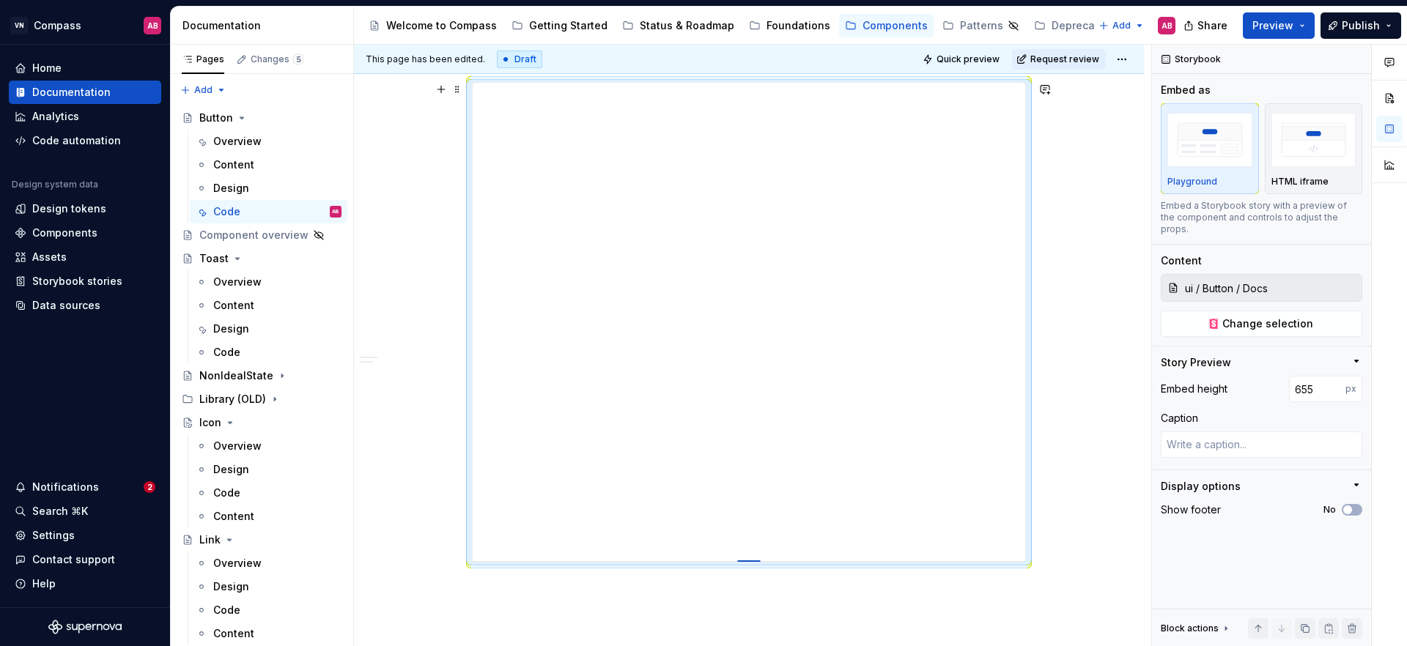
type textarea "*"
type input "659"
type textarea "*"
type input "661"
type textarea "*"
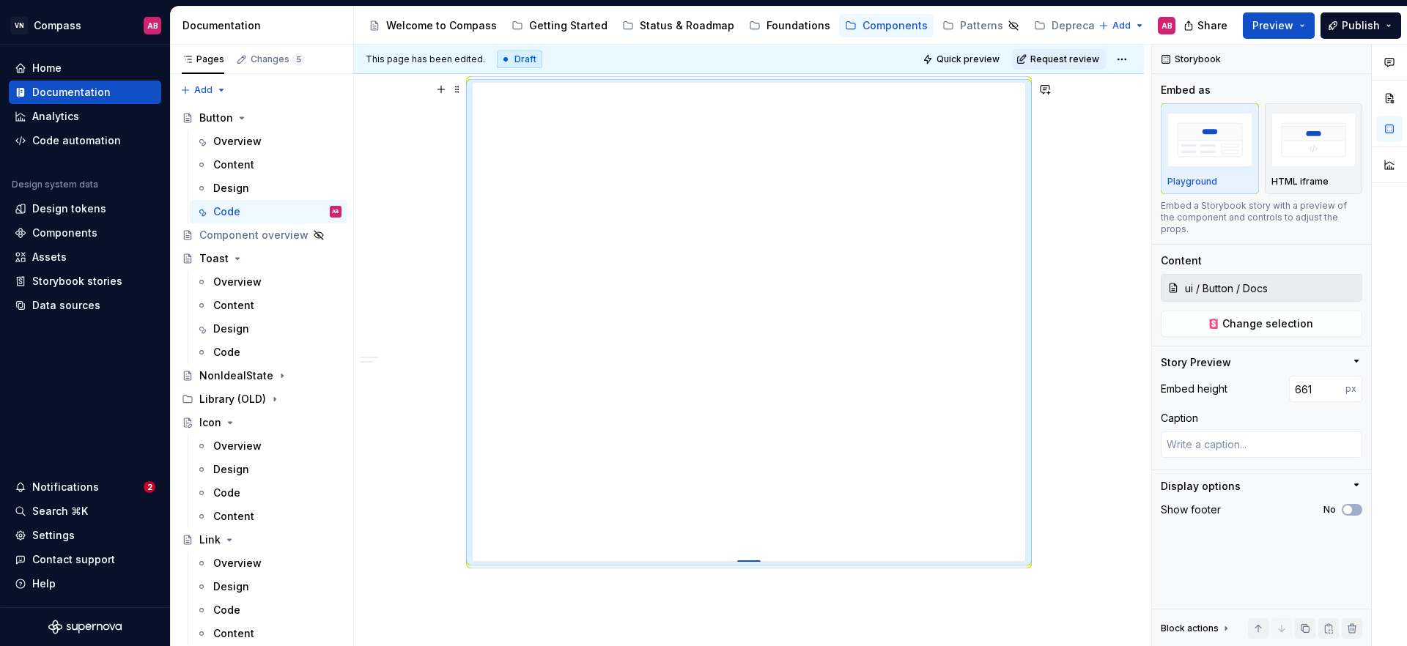
type input "663"
type textarea "*"
type input "666"
type textarea "*"
type input "668"
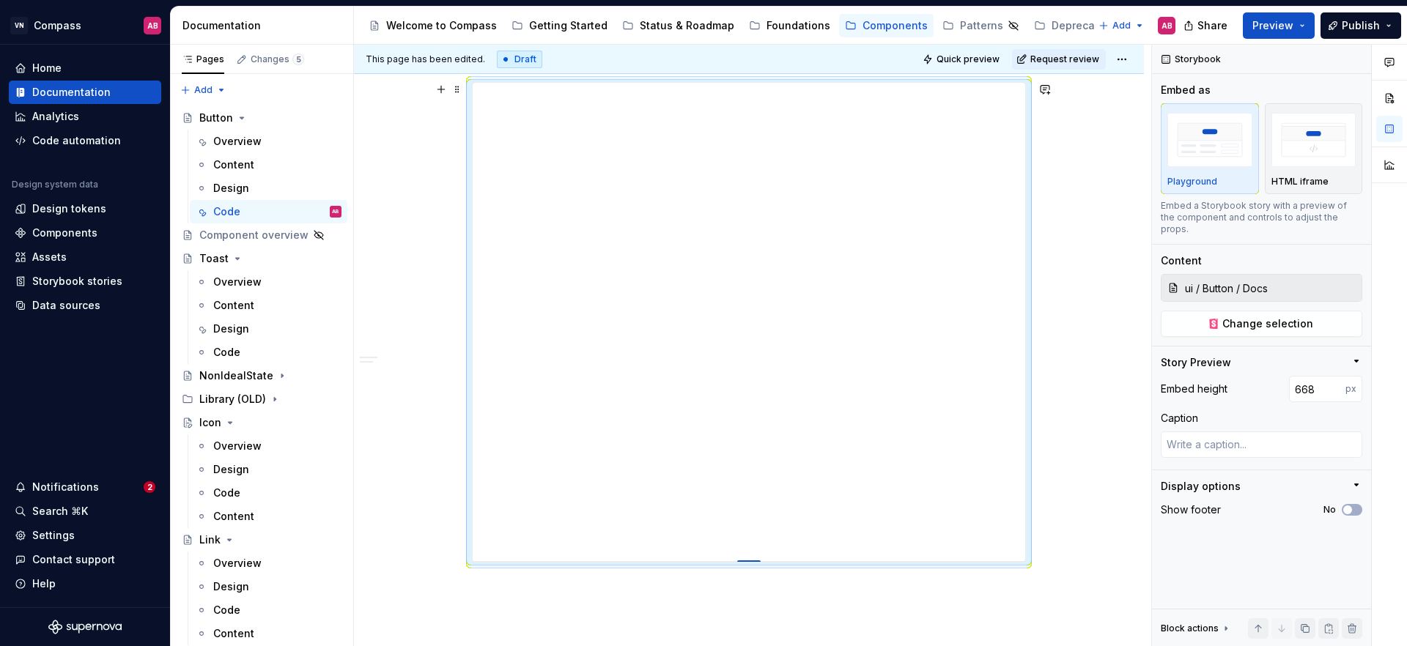
type textarea "*"
type input "675"
type textarea "*"
type input "676"
type textarea "*"
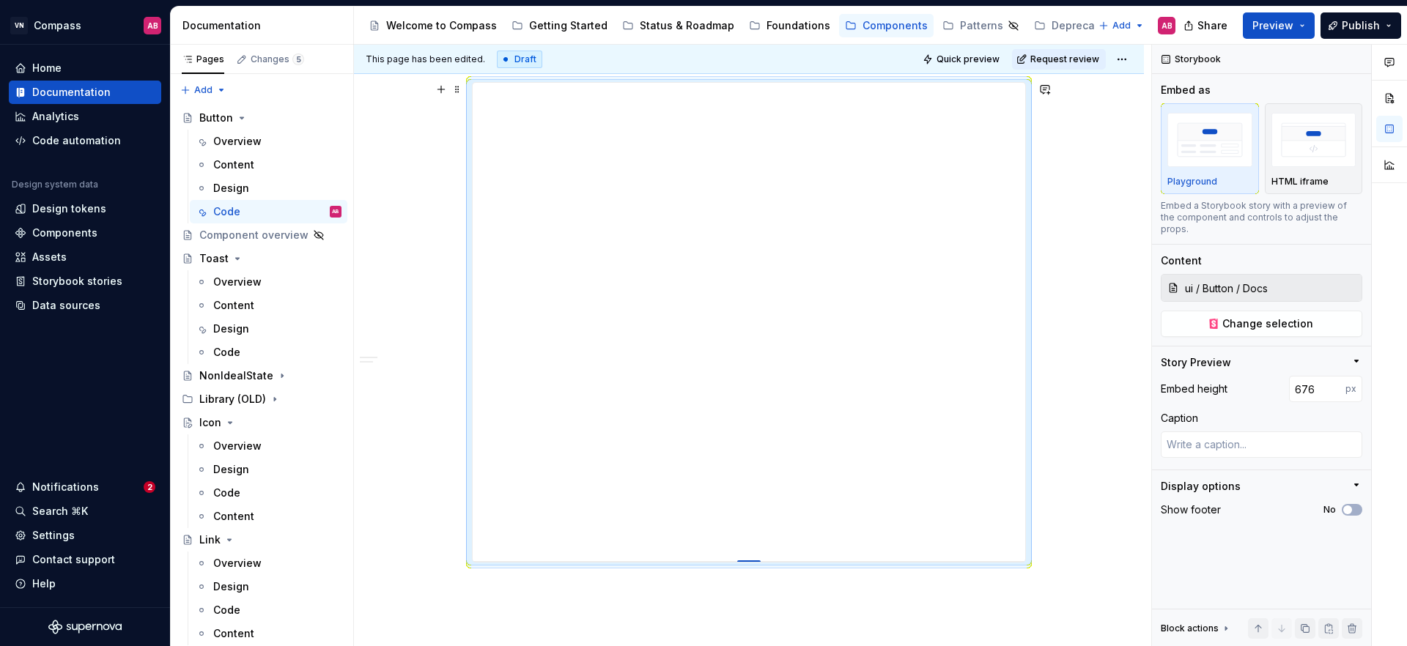
type input "681"
type textarea "*"
type input "685"
type textarea "*"
type input "689"
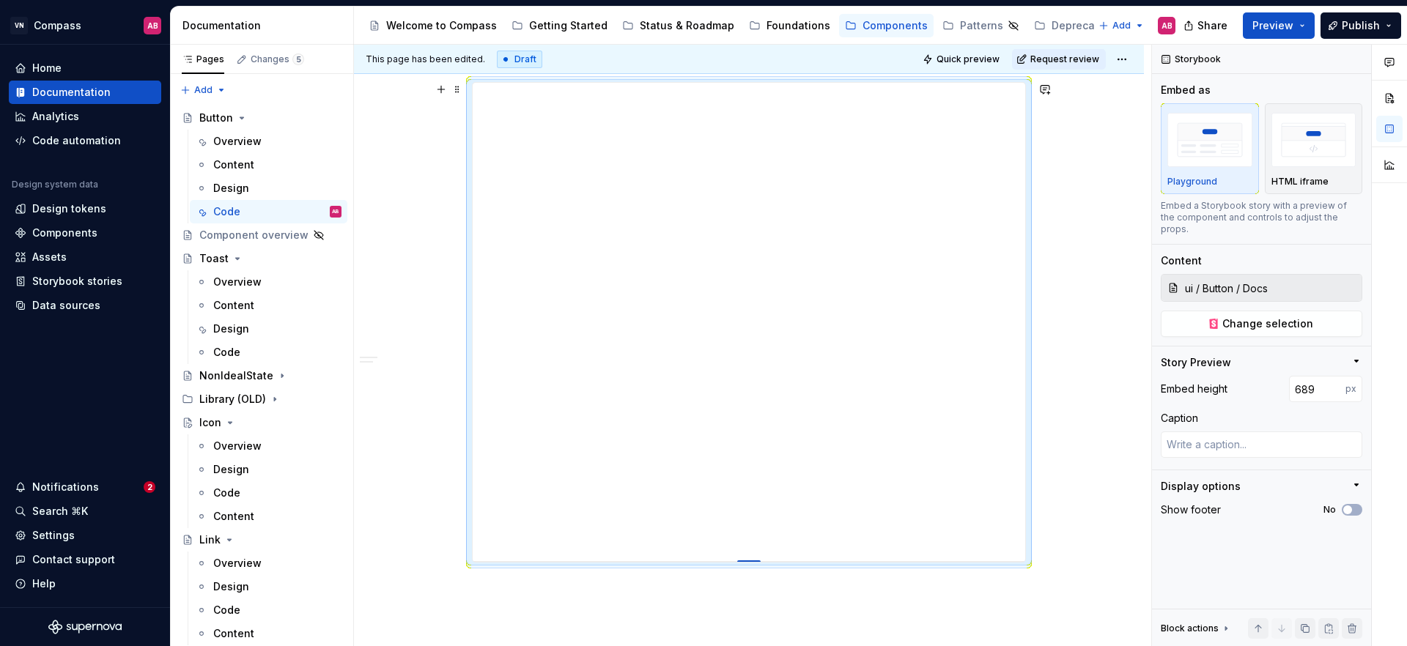
type textarea "*"
type input "692"
type textarea "*"
type input "694"
type textarea "*"
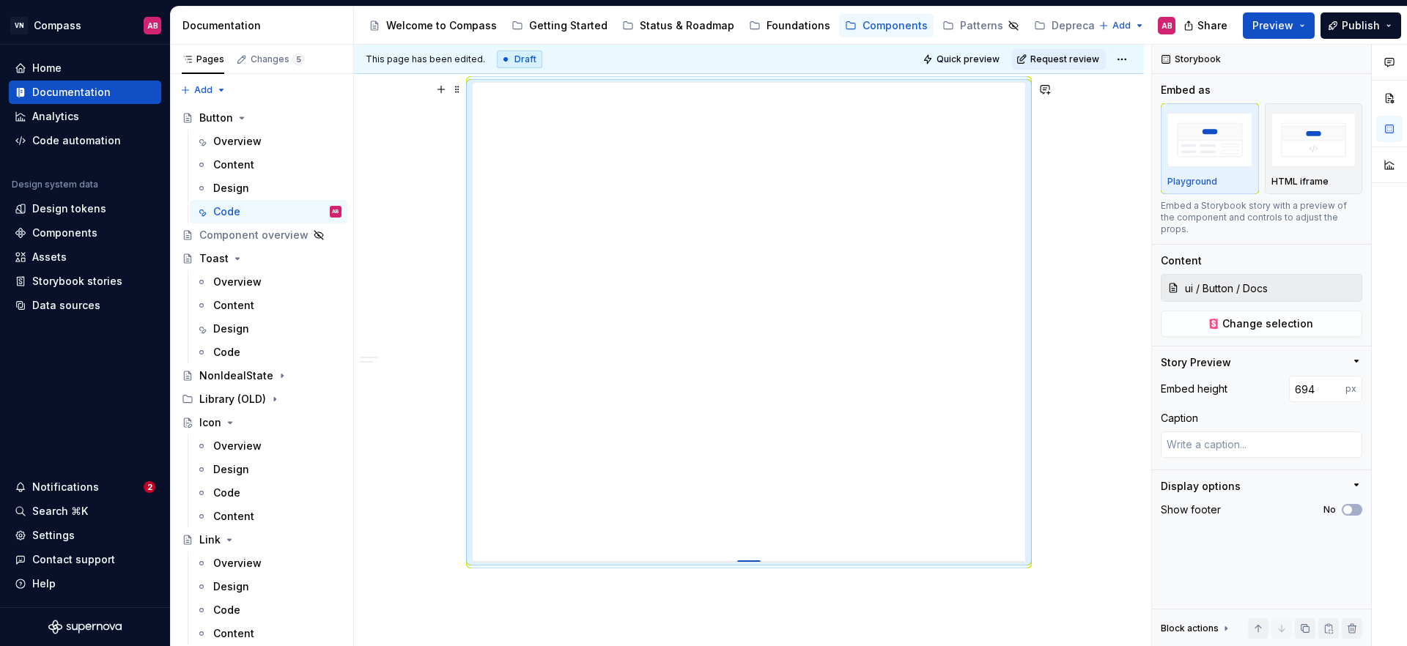
type input "696"
type textarea "*"
type input "697"
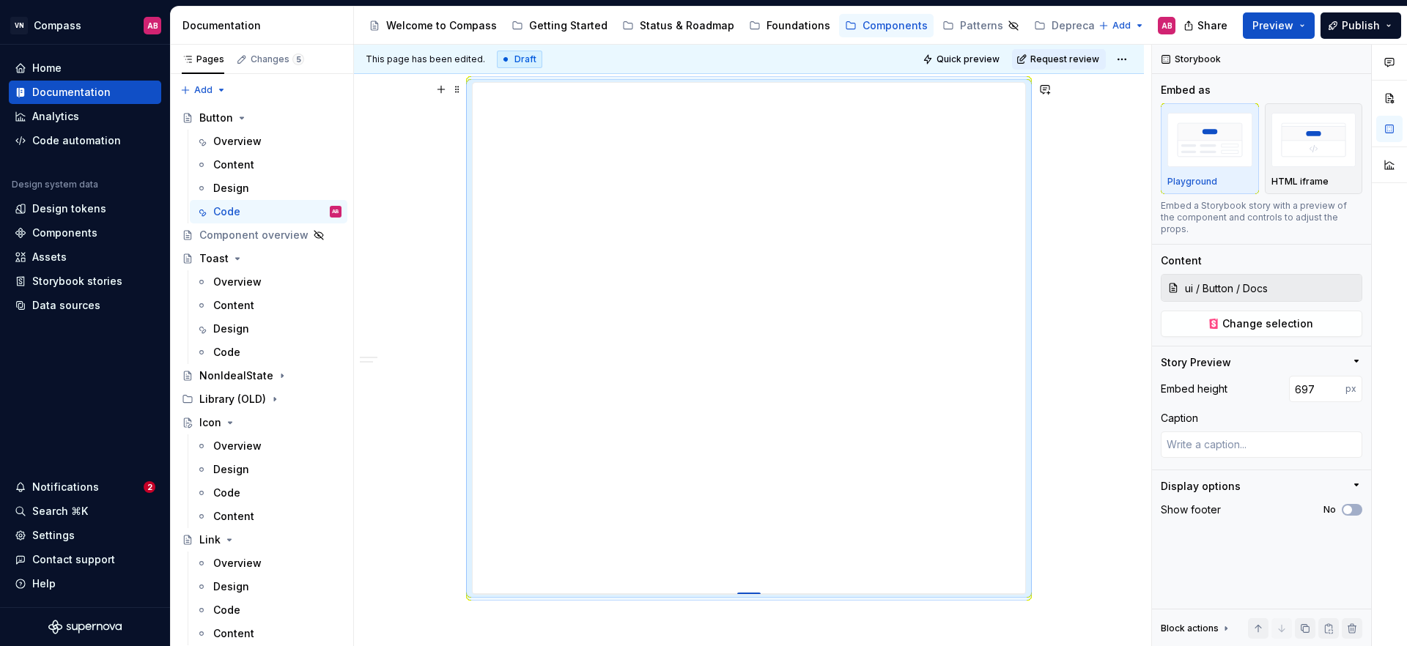
type textarea "*"
type input "698"
type textarea "*"
type input "701"
type textarea "*"
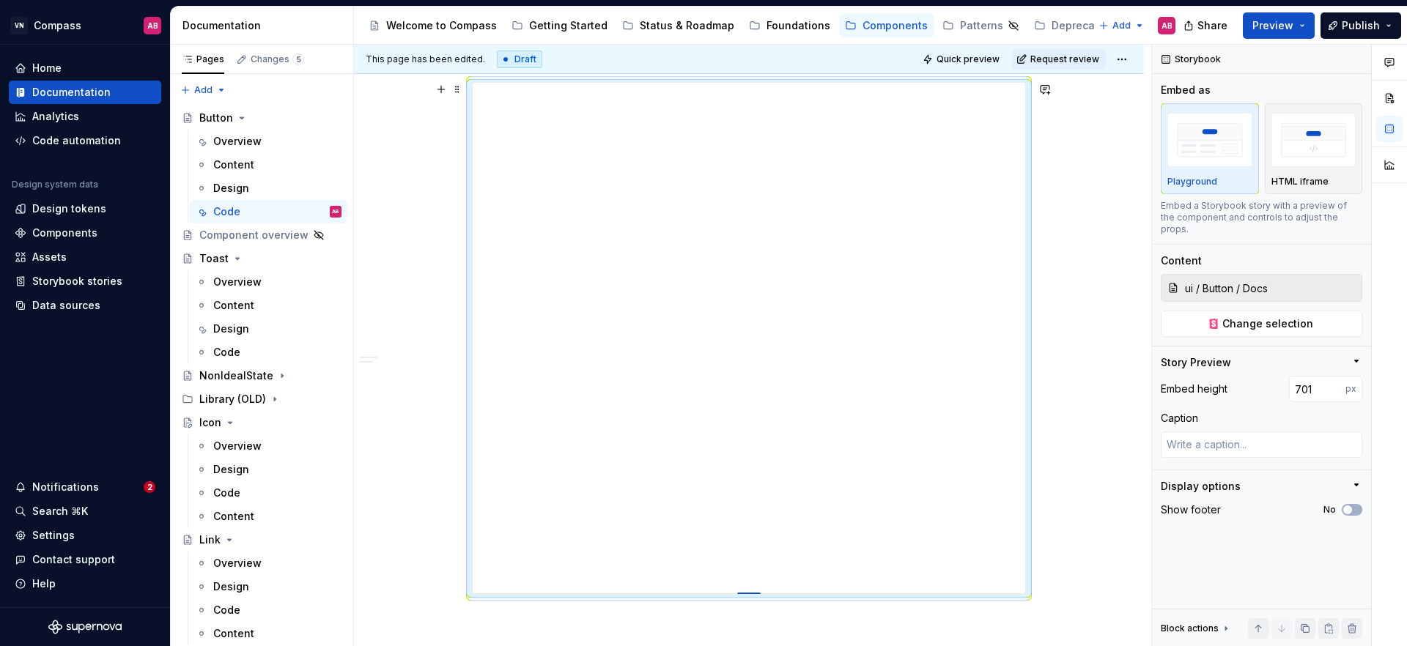
type input "703"
type textarea "*"
type input "706"
type textarea "*"
type input "708"
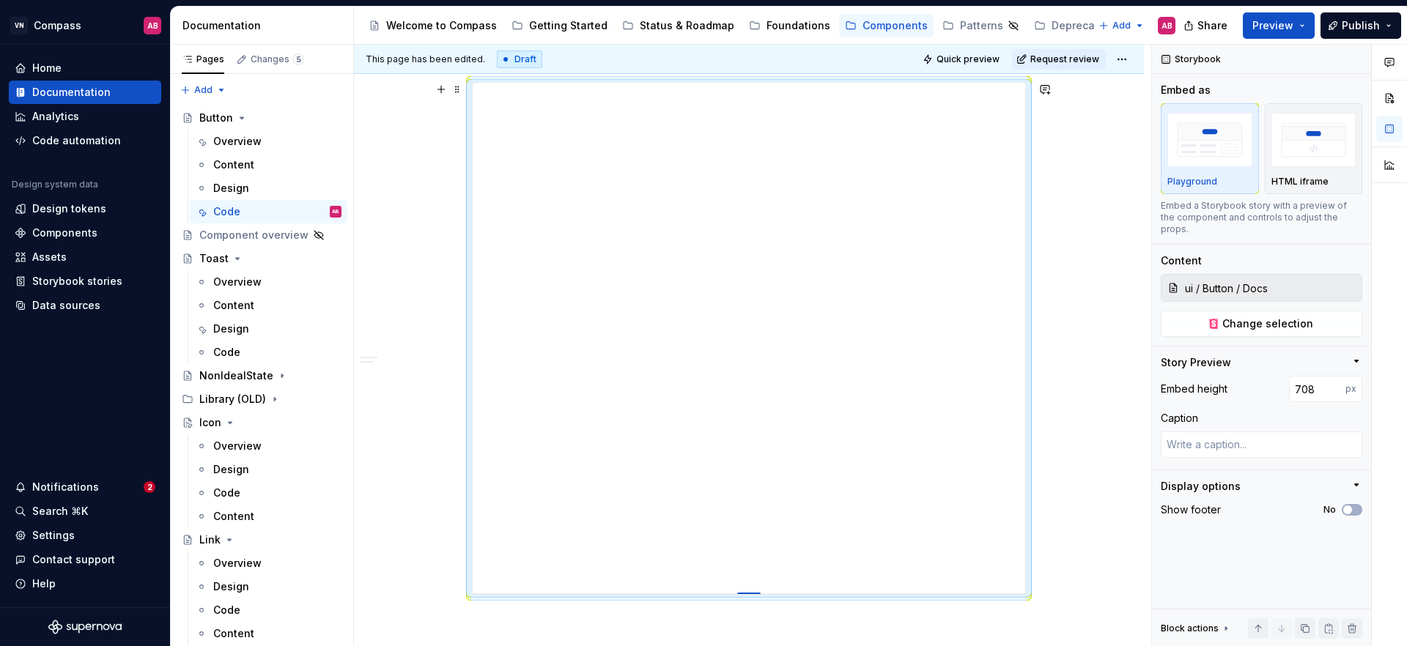
type textarea "*"
type input "710"
type textarea "*"
type input "712"
type textarea "*"
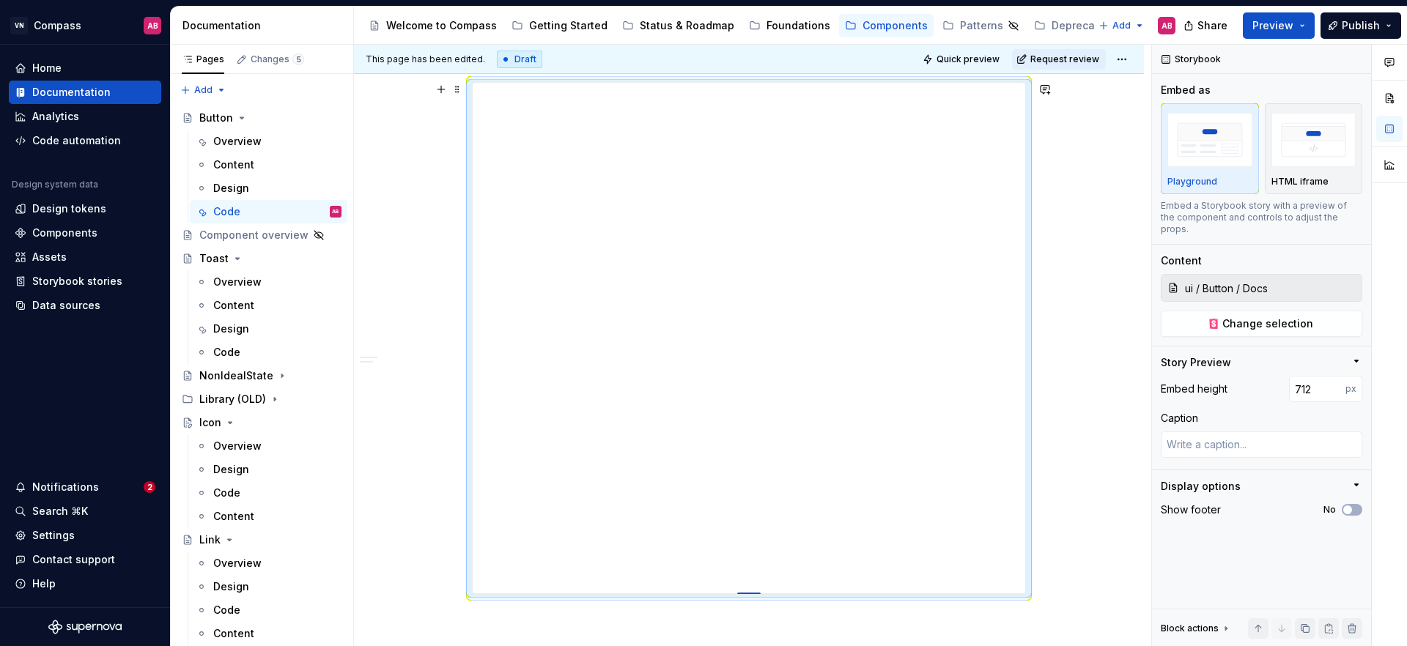
type input "713"
type textarea "*"
type input "714"
type textarea "*"
type input "716"
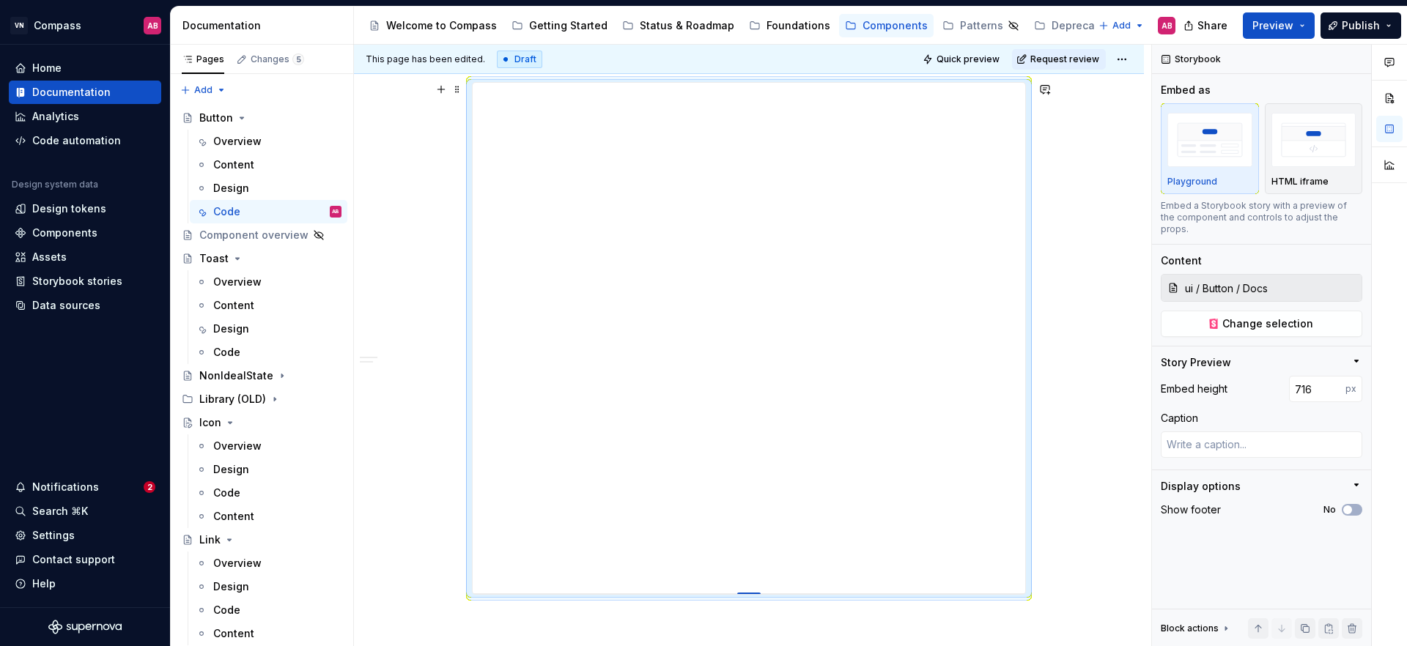
type textarea "*"
type input "719"
type textarea "*"
type input "721"
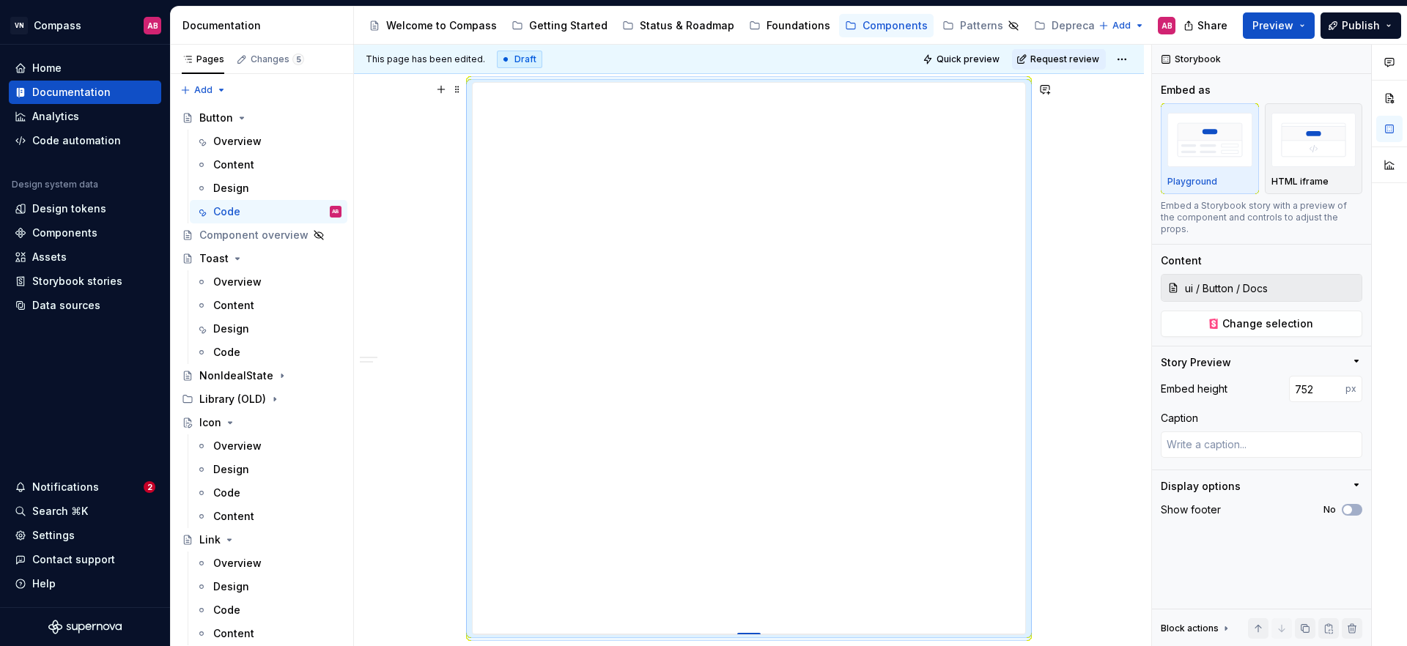
drag, startPoint x: 738, startPoint y: 433, endPoint x: 731, endPoint y: 634, distance: 200.9
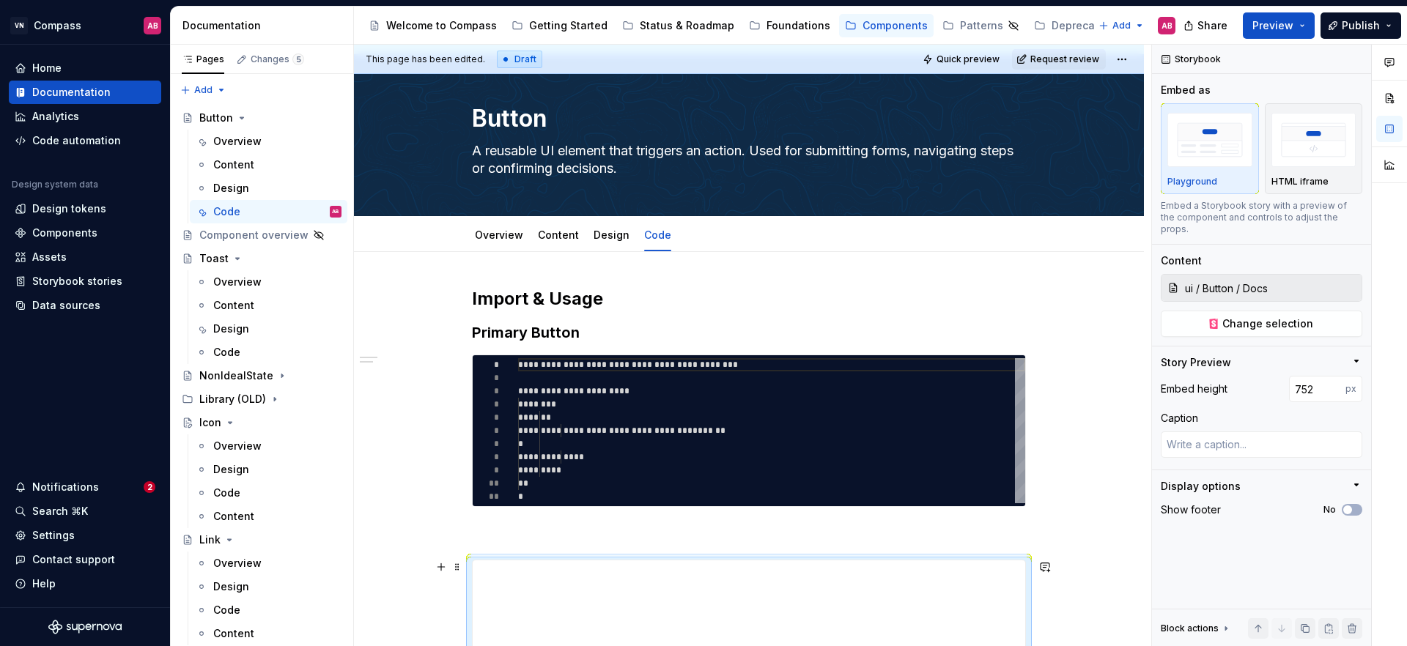
scroll to position [0, 0]
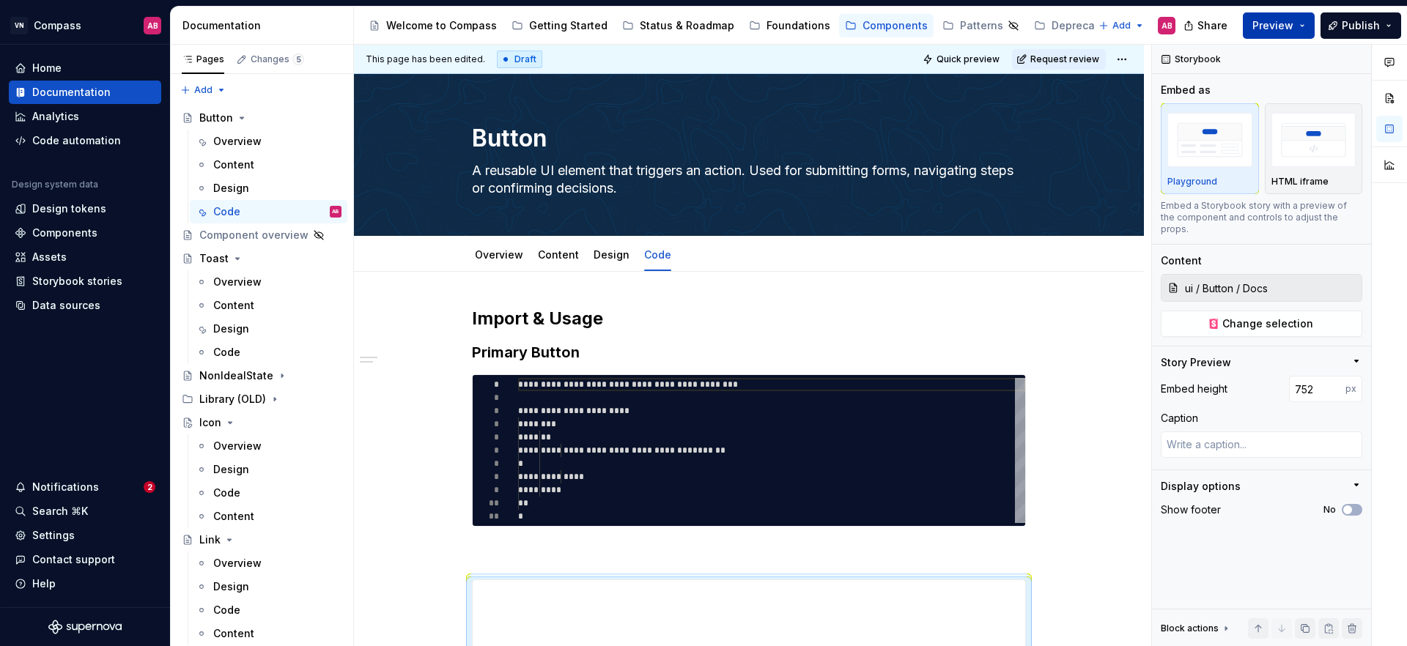
click at [1305, 23] on button "Preview" at bounding box center [1279, 25] width 72 height 26
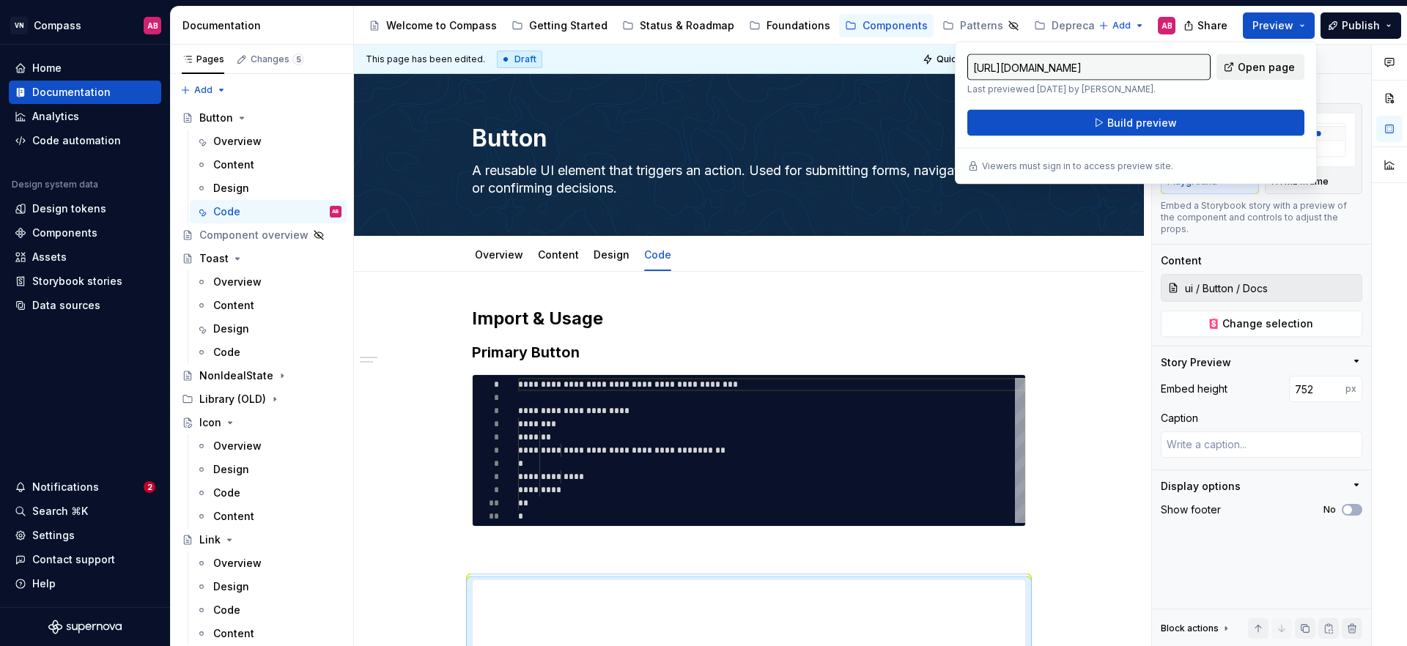
click at [1283, 72] on span "Open page" at bounding box center [1266, 67] width 57 height 15
click at [1381, 26] on button "Publish" at bounding box center [1361, 25] width 81 height 26
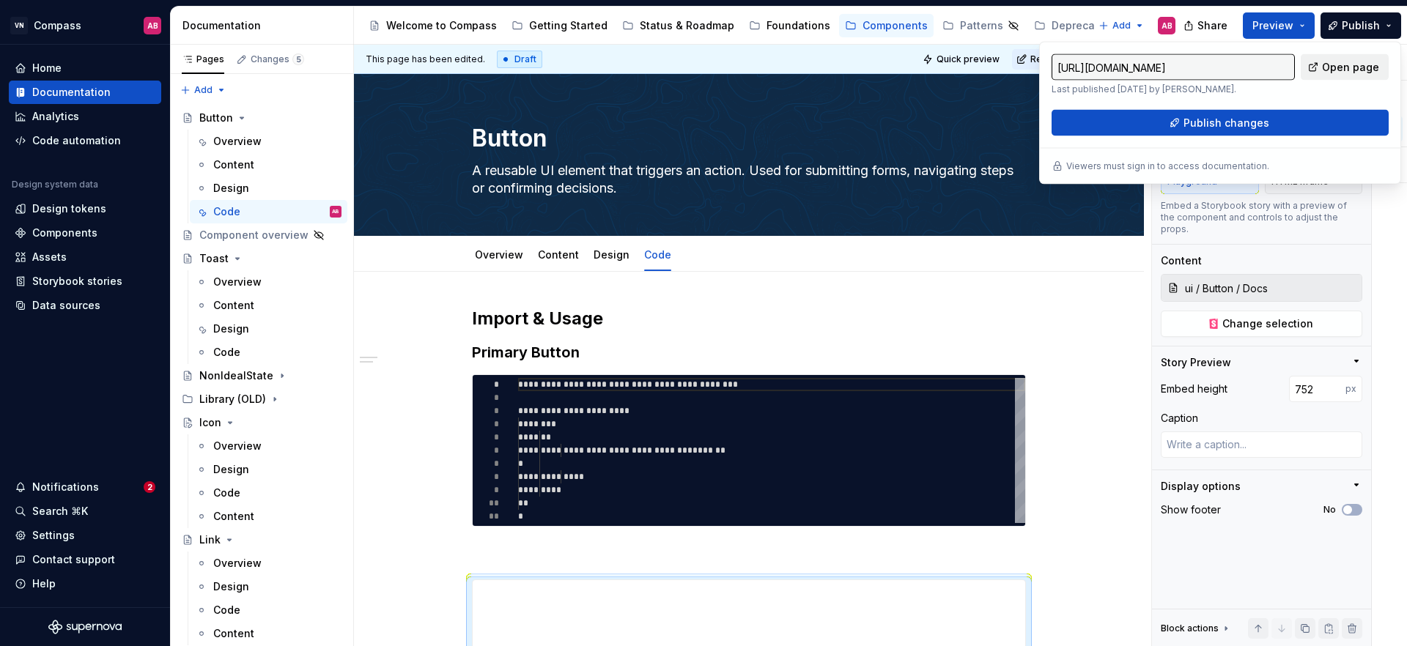
click at [1363, 72] on span "Open page" at bounding box center [1350, 67] width 57 height 15
click at [1274, 30] on span "Preview" at bounding box center [1273, 25] width 41 height 15
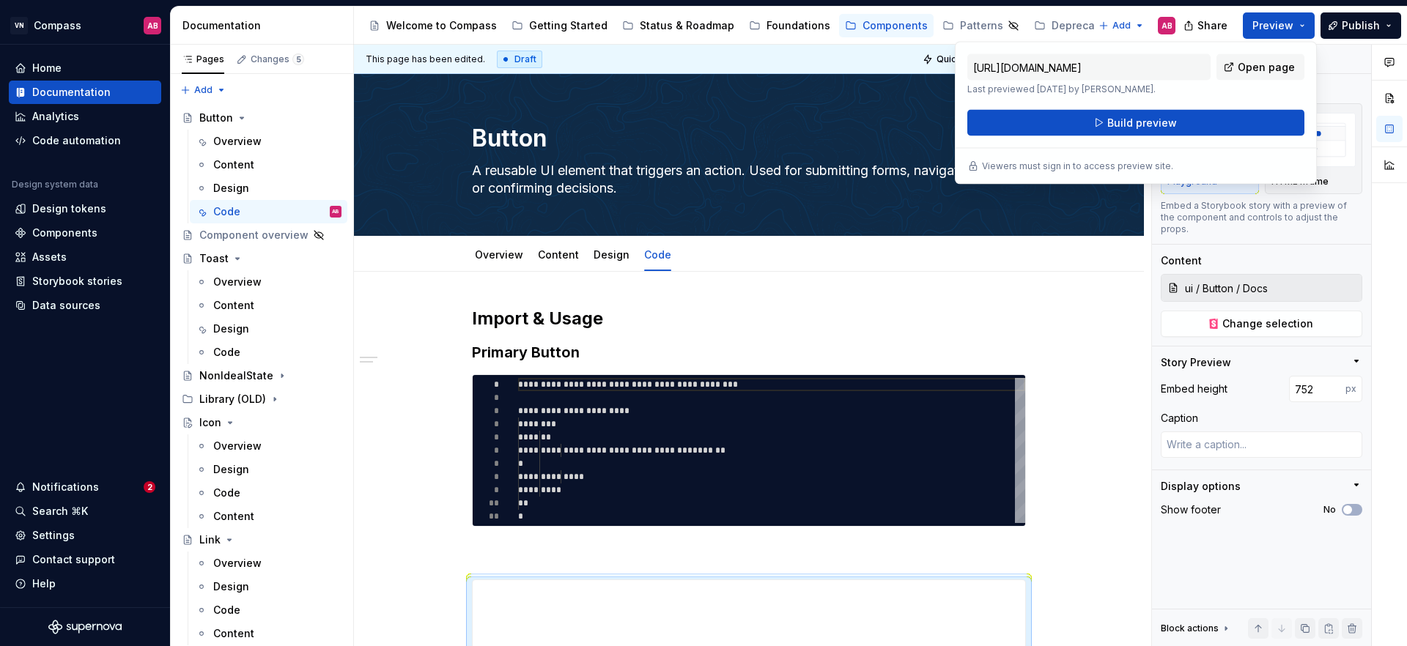
click at [1064, 166] on p "Viewers must sign in to access preview site." at bounding box center [1077, 167] width 191 height 12
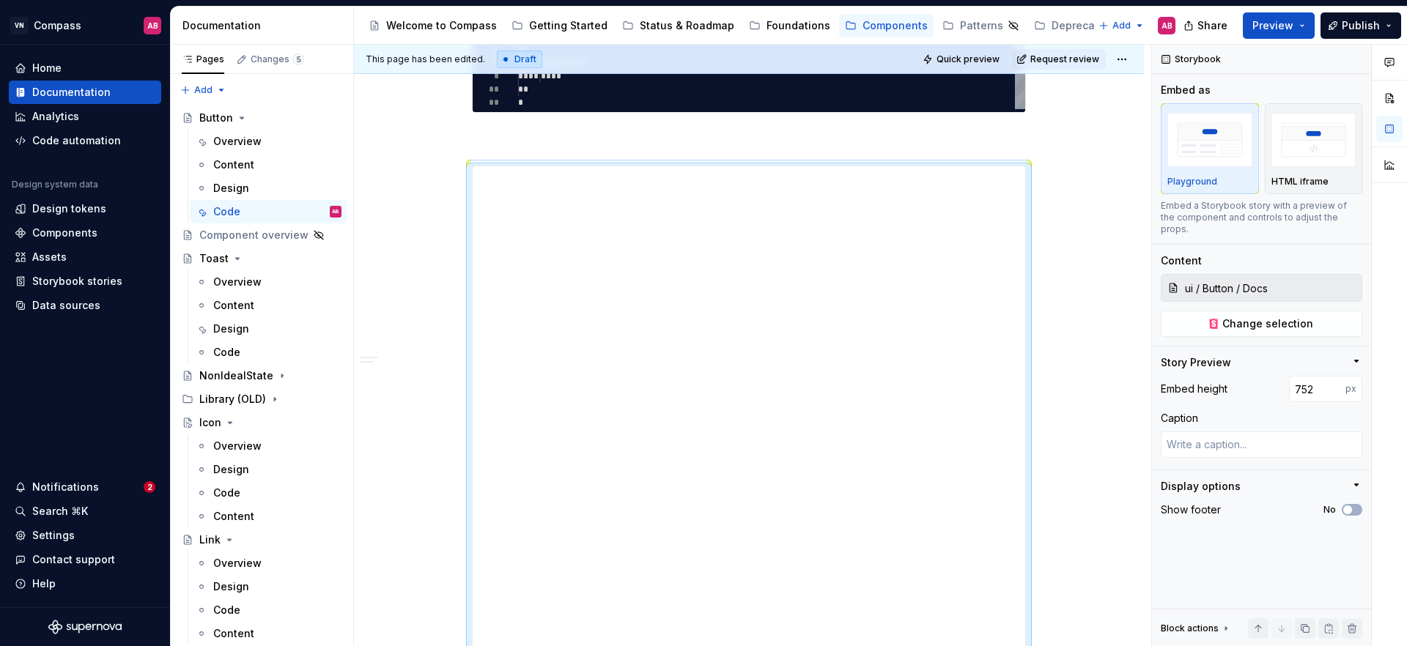
scroll to position [519, 0]
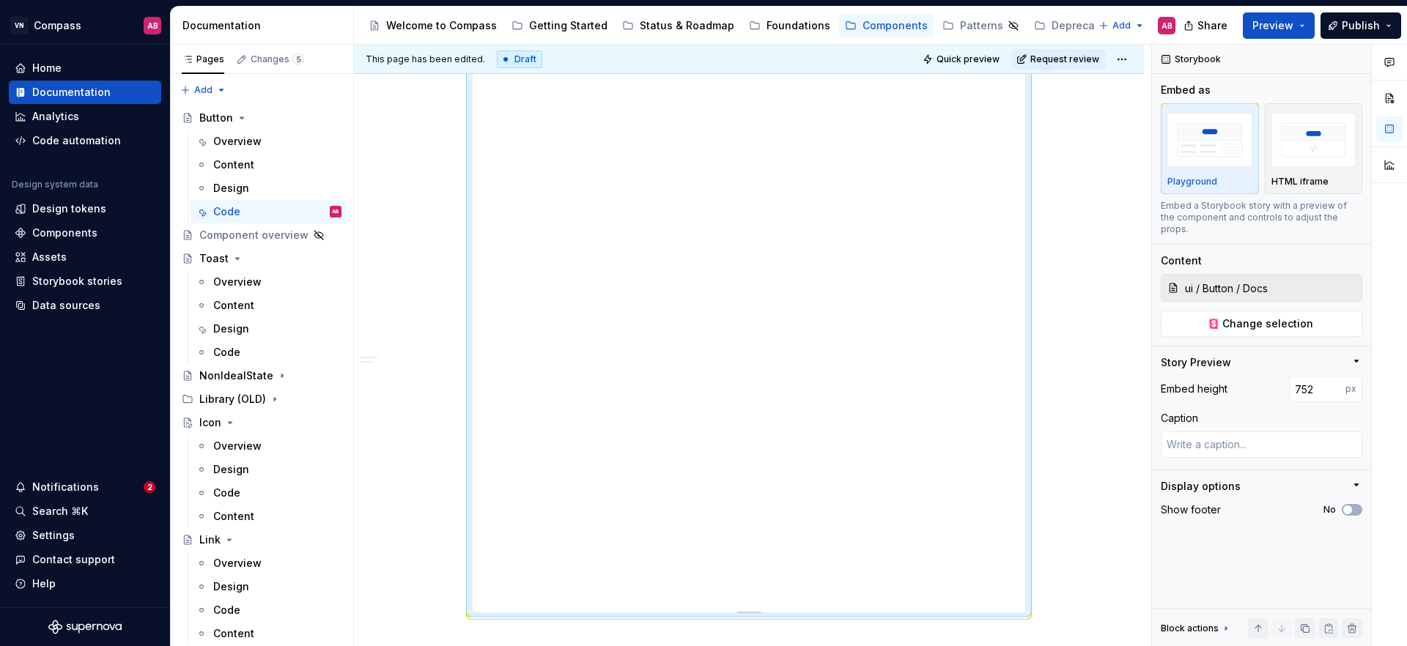
click at [1091, 262] on div "**********" at bounding box center [749, 289] width 790 height 1073
click at [1052, 246] on div "**********" at bounding box center [749, 244] width 790 height 1073
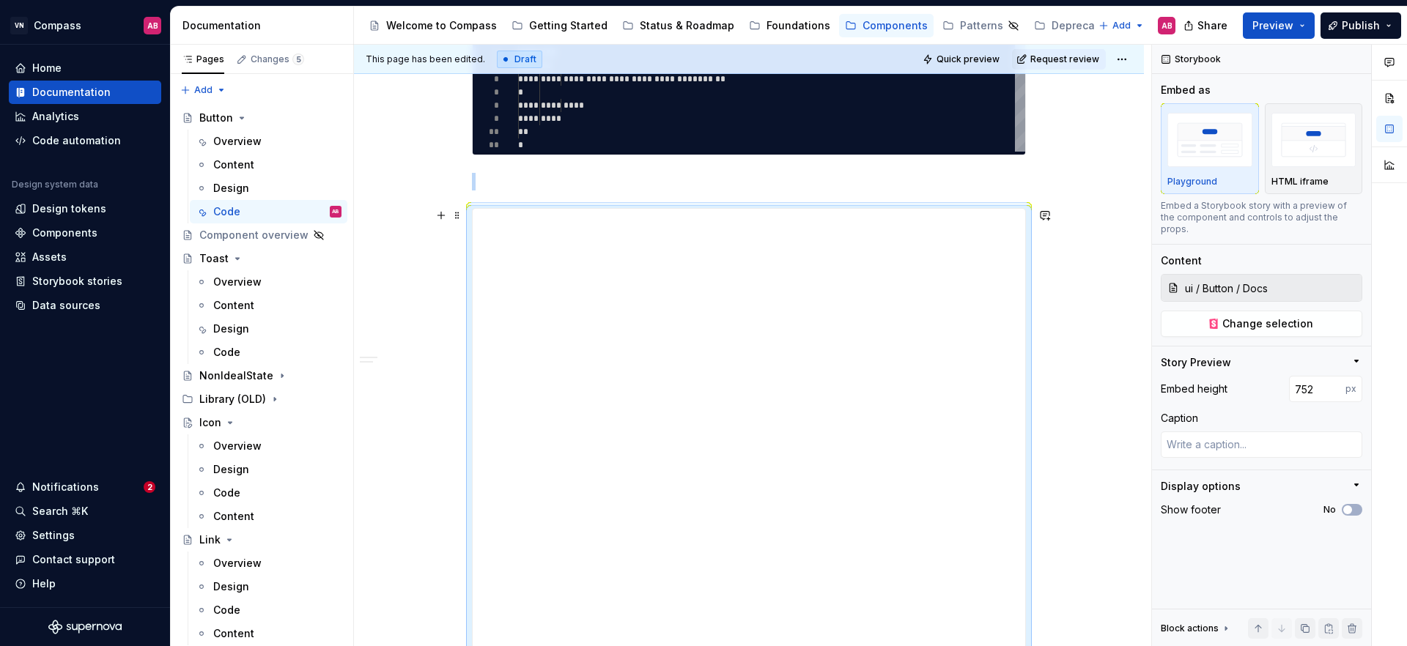
scroll to position [337, 0]
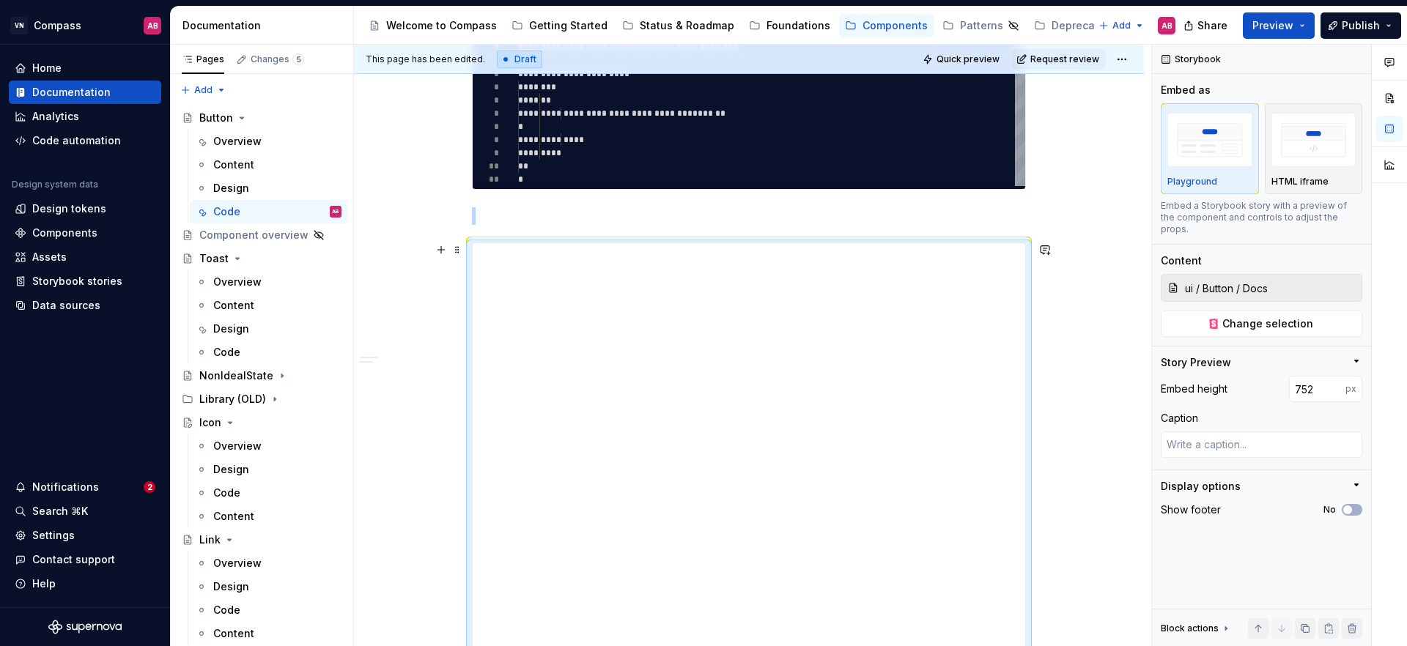
click at [1094, 493] on div "**********" at bounding box center [749, 471] width 790 height 1073
